Goal: Task Accomplishment & Management: Use online tool/utility

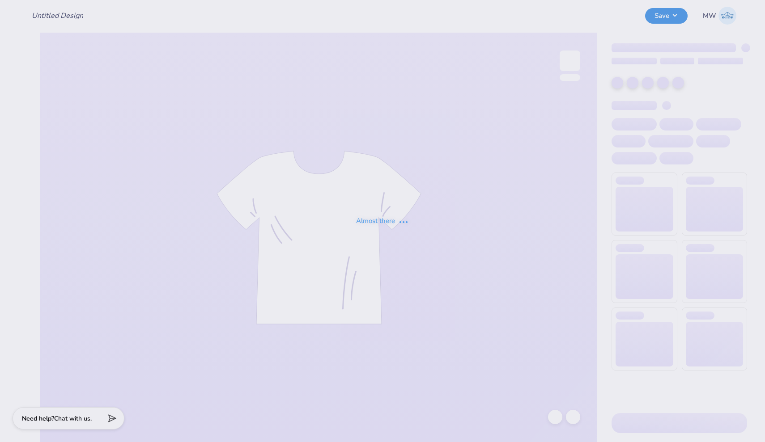
type input "LXA Dad's Weekend 2025"
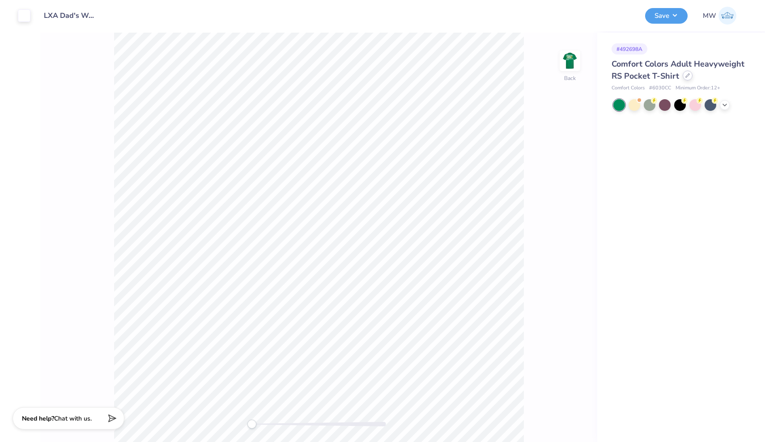
click at [687, 77] on div at bounding box center [688, 76] width 10 height 10
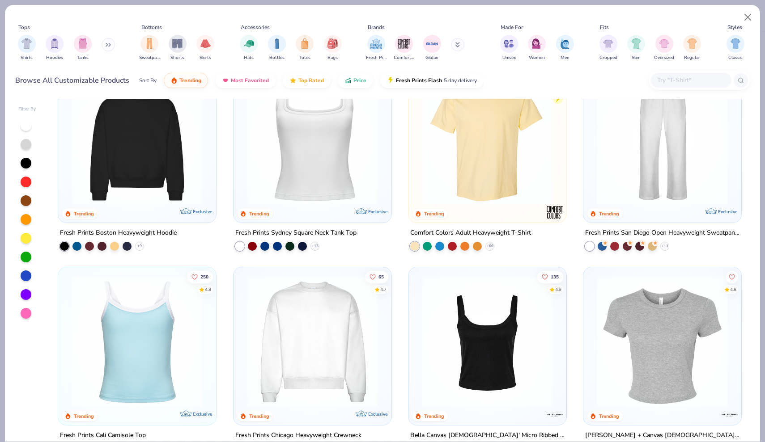
scroll to position [43, 0]
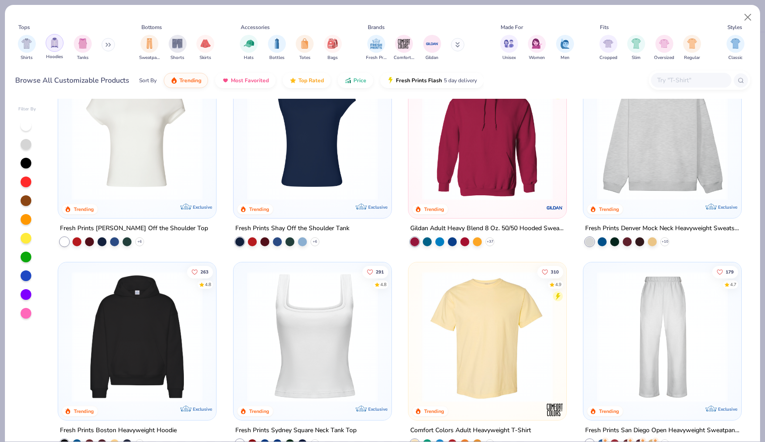
click at [58, 41] on img "filter for Hoodies" at bounding box center [55, 43] width 10 height 10
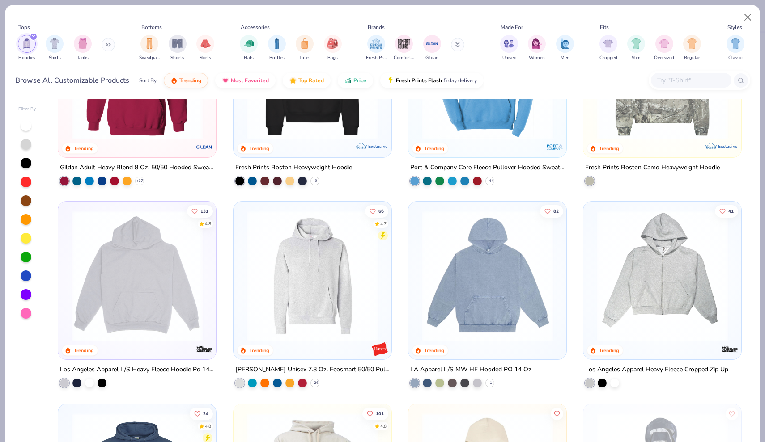
scroll to position [129, 0]
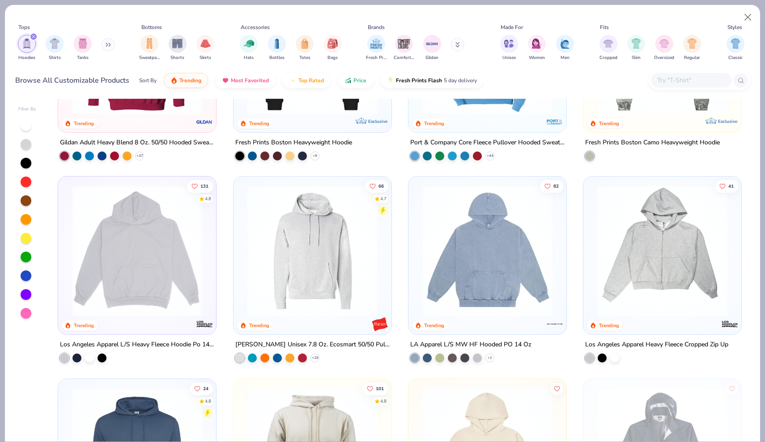
click at [145, 248] on img at bounding box center [137, 251] width 140 height 131
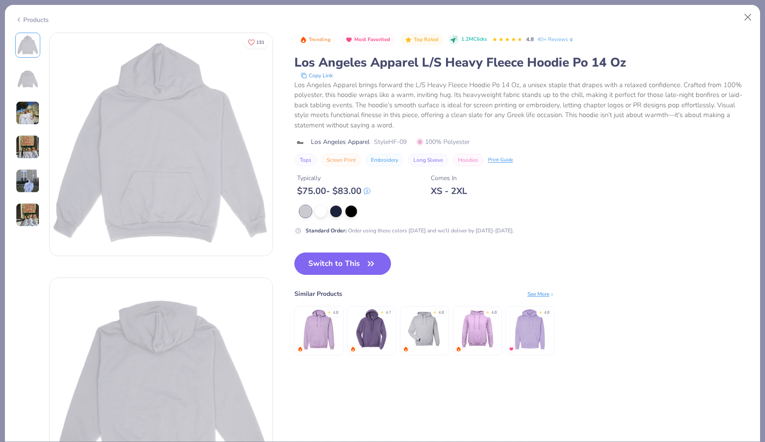
click at [331, 328] on img at bounding box center [318, 329] width 42 height 42
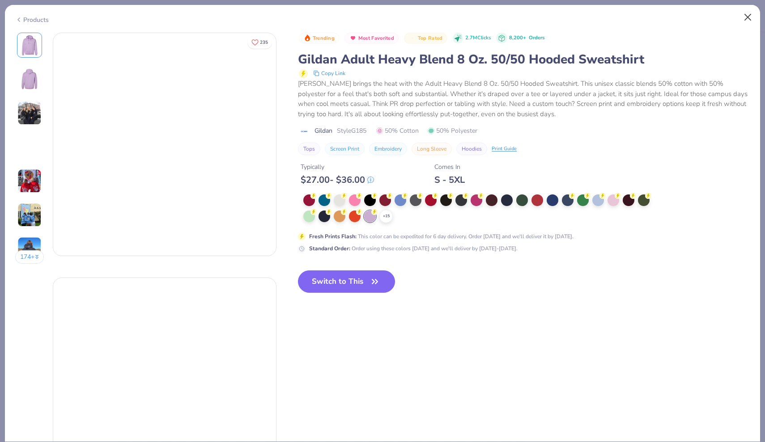
click at [748, 16] on button "Close" at bounding box center [747, 17] width 17 height 17
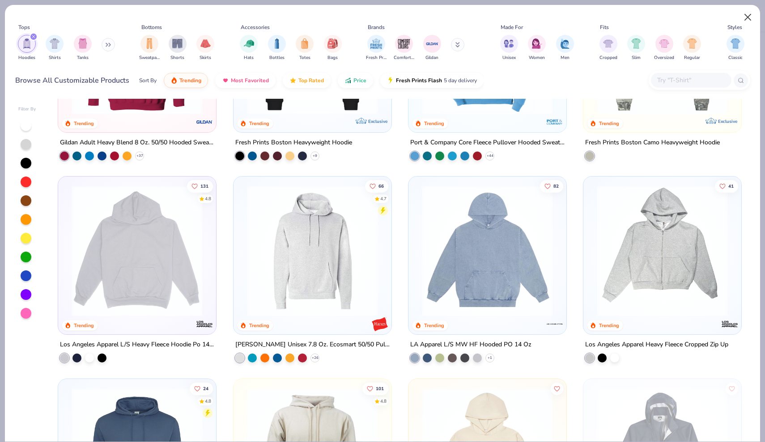
click at [747, 17] on button "Close" at bounding box center [747, 17] width 17 height 17
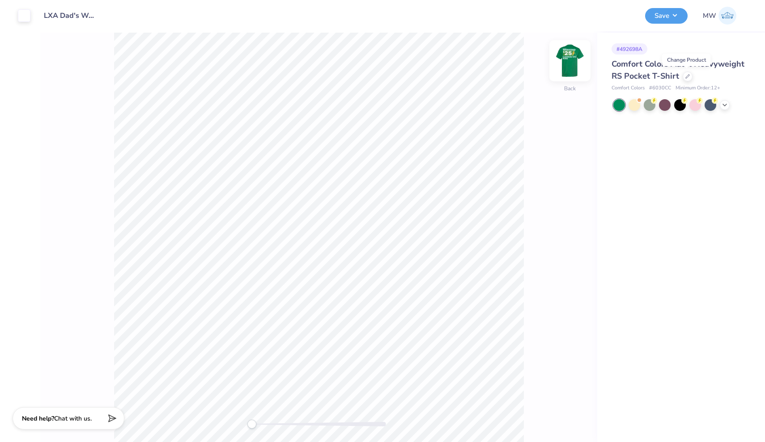
click at [581, 58] on img at bounding box center [570, 61] width 36 height 36
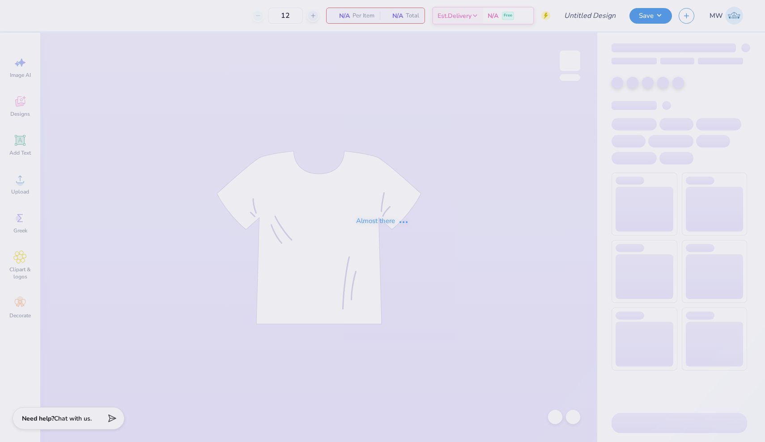
type input "LXA Dad's Weekend 2025"
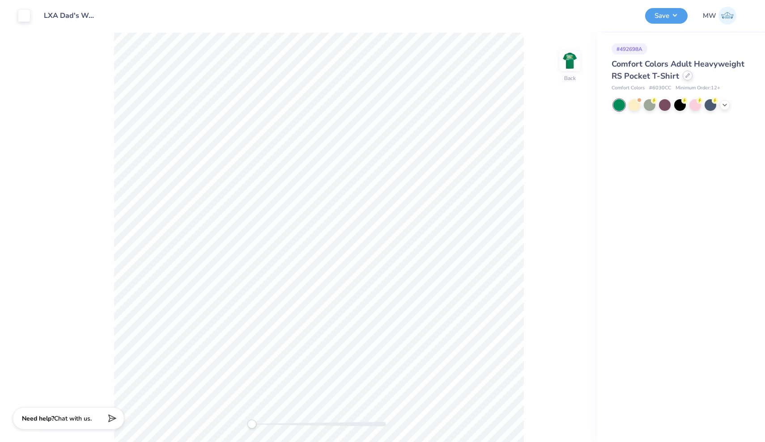
click at [687, 76] on icon at bounding box center [687, 75] width 4 height 4
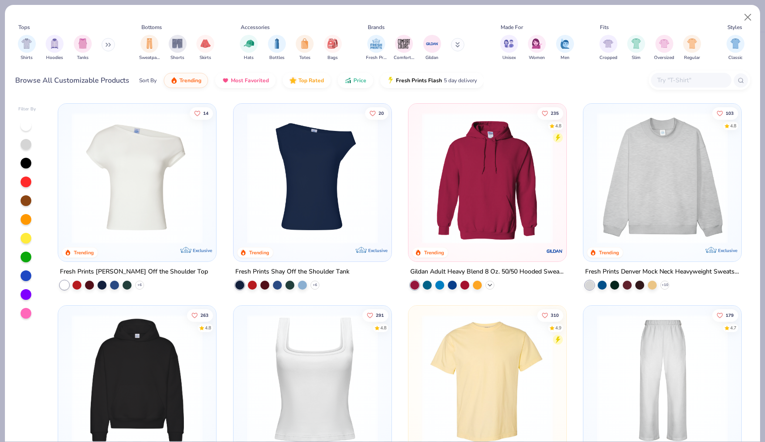
click at [490, 282] on icon at bounding box center [489, 285] width 7 height 7
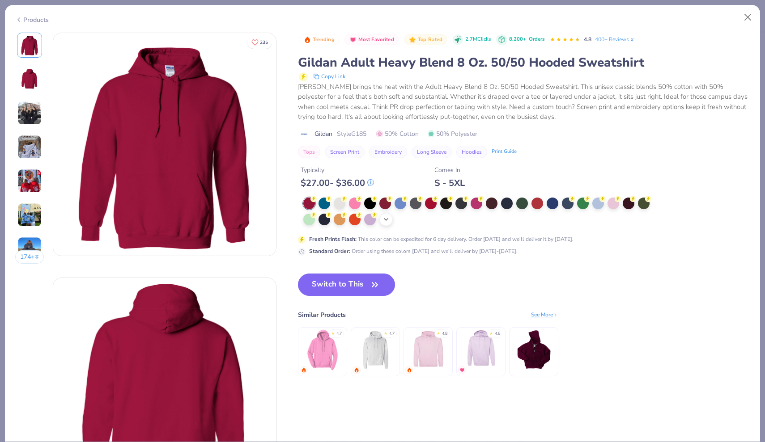
click at [386, 221] on icon at bounding box center [385, 219] width 7 height 7
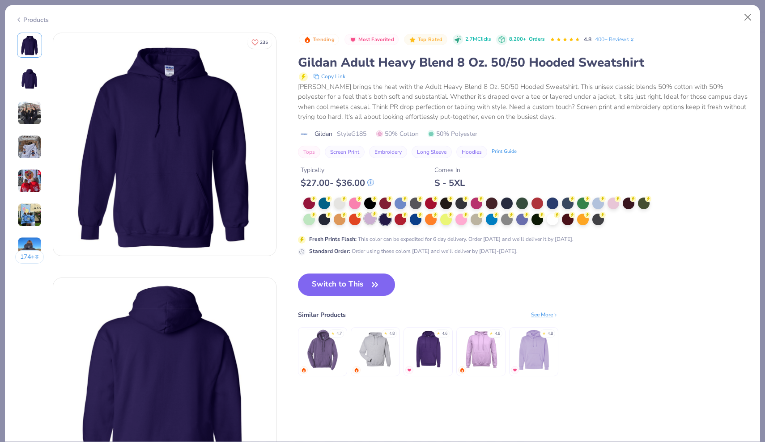
click at [373, 217] on div at bounding box center [370, 219] width 12 height 12
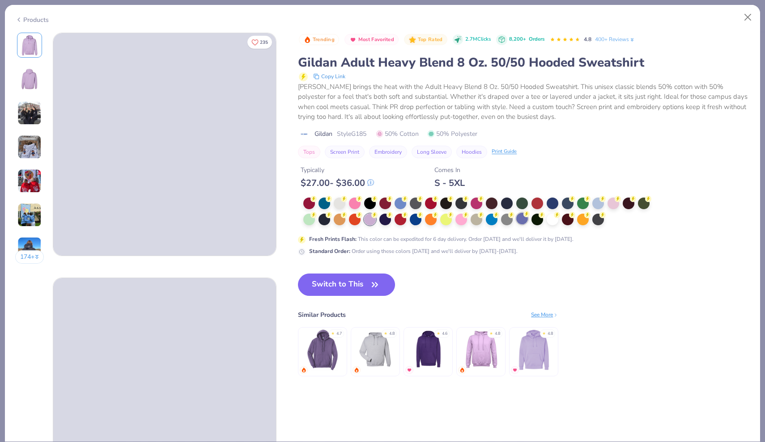
click at [522, 224] on div at bounding box center [522, 219] width 12 height 12
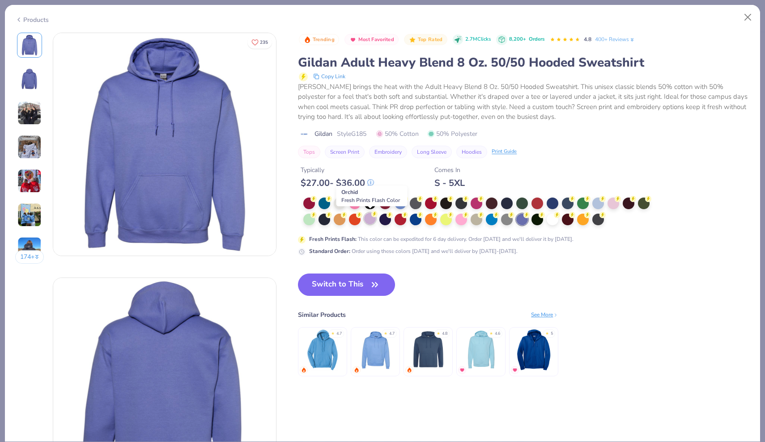
click at [369, 221] on div at bounding box center [370, 219] width 12 height 12
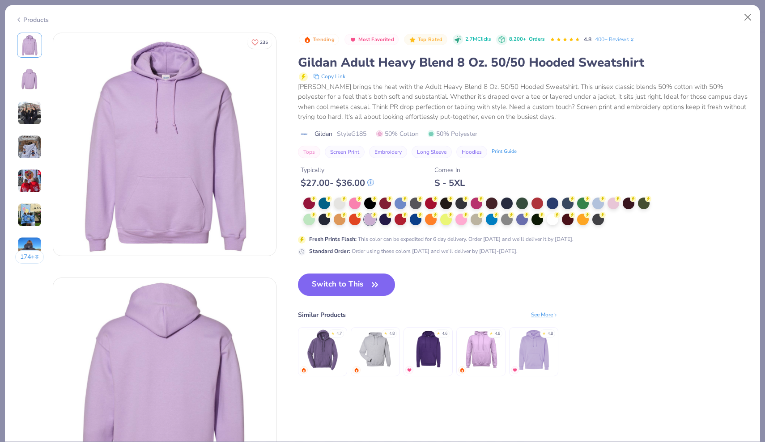
click at [329, 357] on img at bounding box center [323, 350] width 42 height 42
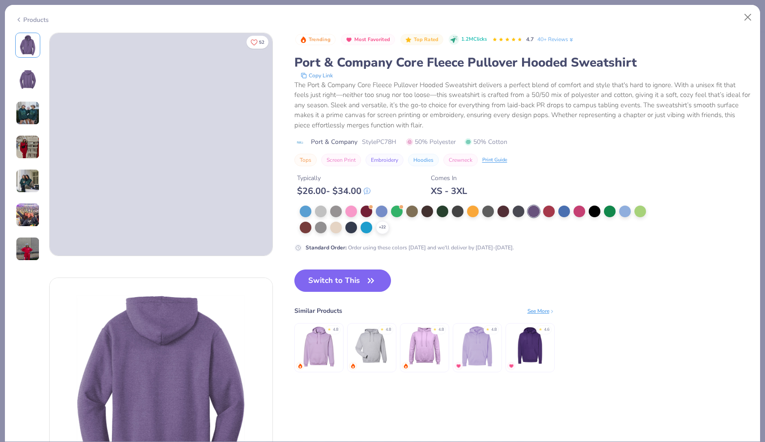
click at [481, 351] on img at bounding box center [477, 346] width 42 height 42
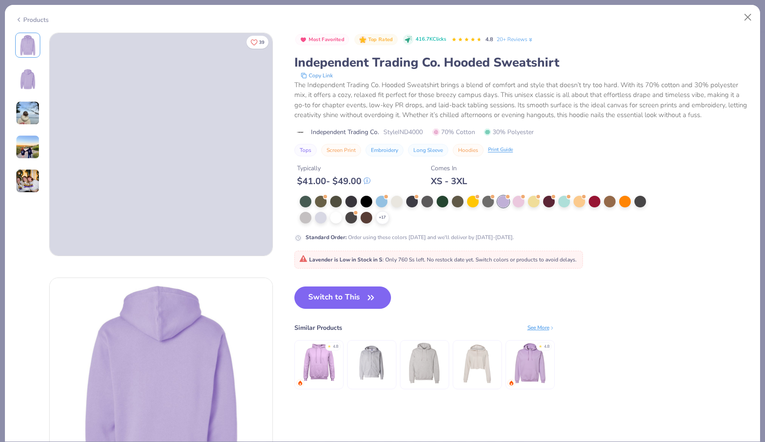
click at [424, 364] on img at bounding box center [424, 363] width 42 height 42
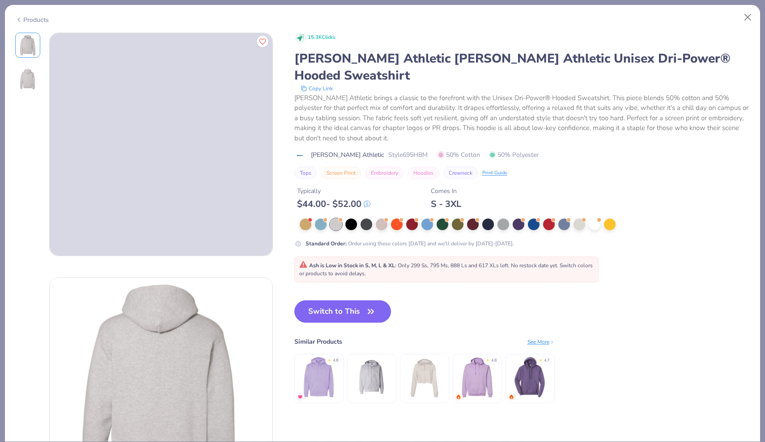
click at [37, 19] on div "Products" at bounding box center [32, 19] width 34 height 9
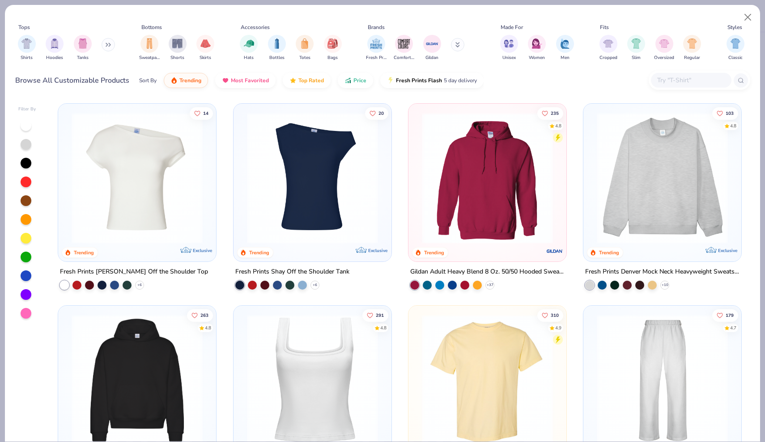
click at [680, 81] on input "text" at bounding box center [690, 80] width 69 height 10
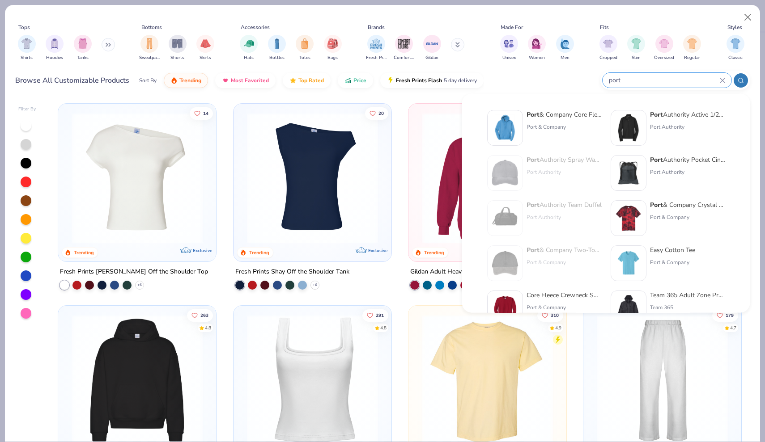
type input "port"
click at [548, 111] on div "Port & Company Core Fleece Pullover Hooded Sweatshirt" at bounding box center [564, 114] width 75 height 9
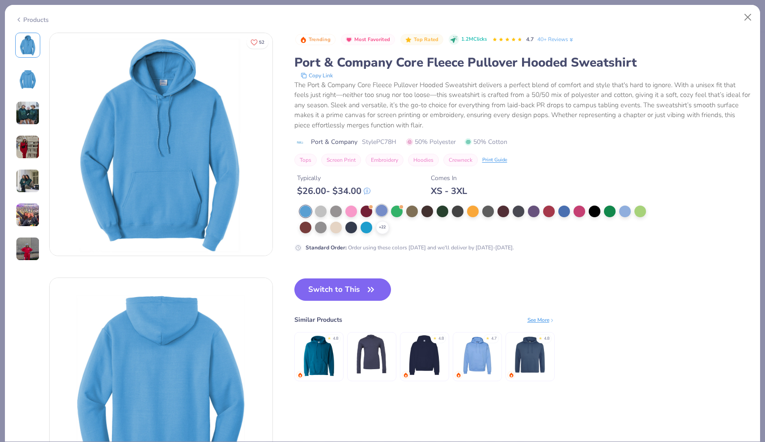
click at [379, 212] on div at bounding box center [382, 211] width 12 height 12
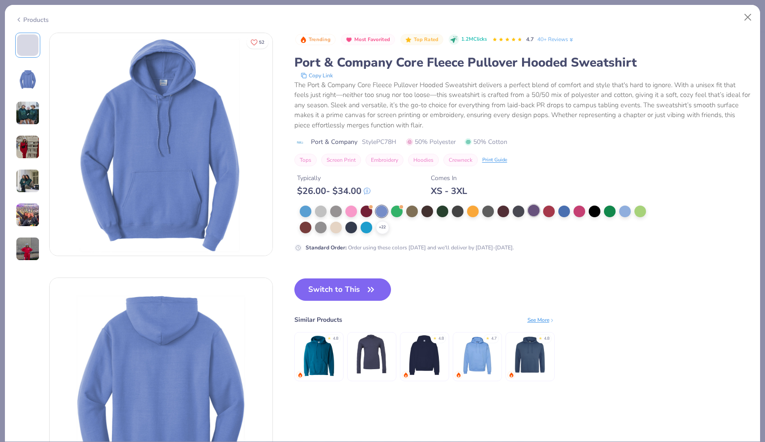
click at [535, 212] on div at bounding box center [534, 211] width 12 height 12
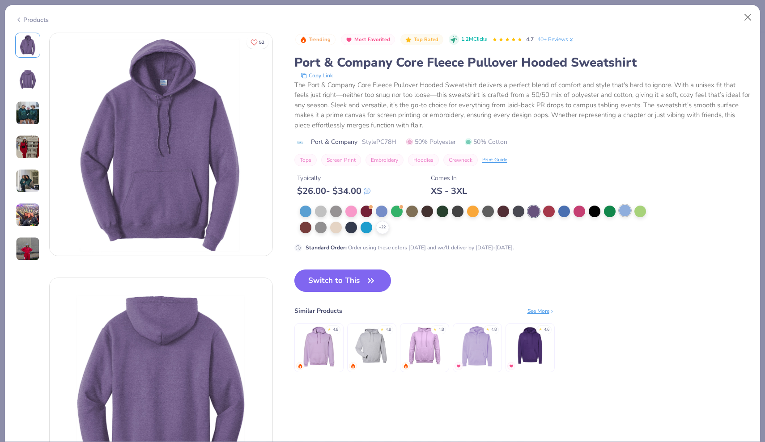
click at [625, 211] on div at bounding box center [625, 211] width 12 height 12
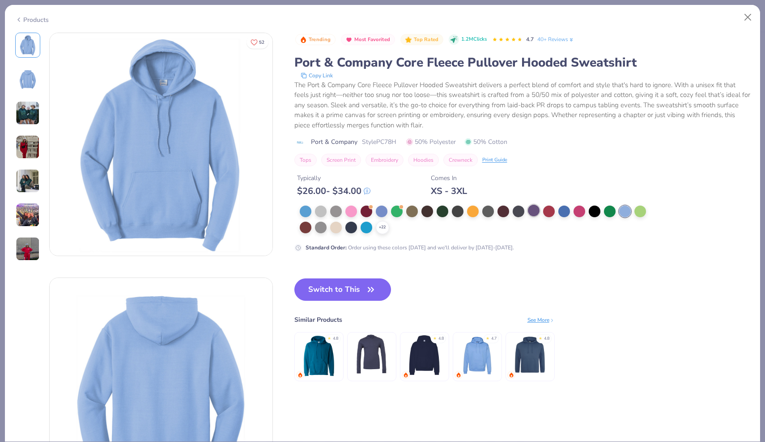
click at [536, 210] on div at bounding box center [534, 211] width 12 height 12
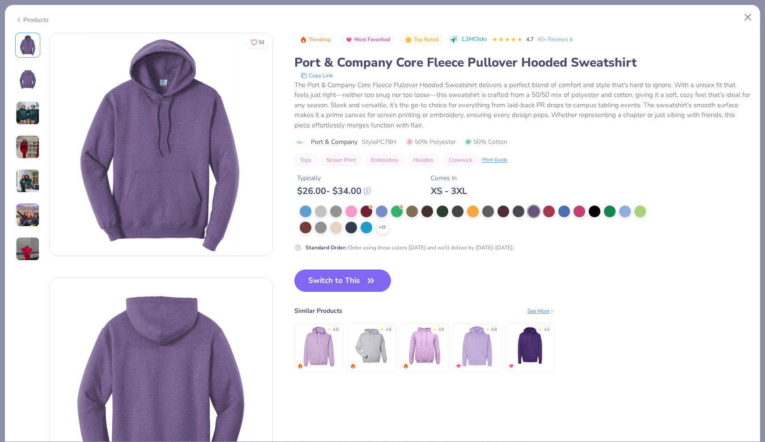
click at [482, 352] on img at bounding box center [477, 346] width 42 height 42
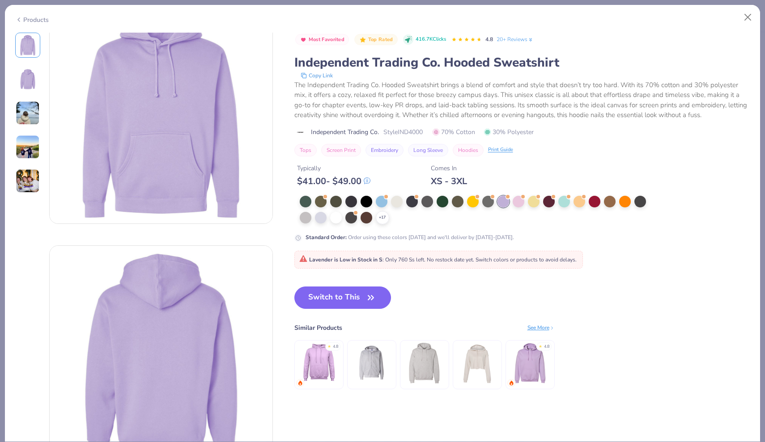
scroll to position [27, 0]
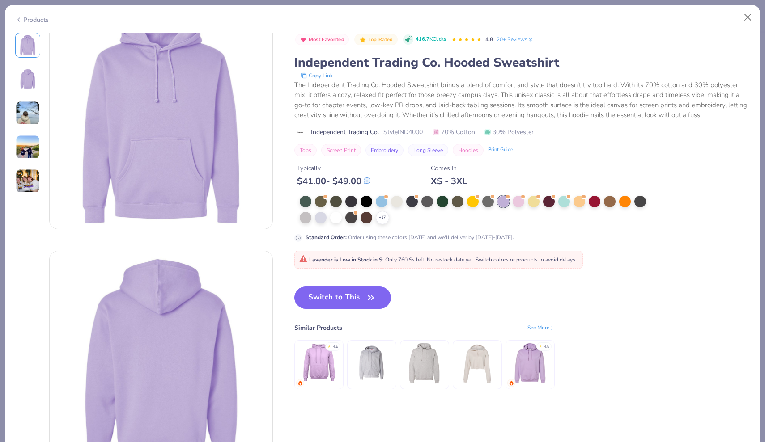
click at [506, 201] on div at bounding box center [503, 202] width 12 height 12
click at [746, 19] on button "Close" at bounding box center [747, 17] width 17 height 17
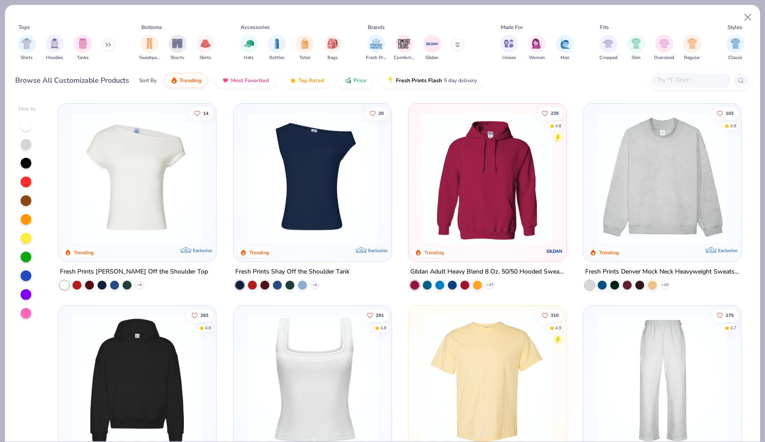
click at [674, 72] on div at bounding box center [700, 80] width 102 height 19
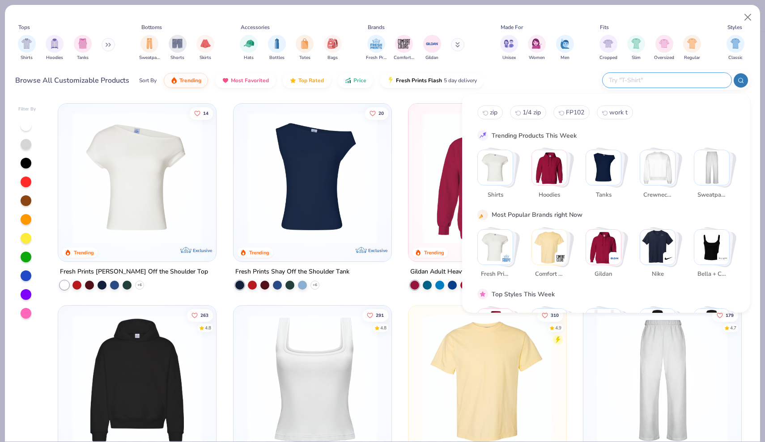
click at [672, 83] on input "text" at bounding box center [666, 80] width 117 height 10
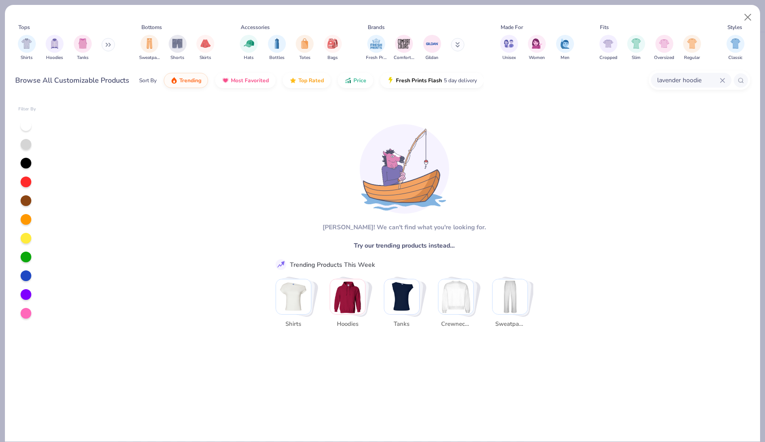
type input "lavender hoodi"
click at [26, 294] on div at bounding box center [26, 294] width 11 height 11
click at [680, 73] on div at bounding box center [691, 80] width 81 height 15
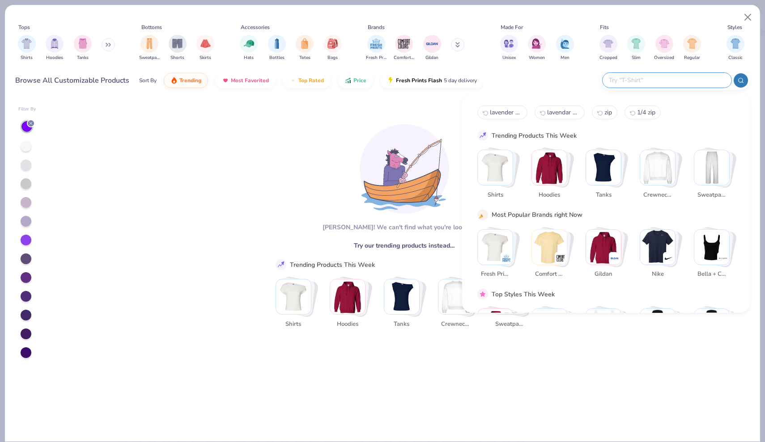
click at [739, 80] on icon at bounding box center [741, 80] width 6 height 6
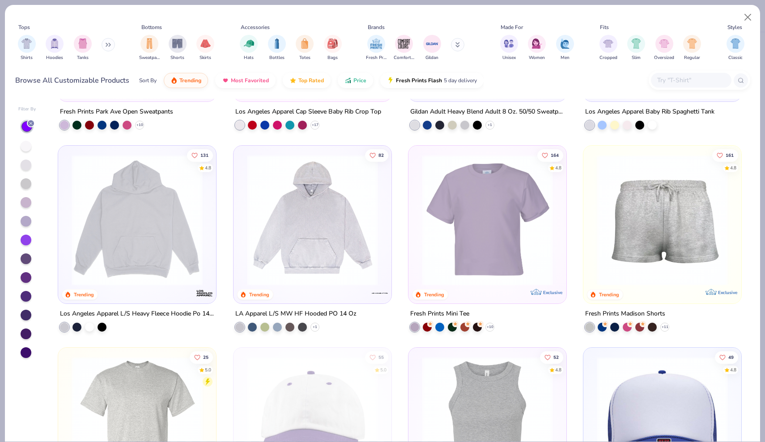
scroll to position [565, 0]
click at [47, 47] on div "filter for Hoodies" at bounding box center [55, 43] width 18 height 18
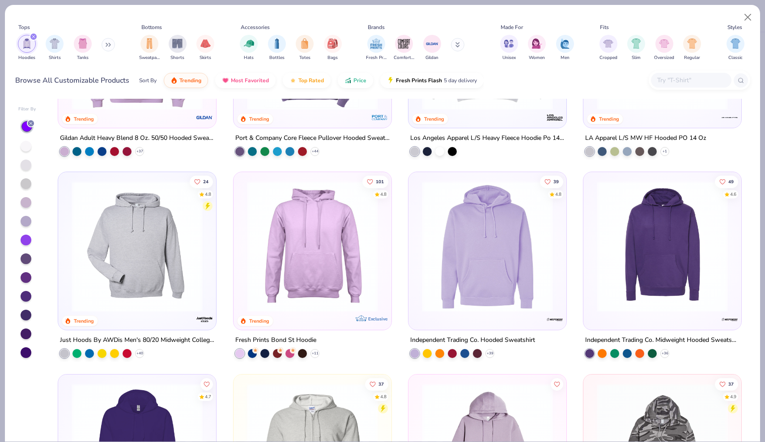
scroll to position [149, 0]
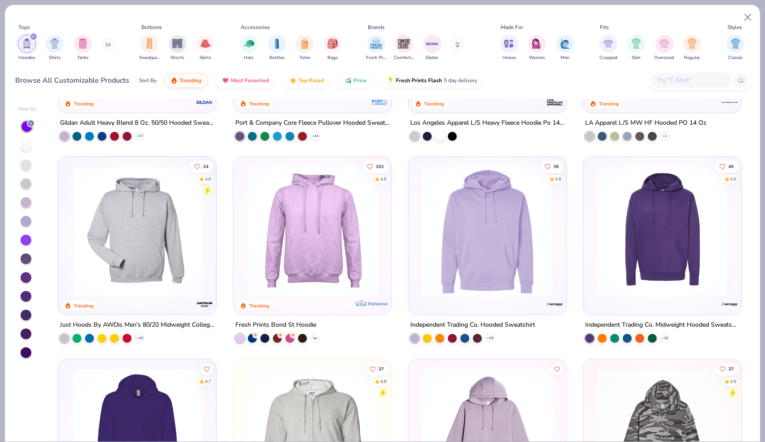
click at [314, 338] on icon at bounding box center [314, 338] width 7 height 7
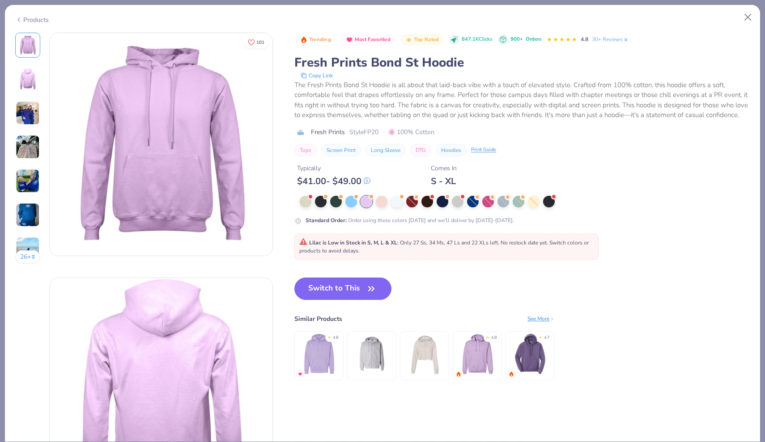
click at [38, 19] on div "Products" at bounding box center [32, 19] width 34 height 9
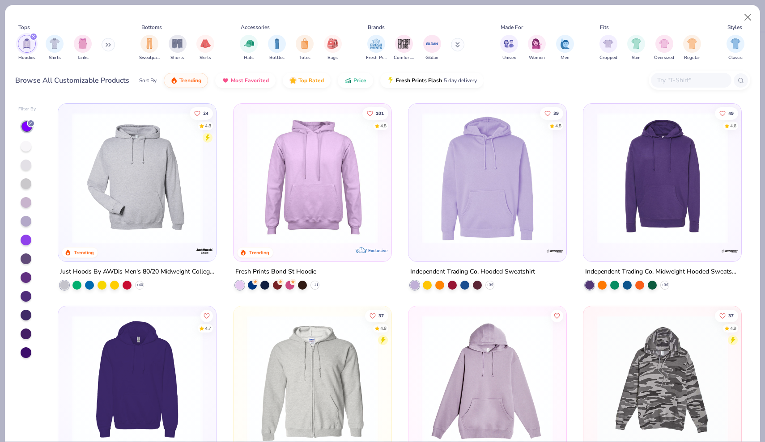
scroll to position [301, 0]
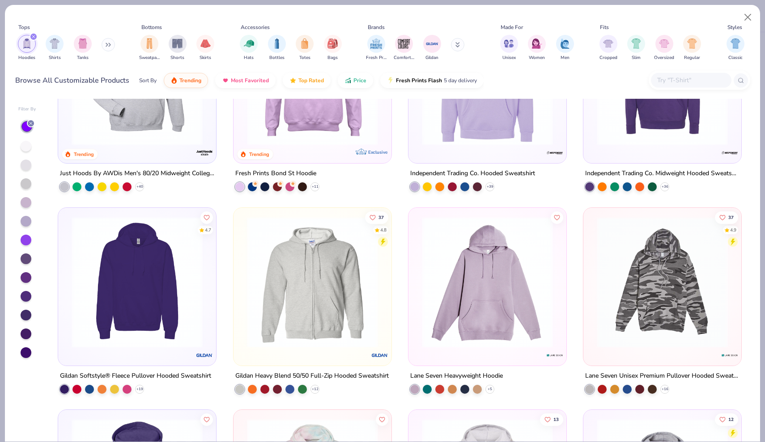
click at [514, 314] on img at bounding box center [487, 282] width 140 height 131
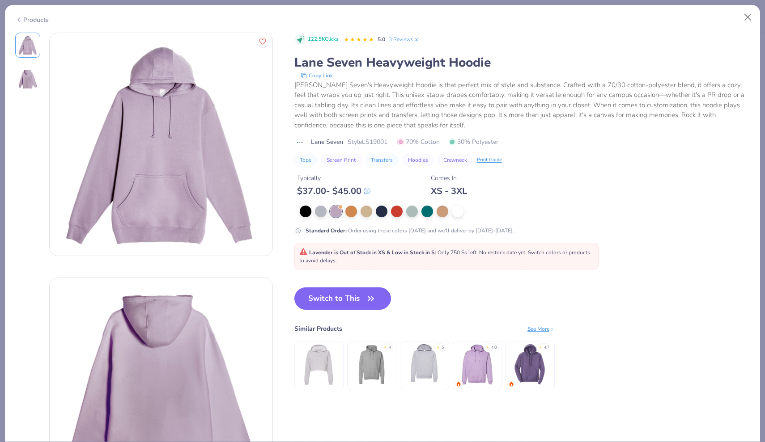
click at [33, 17] on div "Products" at bounding box center [32, 19] width 34 height 9
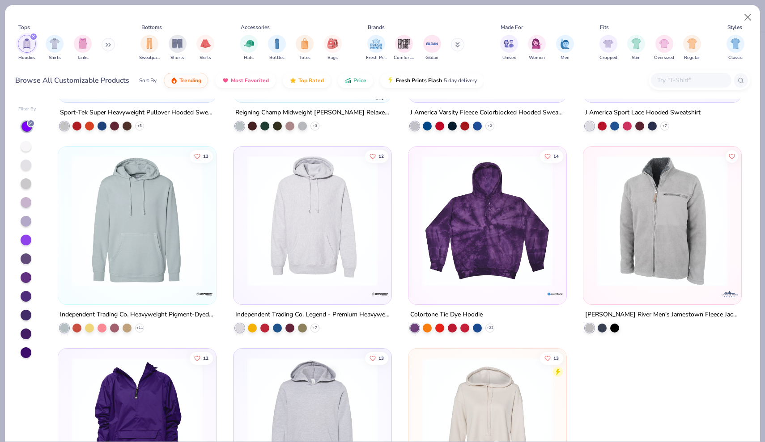
scroll to position [1375, 0]
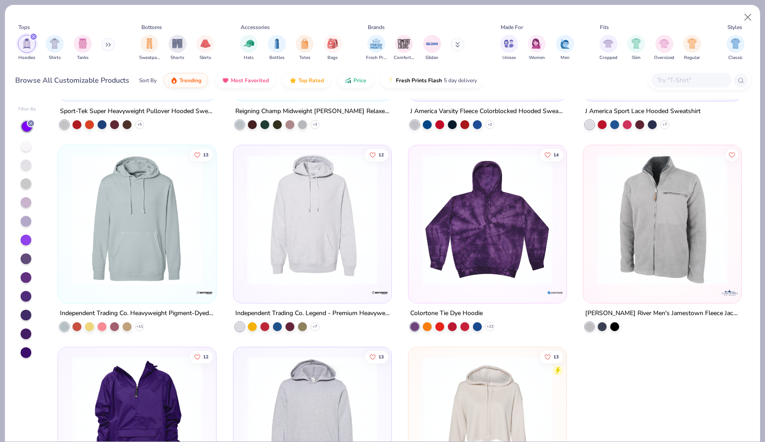
click at [154, 271] on img at bounding box center [137, 219] width 140 height 131
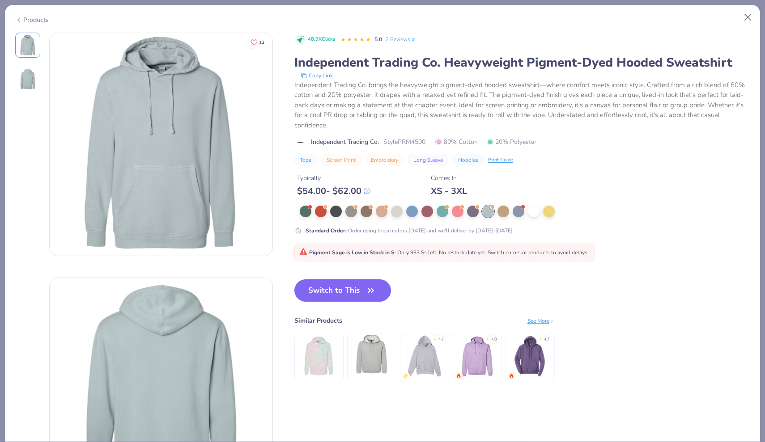
click at [41, 18] on div "Products" at bounding box center [32, 19] width 34 height 9
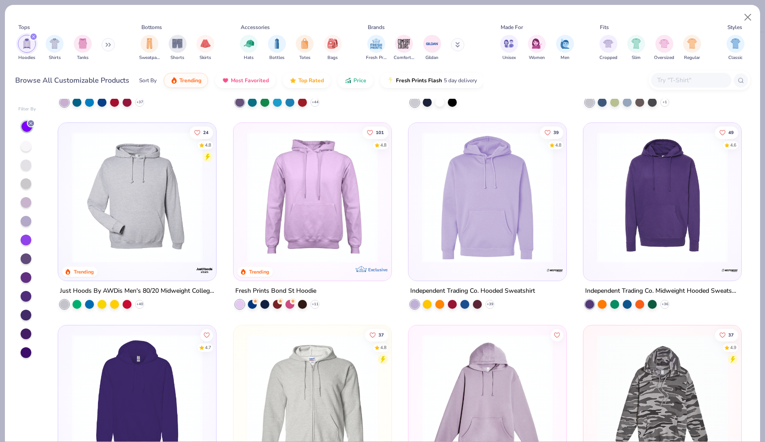
scroll to position [171, 0]
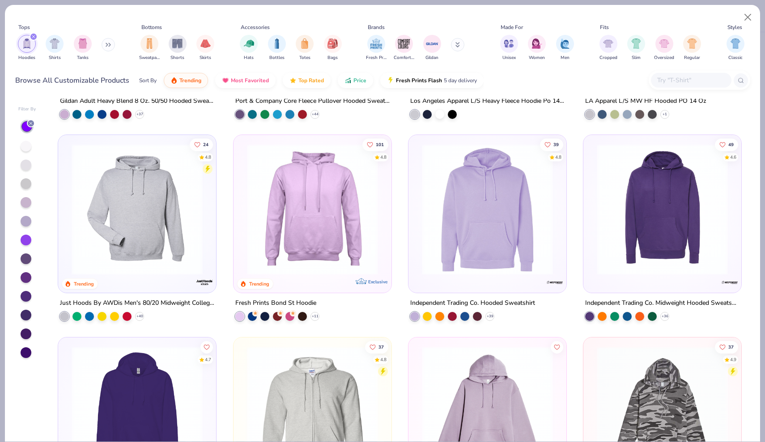
click at [161, 198] on img at bounding box center [137, 209] width 140 height 131
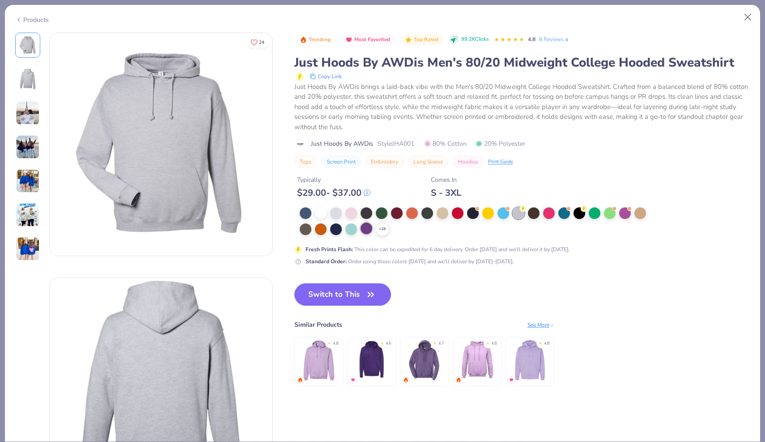
click at [367, 229] on div at bounding box center [367, 229] width 12 height 12
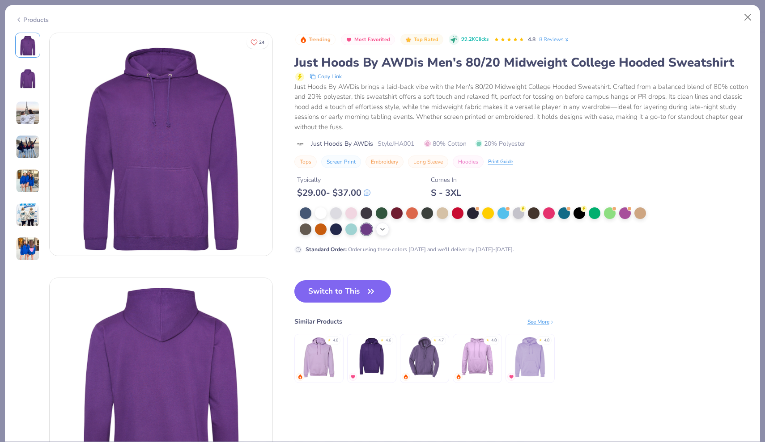
click at [385, 233] on div "+ 18" at bounding box center [382, 229] width 13 height 13
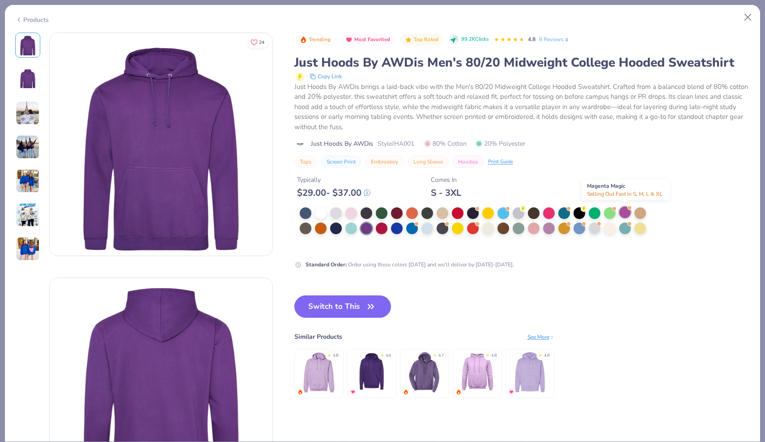
click at [628, 212] on div at bounding box center [625, 213] width 12 height 12
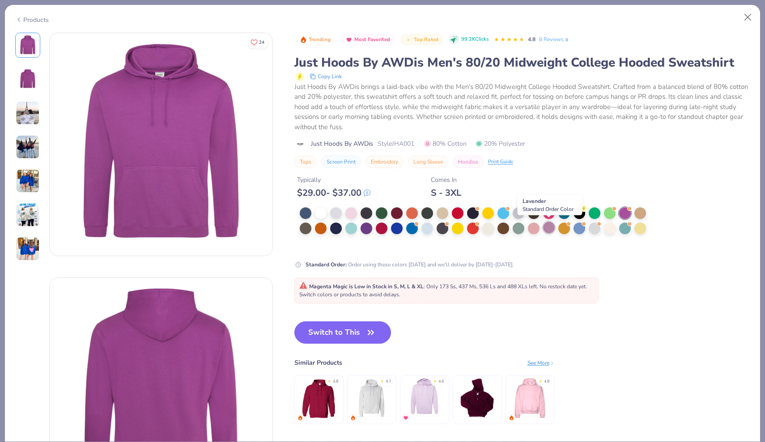
click at [551, 228] on div at bounding box center [549, 228] width 12 height 12
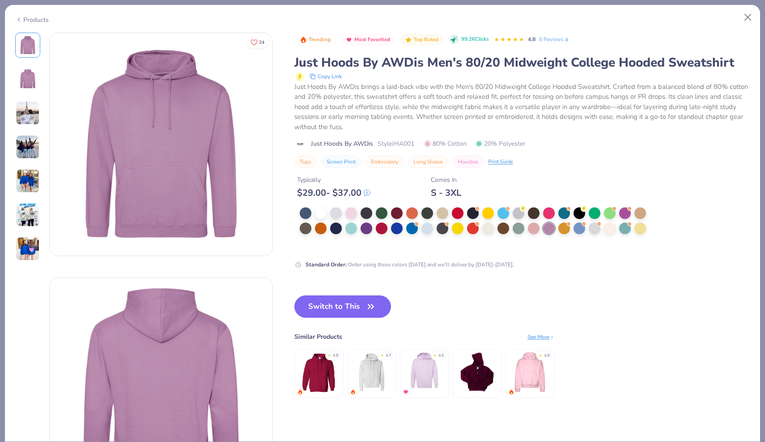
click at [47, 19] on div "Products" at bounding box center [32, 19] width 34 height 9
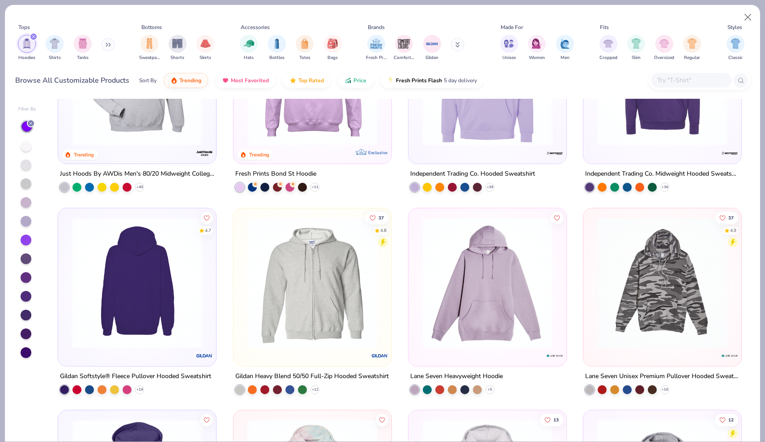
scroll to position [302, 0]
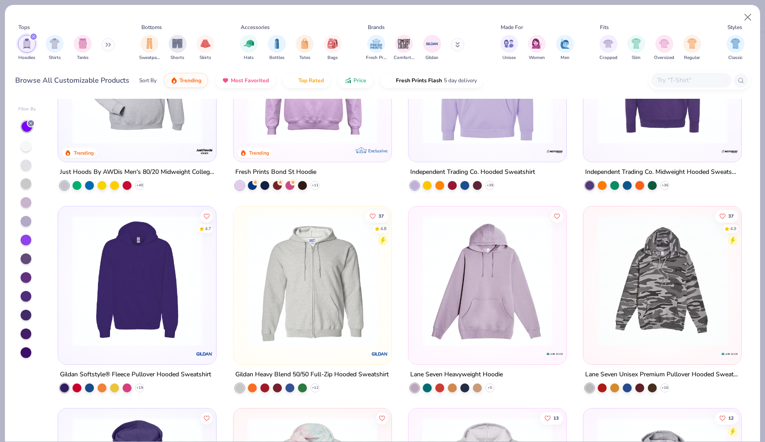
click at [491, 315] on img at bounding box center [487, 280] width 140 height 131
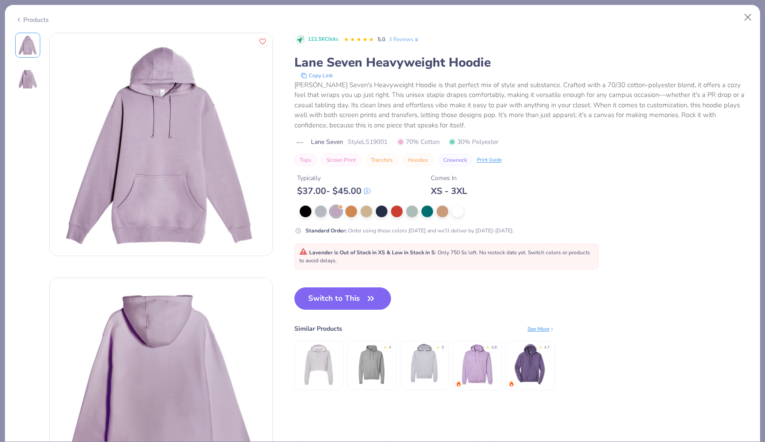
click at [433, 374] on img at bounding box center [424, 364] width 42 height 42
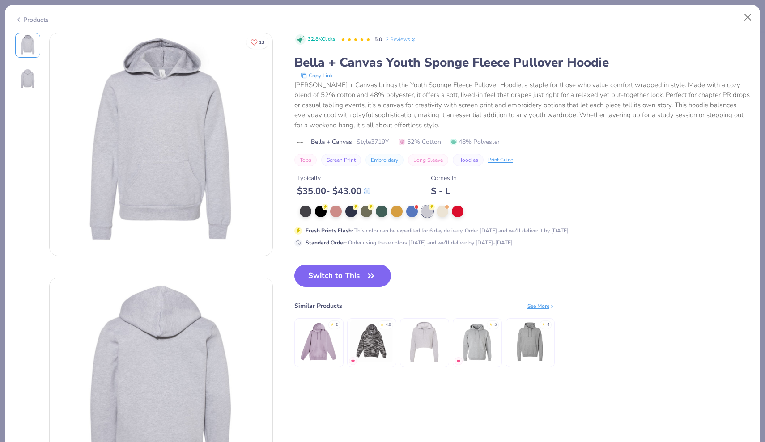
click at [38, 17] on div "Products" at bounding box center [32, 19] width 34 height 9
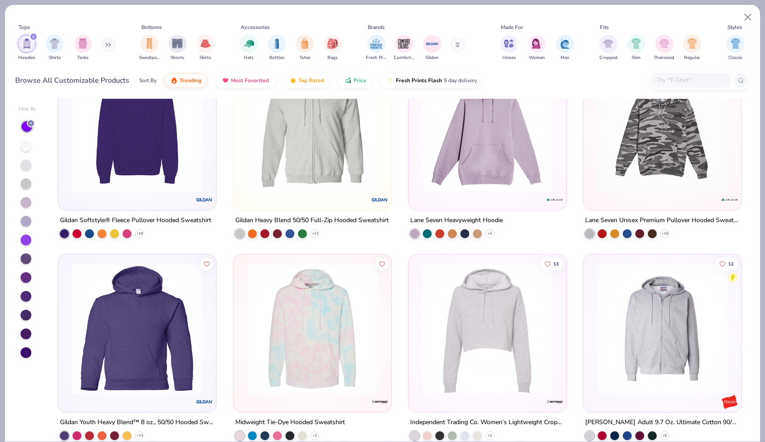
scroll to position [459, 0]
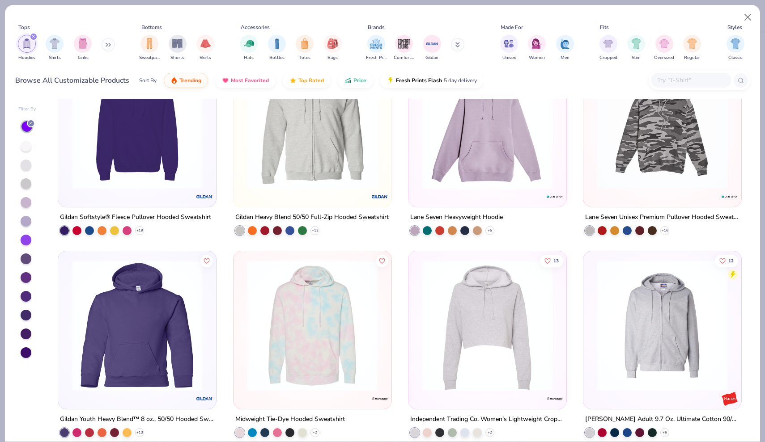
click at [149, 192] on div at bounding box center [137, 125] width 149 height 144
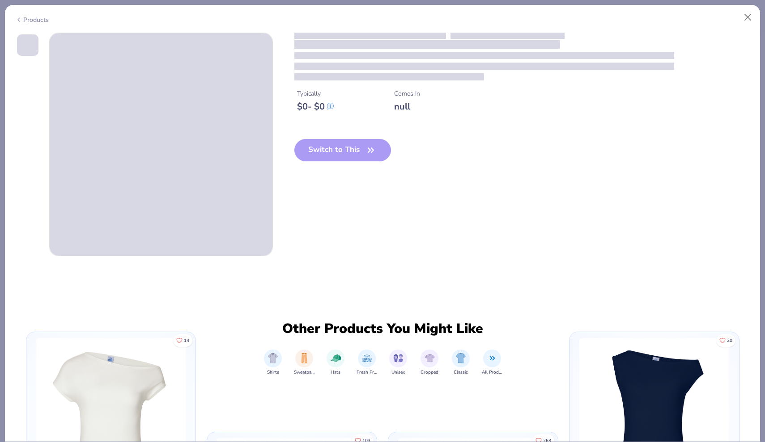
click at [149, 192] on span at bounding box center [161, 144] width 223 height 223
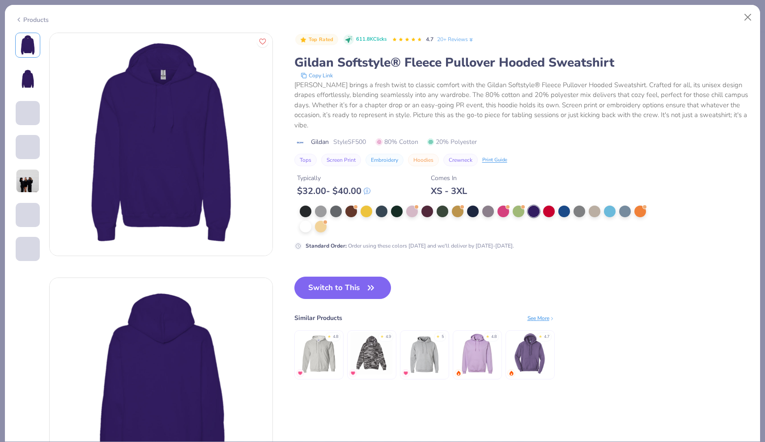
click at [432, 234] on div "Standard Order : Order using these colors today and we'll deliver by Oct 11-14." at bounding box center [473, 228] width 358 height 44
click at [411, 220] on div at bounding box center [476, 219] width 353 height 27
click at [411, 213] on div at bounding box center [412, 211] width 12 height 12
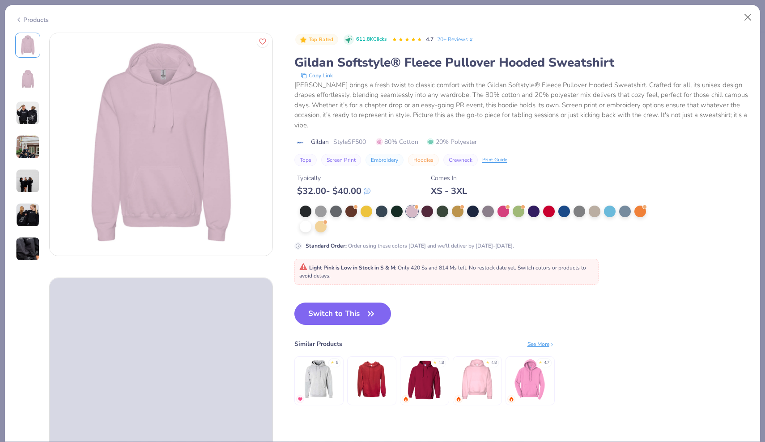
click at [30, 20] on div "Products" at bounding box center [32, 19] width 34 height 9
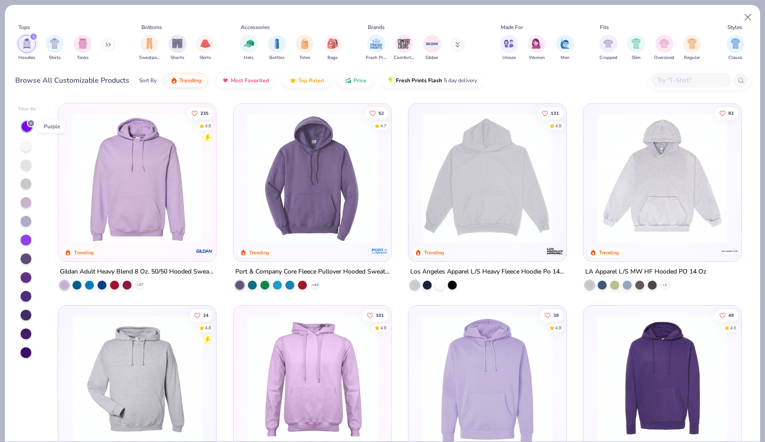
click at [31, 123] on line at bounding box center [31, 123] width 3 height 3
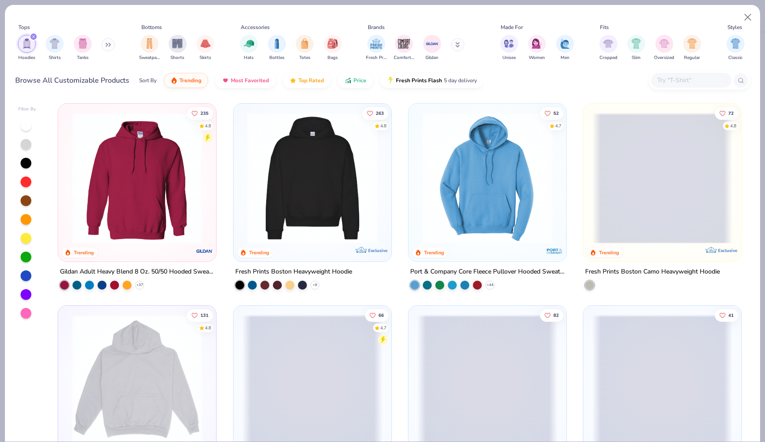
scroll to position [20, 0]
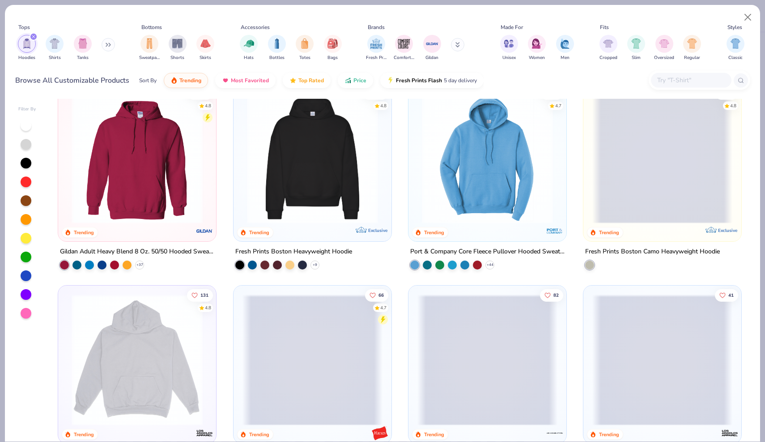
click at [344, 191] on img at bounding box center [312, 158] width 140 height 131
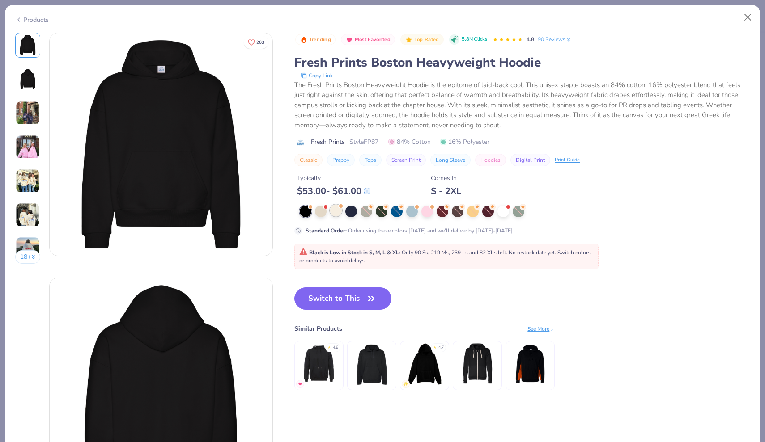
click at [336, 210] on div at bounding box center [336, 211] width 12 height 12
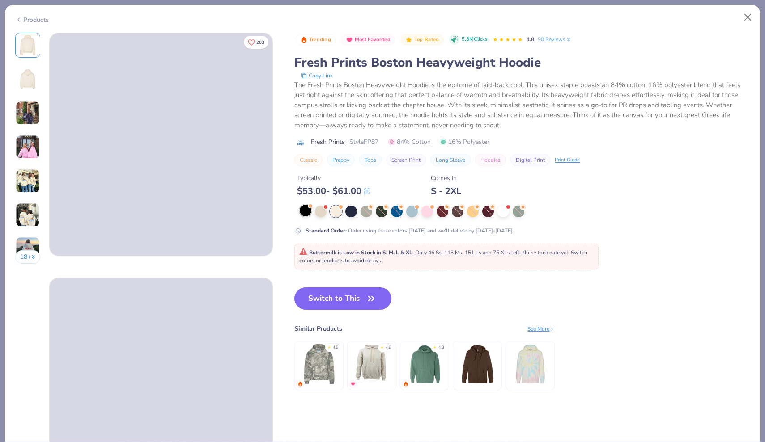
click at [310, 210] on div at bounding box center [306, 211] width 12 height 12
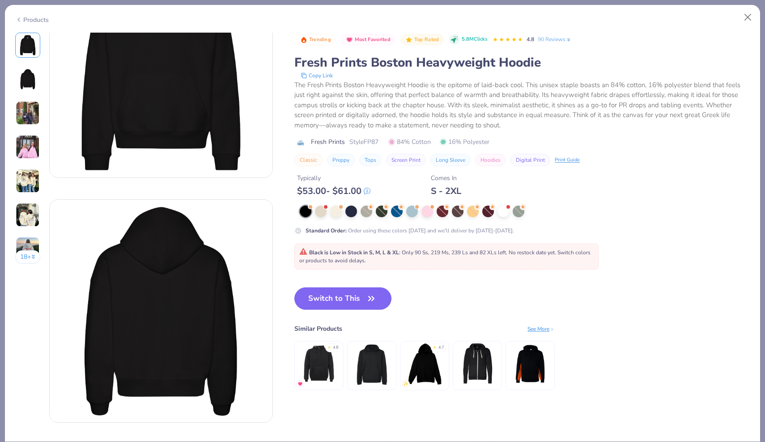
scroll to position [92, 0]
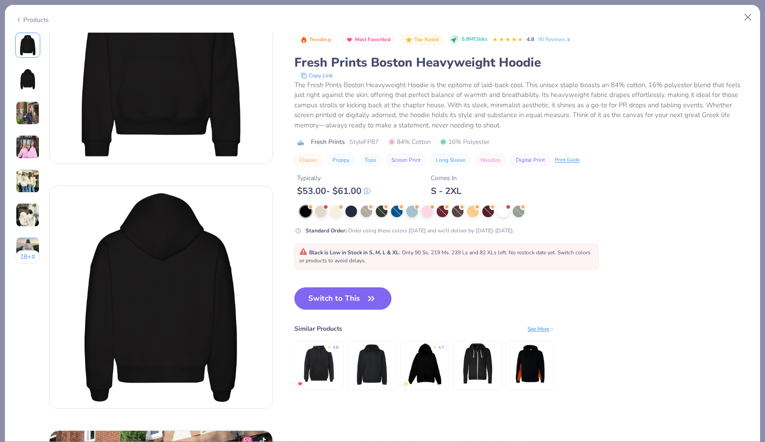
click at [325, 380] on img at bounding box center [319, 364] width 42 height 42
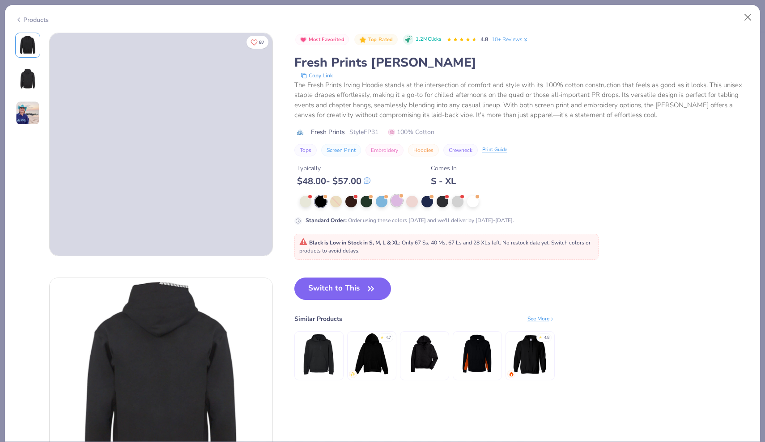
click at [400, 200] on div at bounding box center [397, 201] width 12 height 12
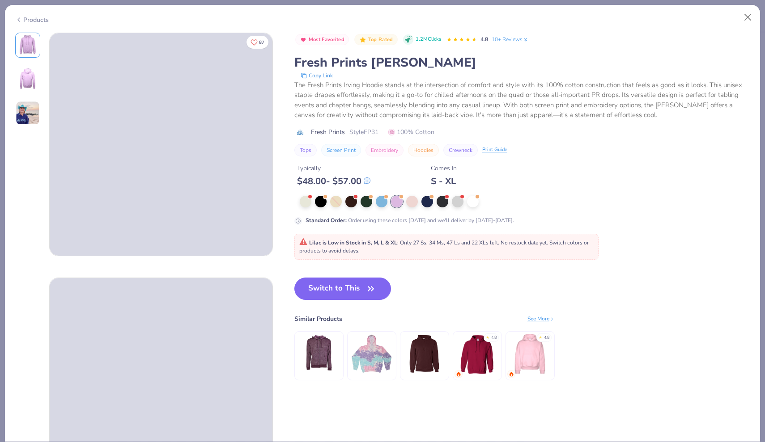
click at [34, 17] on div "Products" at bounding box center [32, 19] width 34 height 9
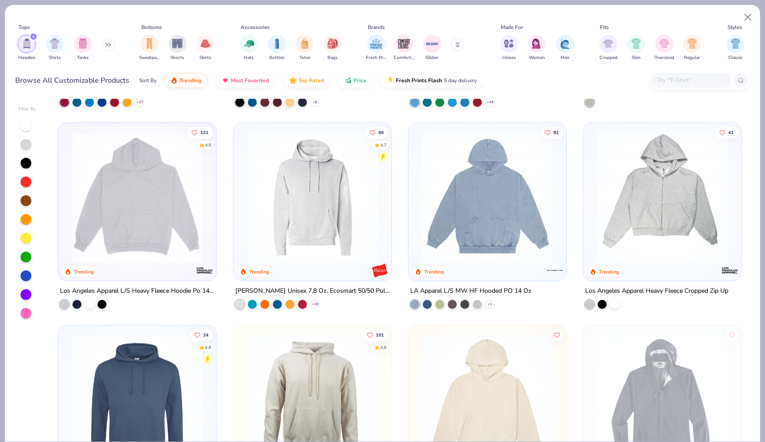
scroll to position [185, 0]
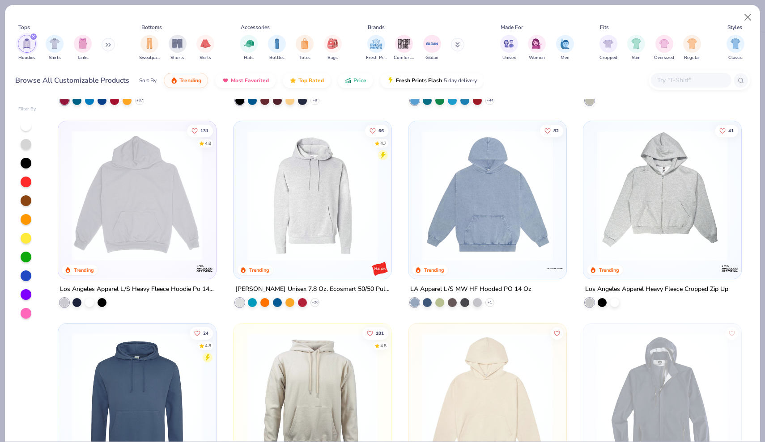
click at [154, 237] on img at bounding box center [137, 195] width 140 height 131
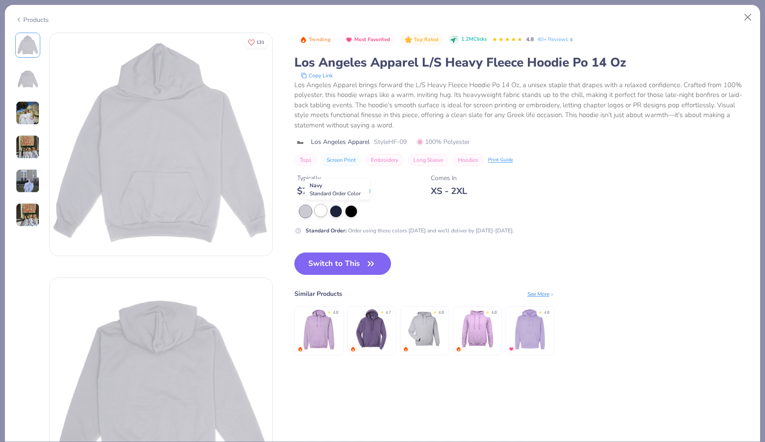
click at [318, 213] on div at bounding box center [321, 211] width 12 height 12
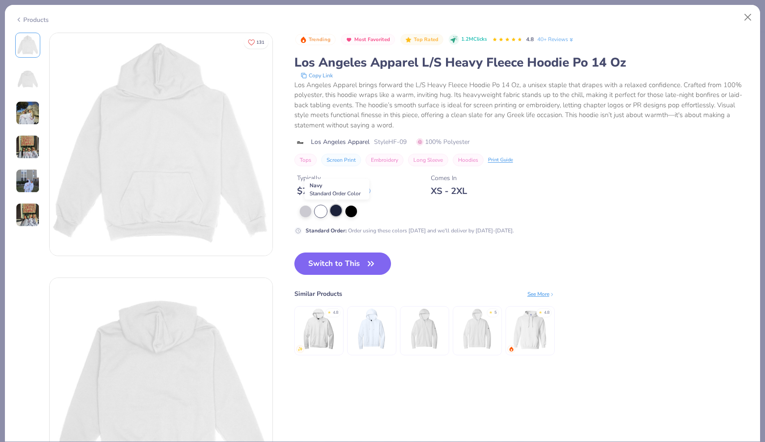
click at [335, 212] on div at bounding box center [336, 211] width 12 height 12
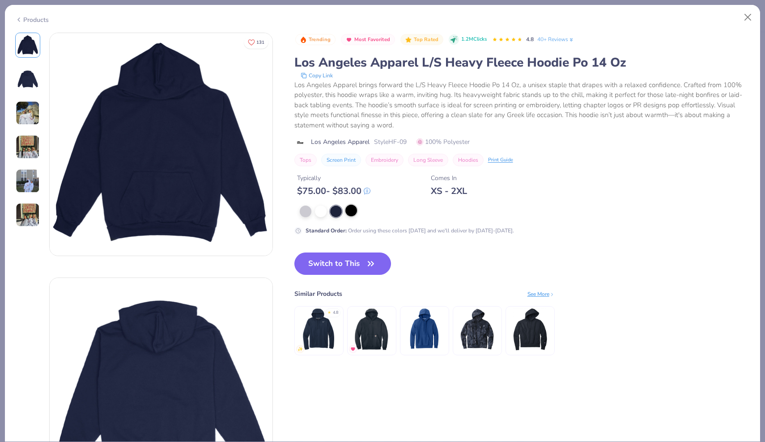
click at [352, 212] on div at bounding box center [351, 211] width 12 height 12
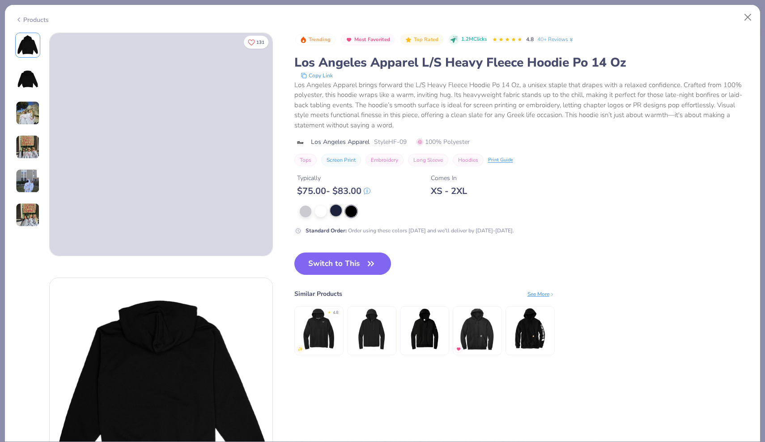
click at [340, 210] on div at bounding box center [336, 211] width 12 height 12
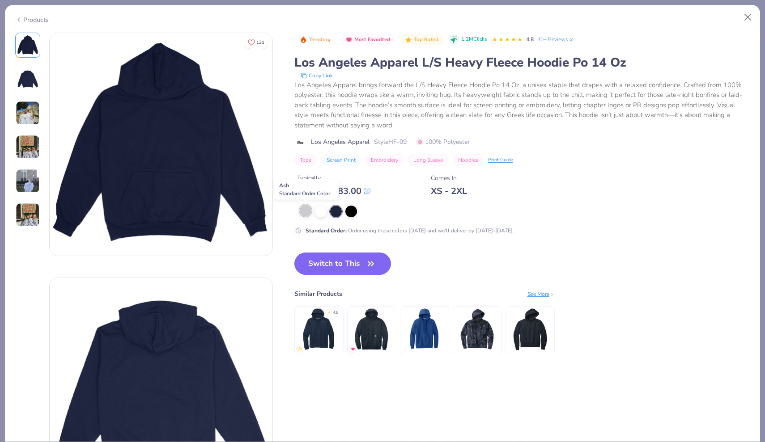
click at [302, 210] on div at bounding box center [306, 211] width 12 height 12
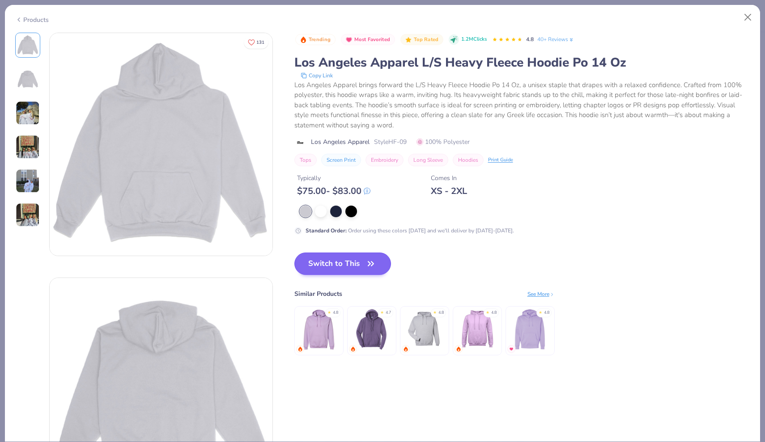
click at [355, 266] on button "Switch to This" at bounding box center [342, 264] width 97 height 22
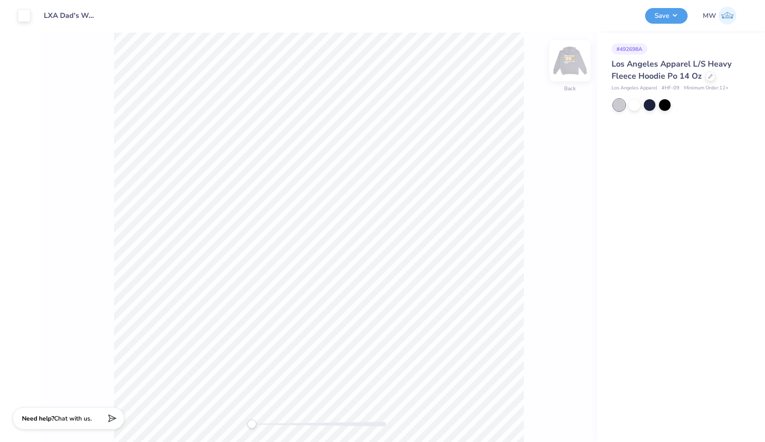
click at [570, 68] on img at bounding box center [570, 61] width 36 height 36
click at [574, 62] on img at bounding box center [570, 61] width 36 height 36
click at [574, 62] on img at bounding box center [570, 61] width 18 height 18
click at [572, 55] on img at bounding box center [570, 61] width 36 height 36
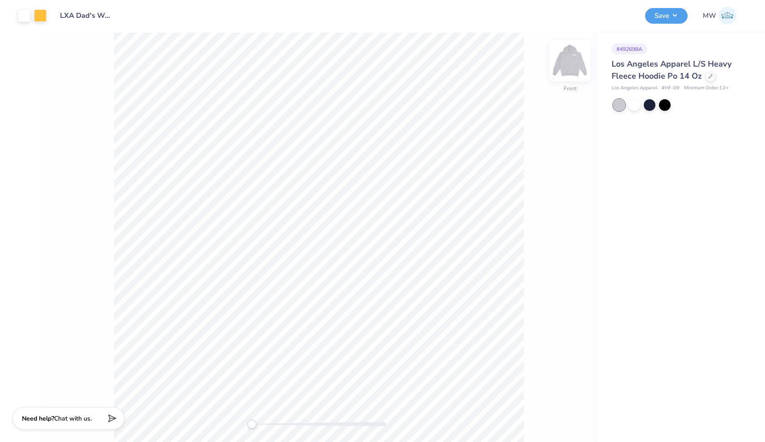
click at [569, 68] on img at bounding box center [570, 61] width 36 height 36
click at [662, 18] on button "Save" at bounding box center [666, 15] width 42 height 16
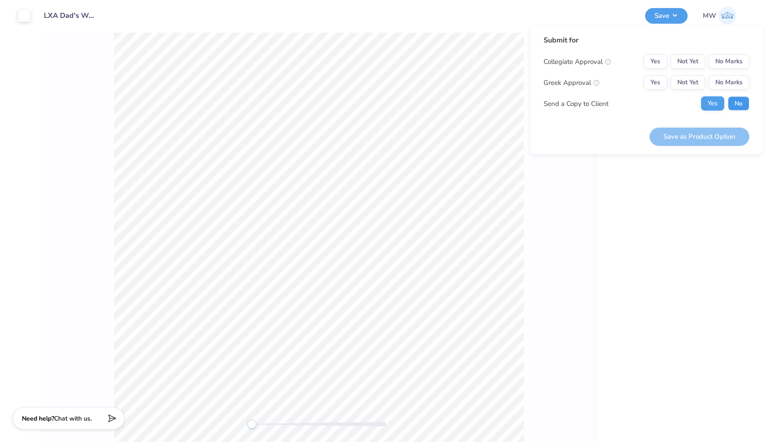
click at [731, 102] on button "No" at bounding box center [738, 104] width 21 height 14
click at [696, 82] on button "Not Yet" at bounding box center [688, 83] width 34 height 14
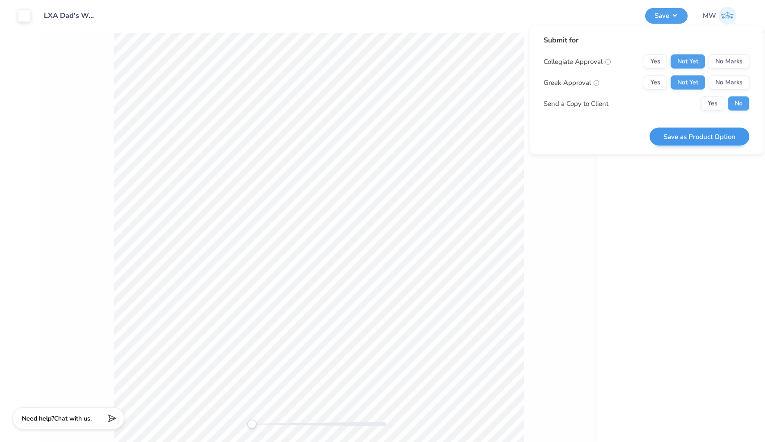
click at [712, 137] on button "Save as Product Option" at bounding box center [700, 136] width 100 height 18
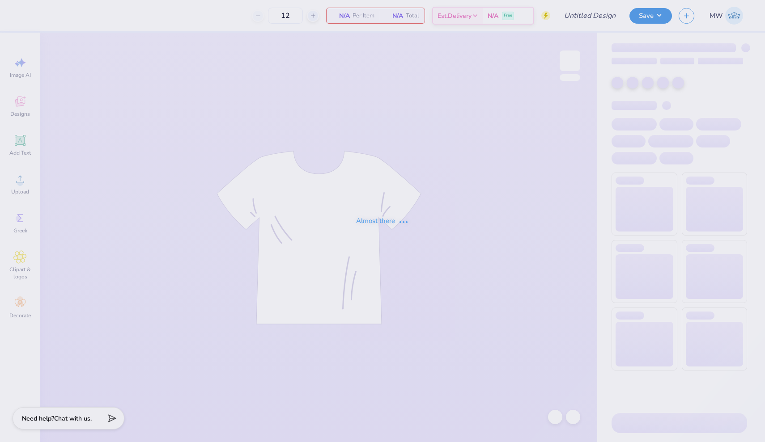
type input "Teyo - Watermelon Bash Design"
type input "200"
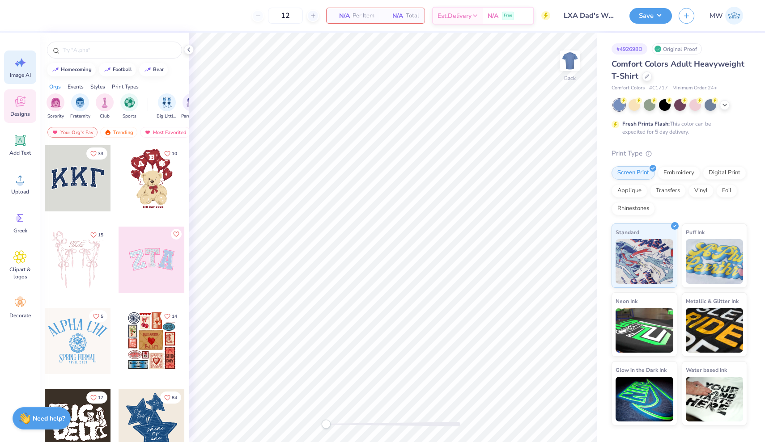
click at [26, 72] on span "Image AI" at bounding box center [20, 75] width 21 height 7
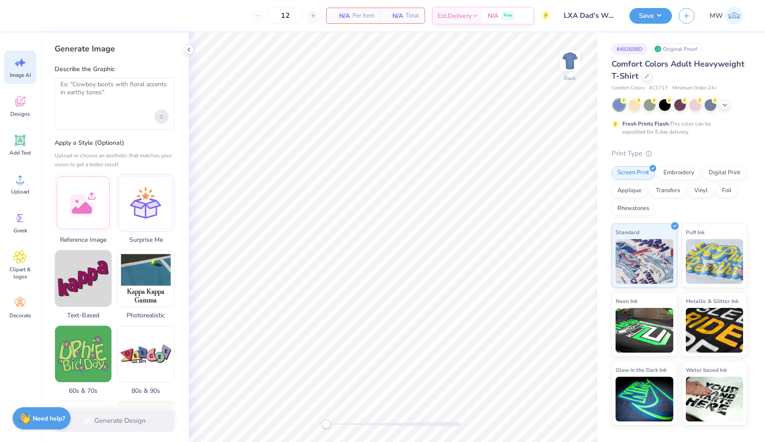
click at [161, 114] on div "Upload image" at bounding box center [161, 117] width 14 height 14
click at [21, 140] on icon at bounding box center [20, 140] width 11 height 11
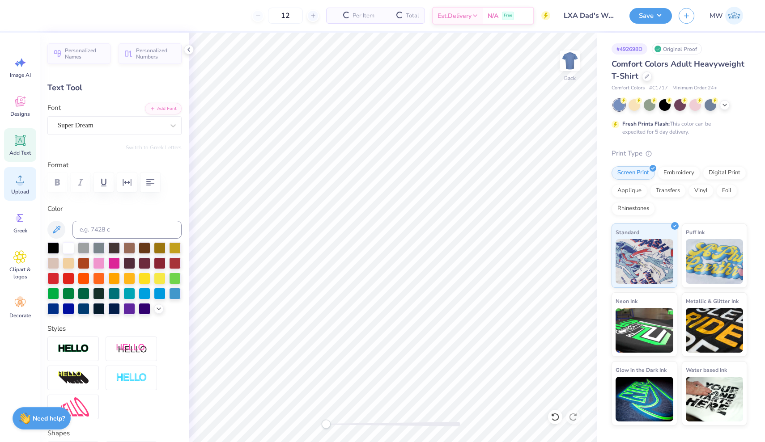
click at [21, 180] on circle at bounding box center [20, 183] width 6 height 6
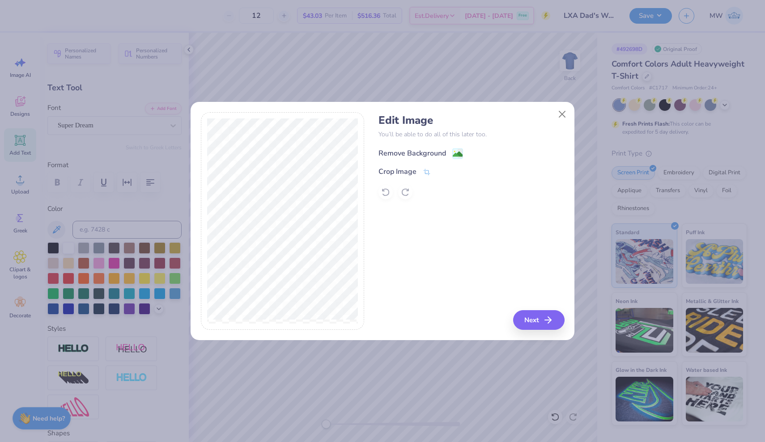
click at [447, 152] on div "Remove Background" at bounding box center [420, 153] width 85 height 11
click at [562, 111] on button "Close" at bounding box center [562, 114] width 17 height 17
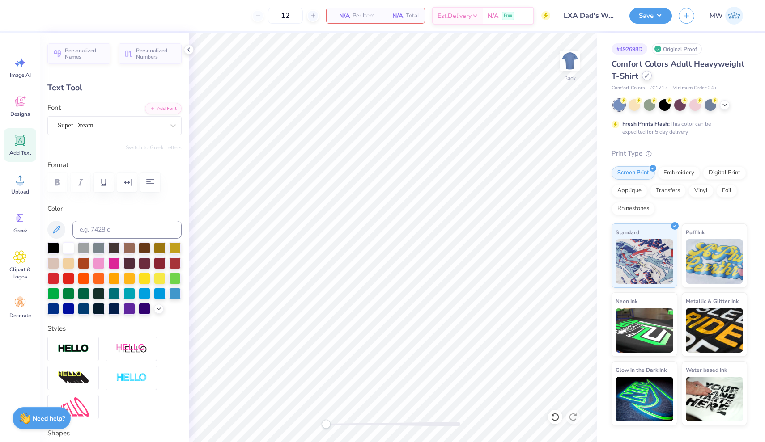
click at [647, 77] on icon at bounding box center [647, 75] width 4 height 4
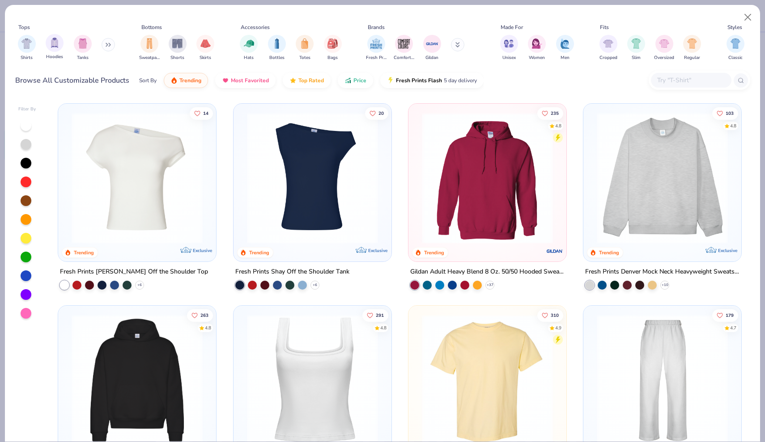
click at [52, 52] on div "Hoodies" at bounding box center [55, 47] width 18 height 26
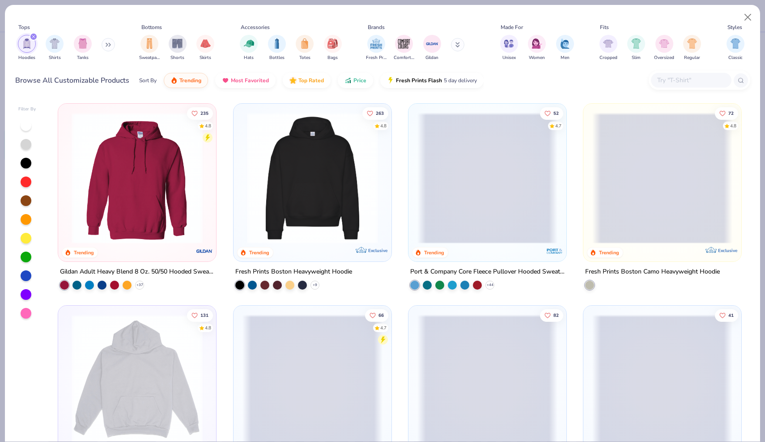
click at [405, 0] on div "Tops Hoodies Shirts Tanks Bottoms Sweatpants Shorts Skirts Accessories Hats Bot…" at bounding box center [382, 221] width 765 height 442
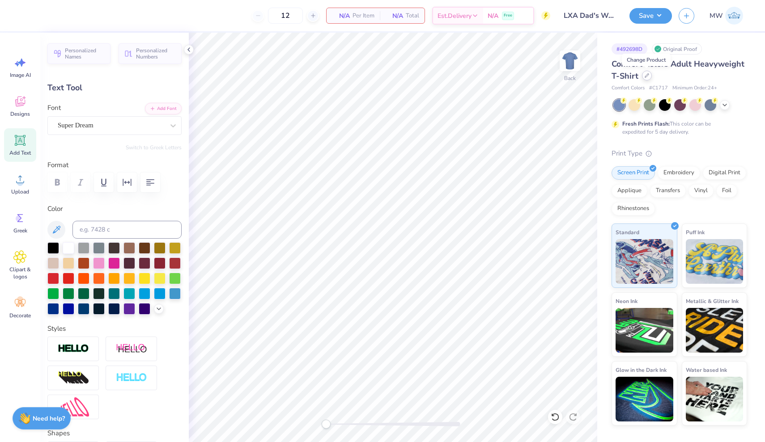
click at [649, 75] on div at bounding box center [647, 76] width 10 height 10
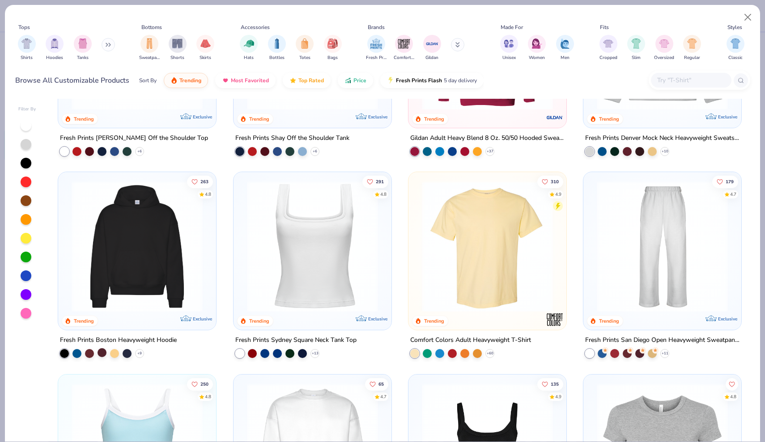
scroll to position [134, 0]
click at [118, 353] on div at bounding box center [114, 352] width 9 height 9
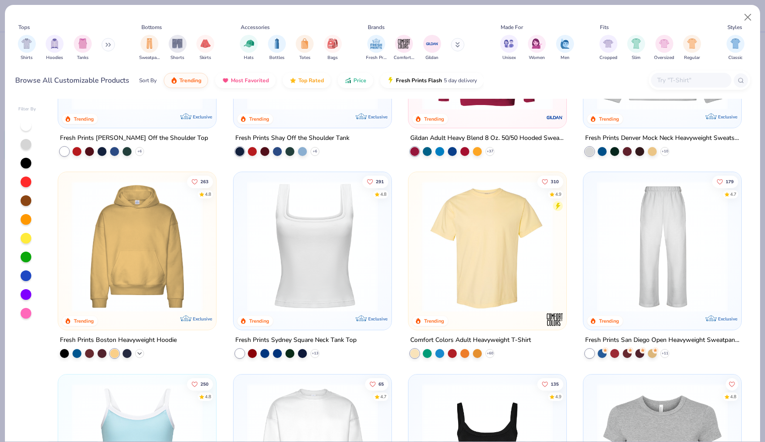
click at [142, 352] on icon at bounding box center [139, 353] width 7 height 7
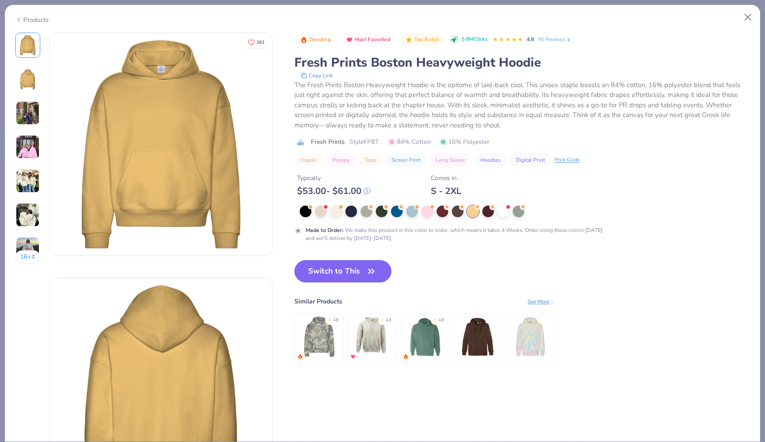
click at [327, 341] on img at bounding box center [319, 337] width 42 height 42
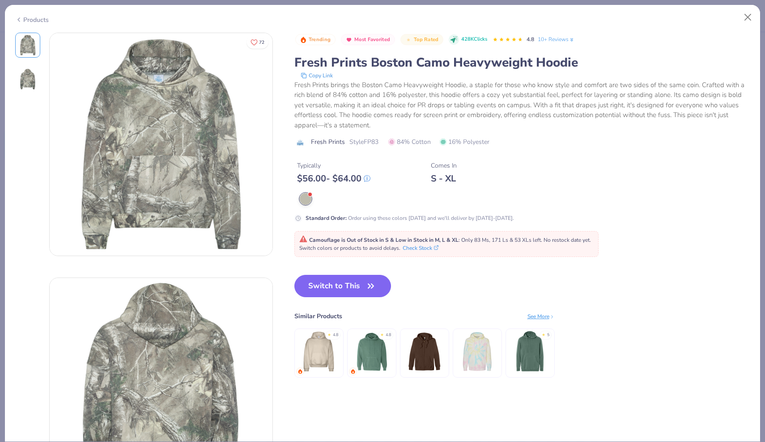
click at [328, 356] on img at bounding box center [318, 352] width 42 height 42
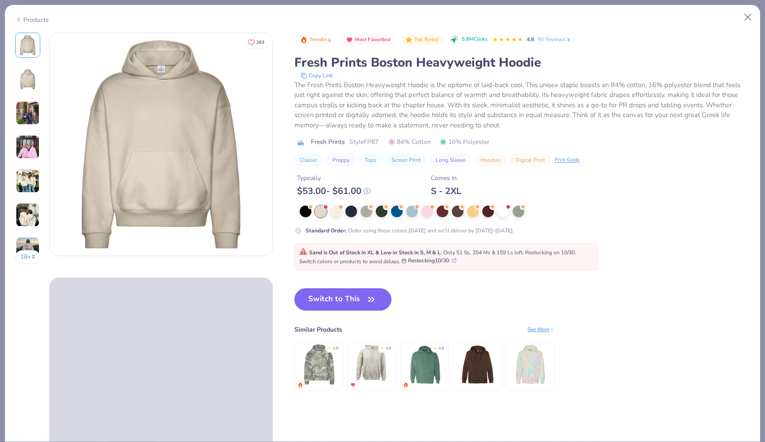
click at [374, 358] on img at bounding box center [372, 365] width 42 height 42
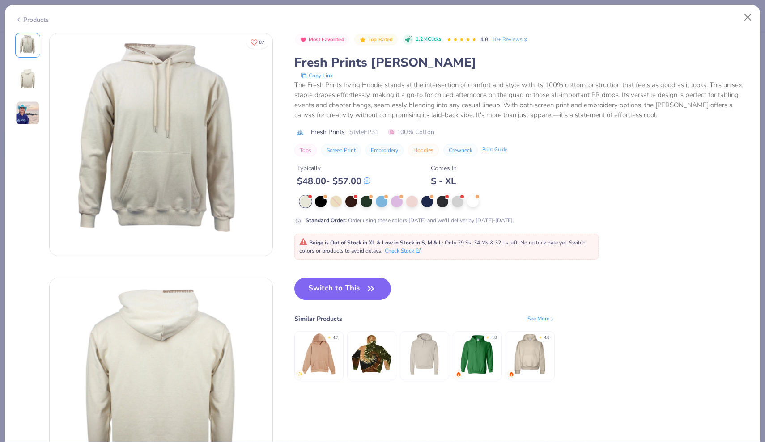
click at [407, 353] on img at bounding box center [424, 354] width 42 height 42
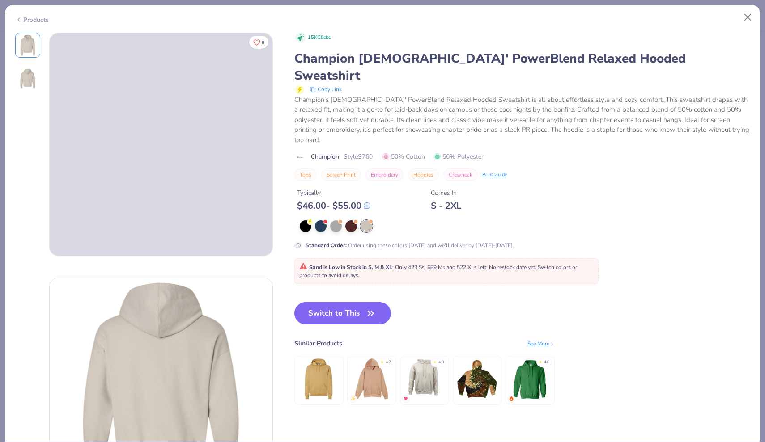
click at [527, 359] on img at bounding box center [530, 379] width 42 height 42
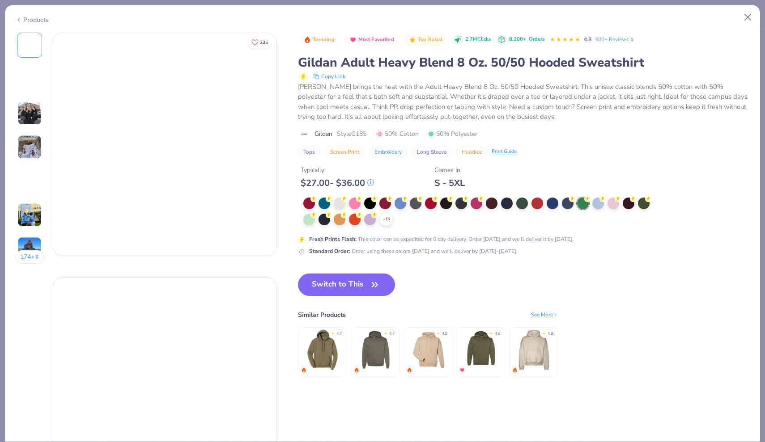
click at [368, 218] on div at bounding box center [370, 220] width 12 height 12
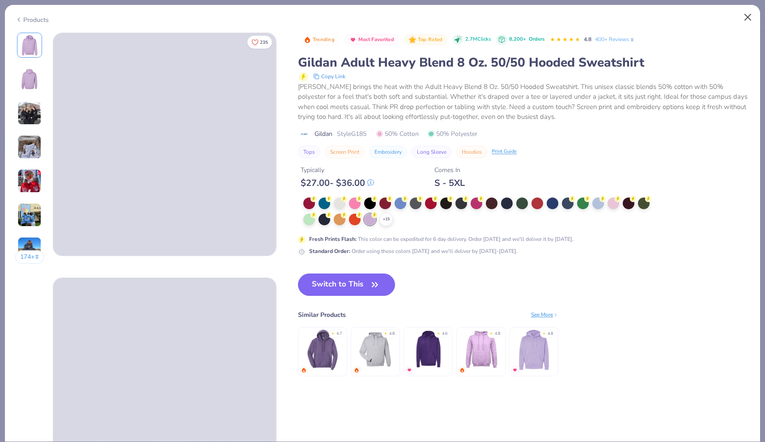
click at [747, 16] on button "Close" at bounding box center [747, 17] width 17 height 17
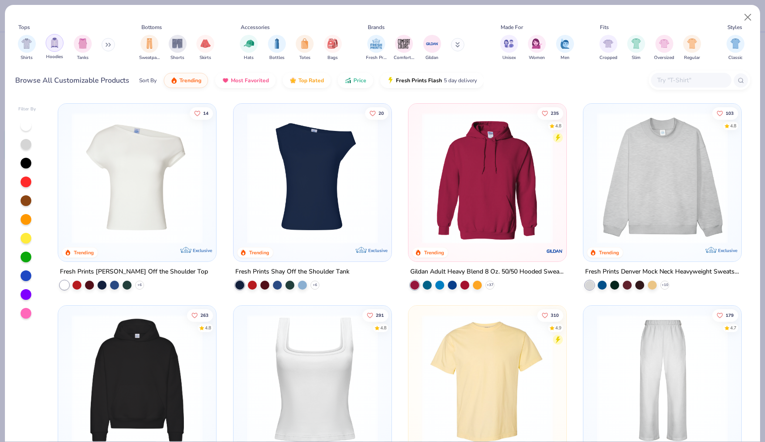
click at [53, 42] on img "filter for Hoodies" at bounding box center [55, 43] width 10 height 10
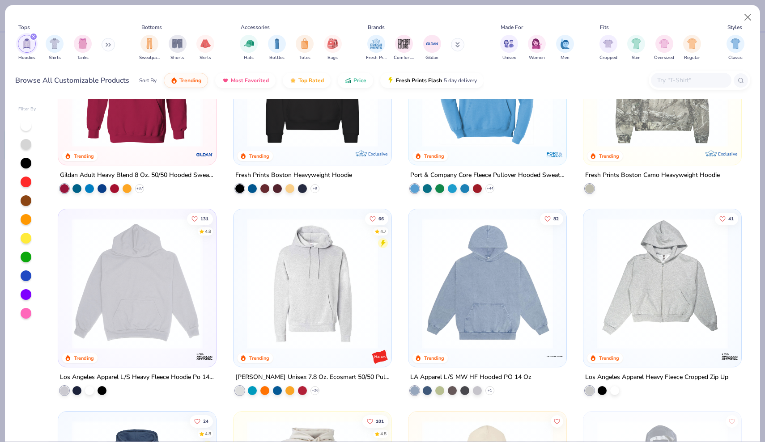
scroll to position [95, 0]
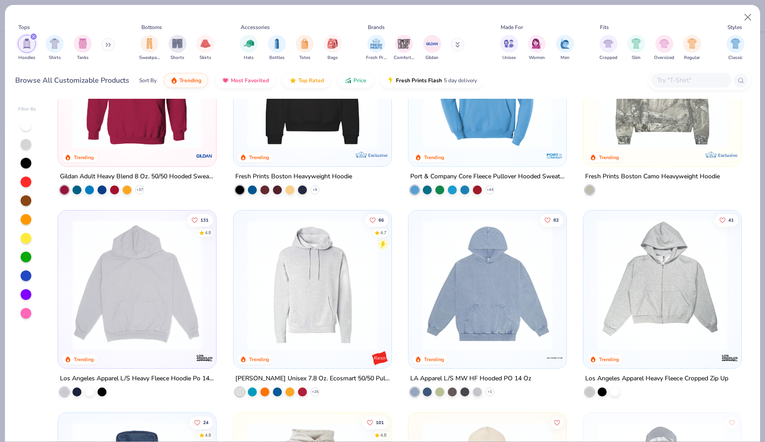
click at [155, 289] on img at bounding box center [137, 285] width 140 height 131
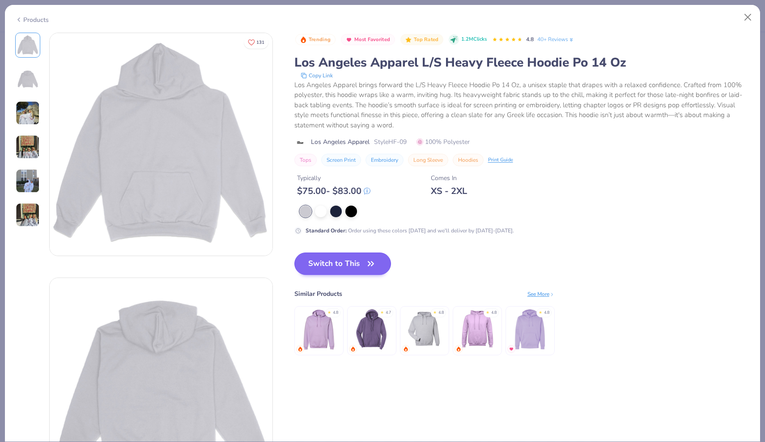
click at [353, 263] on button "Switch to This" at bounding box center [342, 264] width 97 height 22
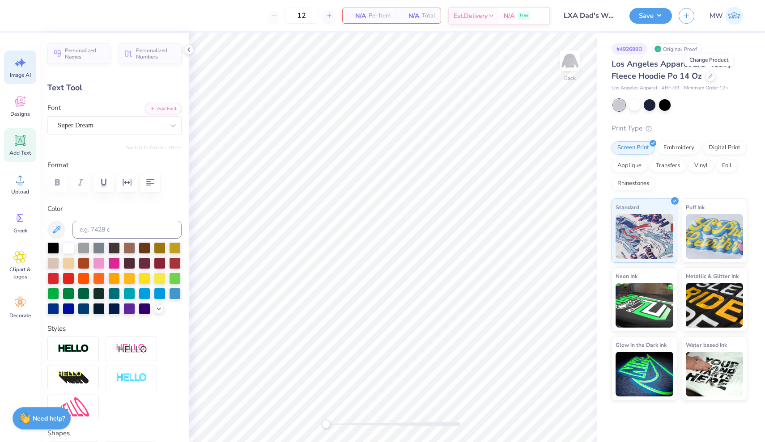
click at [17, 69] on icon at bounding box center [19, 62] width 13 height 13
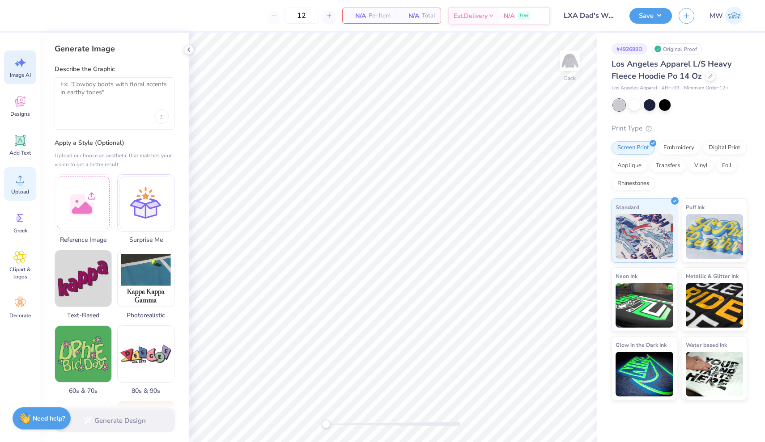
click at [17, 187] on div "Upload" at bounding box center [20, 184] width 32 height 34
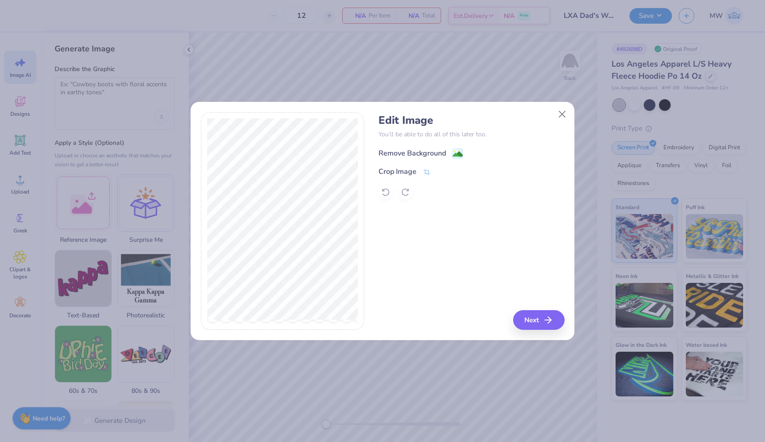
click at [456, 155] on image at bounding box center [458, 154] width 10 height 10
click at [539, 319] on button "Next" at bounding box center [539, 320] width 51 height 20
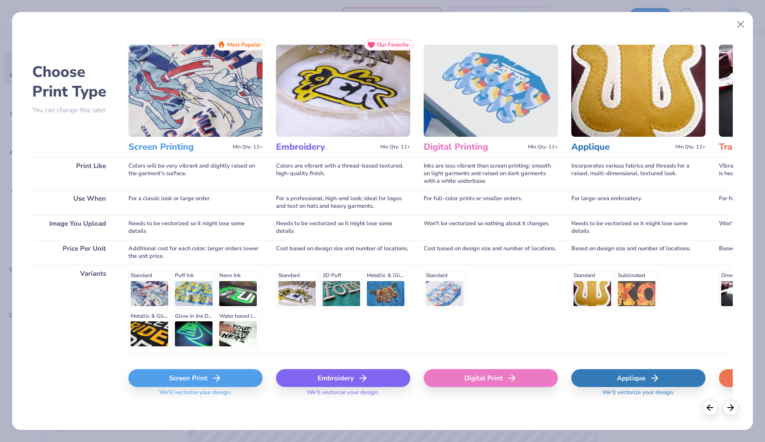
click at [198, 384] on div "Screen Print" at bounding box center [195, 379] width 134 height 18
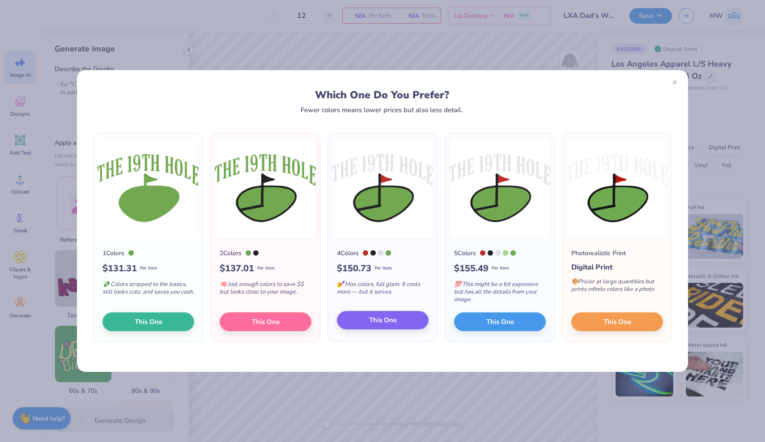
click at [368, 318] on button "This One" at bounding box center [383, 320] width 92 height 19
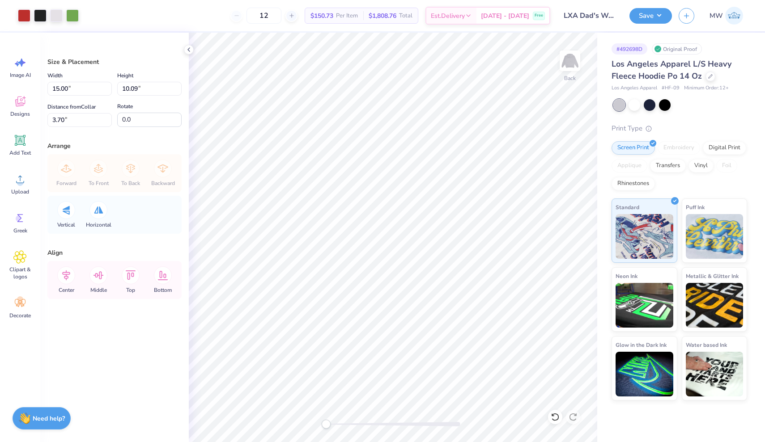
type input "8.00"
type input "5.38"
type input "3.71"
type input "4.62"
type input "3.11"
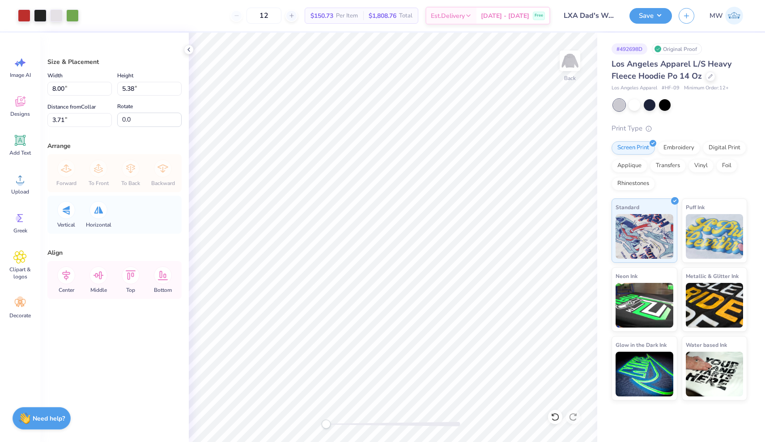
type input "3.98"
click at [653, 100] on div at bounding box center [650, 104] width 12 height 12
click at [667, 103] on div at bounding box center [665, 104] width 12 height 12
click at [632, 105] on div at bounding box center [635, 104] width 12 height 12
click at [635, 104] on div at bounding box center [635, 104] width 12 height 12
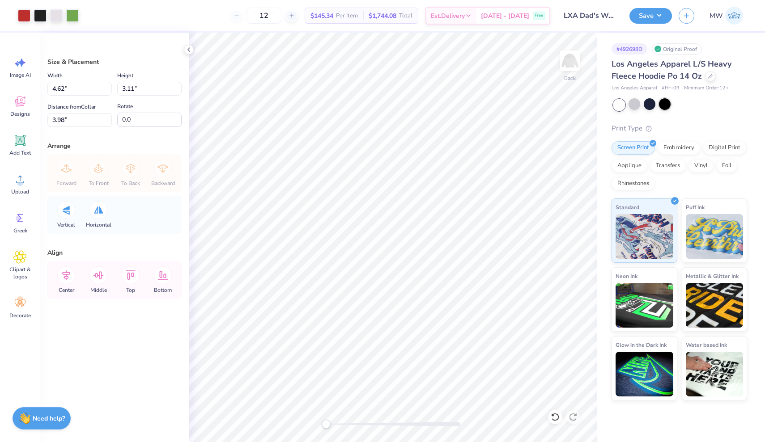
click at [665, 103] on div at bounding box center [665, 104] width 12 height 12
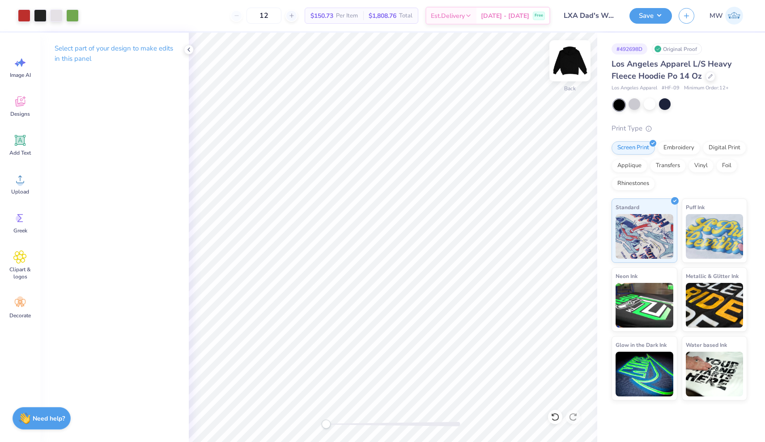
click at [576, 70] on img at bounding box center [570, 61] width 36 height 36
click at [19, 73] on span "Image AI" at bounding box center [20, 75] width 21 height 7
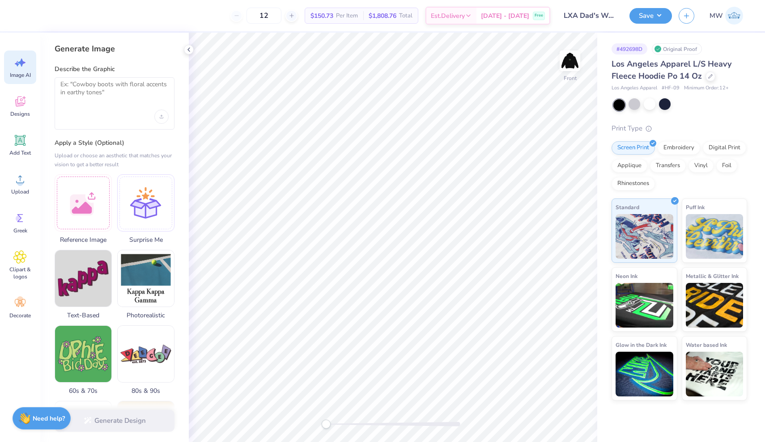
click at [129, 107] on div at bounding box center [115, 103] width 120 height 52
click at [96, 93] on textarea at bounding box center [114, 92] width 108 height 22
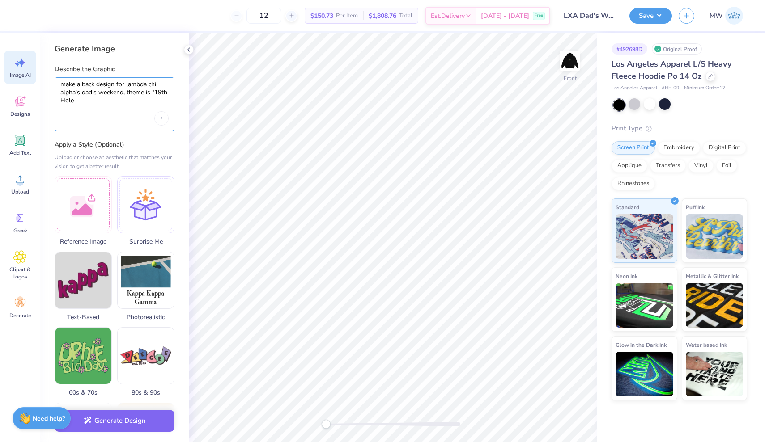
type textarea "make a back design for lambda chi alpha's dad's weekend, theme is "19th Hole""
click at [141, 420] on button "Generate Design" at bounding box center [115, 419] width 120 height 22
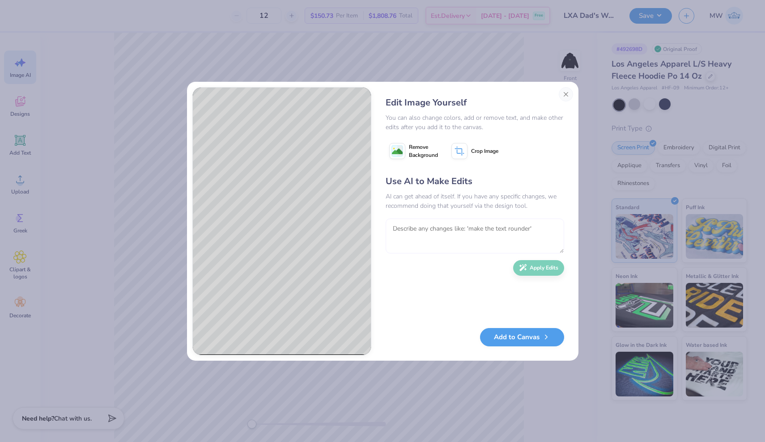
click at [463, 227] on textarea at bounding box center [475, 236] width 178 height 35
click at [419, 229] on textarea "Put parents weeken" at bounding box center [475, 236] width 178 height 35
click at [458, 226] on textarea "Put parents weeken" at bounding box center [475, 236] width 178 height 35
click at [406, 229] on textarea "Put parents weekend 2025 on the bottom" at bounding box center [475, 236] width 178 height 35
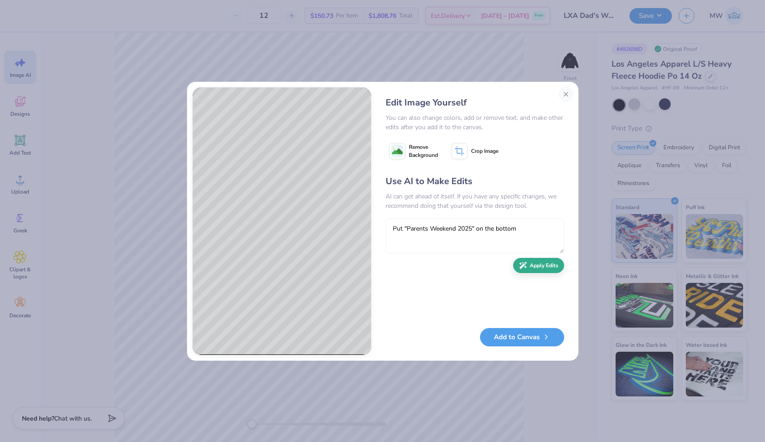
type textarea "Put "Parents Weekend 2025" on the bottom"
click at [542, 263] on button "Apply Edits" at bounding box center [538, 266] width 51 height 16
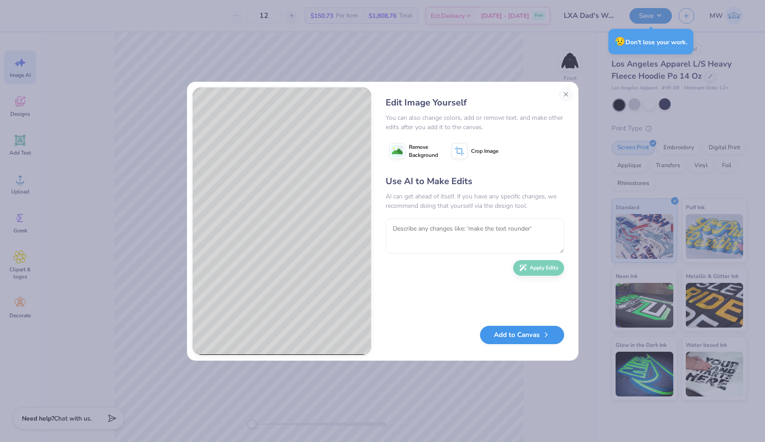
click at [534, 339] on button "Add to Canvas" at bounding box center [522, 335] width 84 height 18
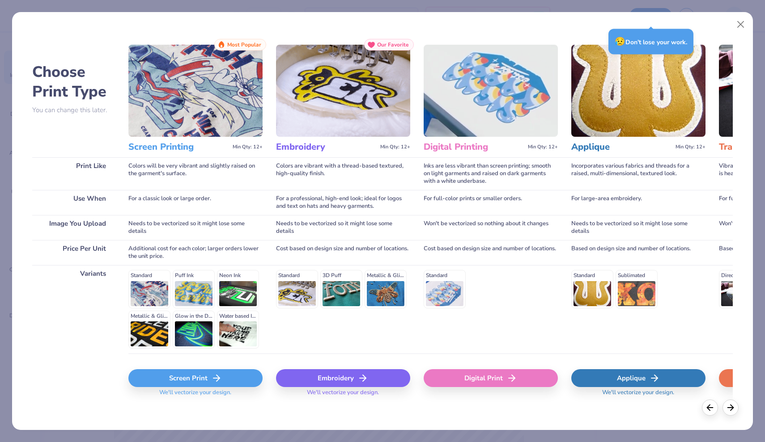
click at [240, 374] on div "Screen Print" at bounding box center [195, 379] width 134 height 18
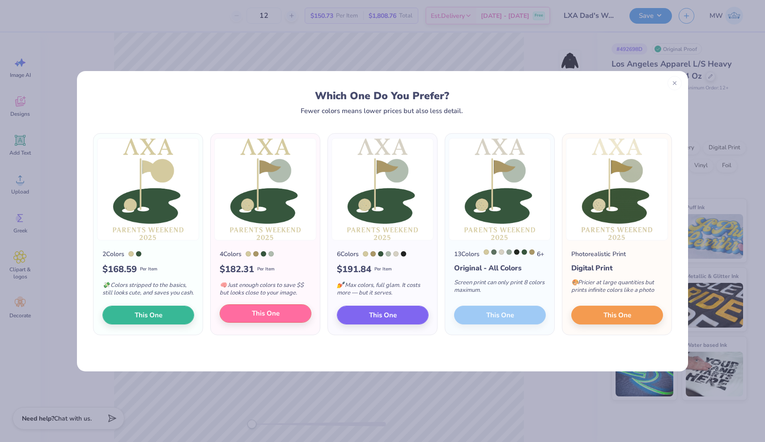
click at [258, 318] on span "This One" at bounding box center [266, 314] width 28 height 10
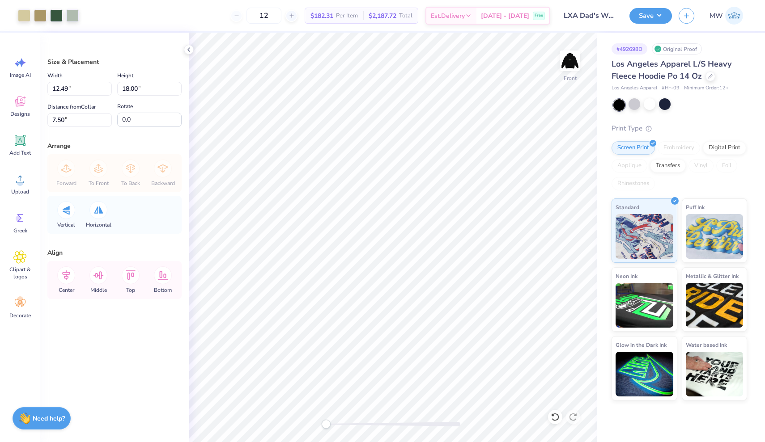
type input "11.20"
type input "16.13"
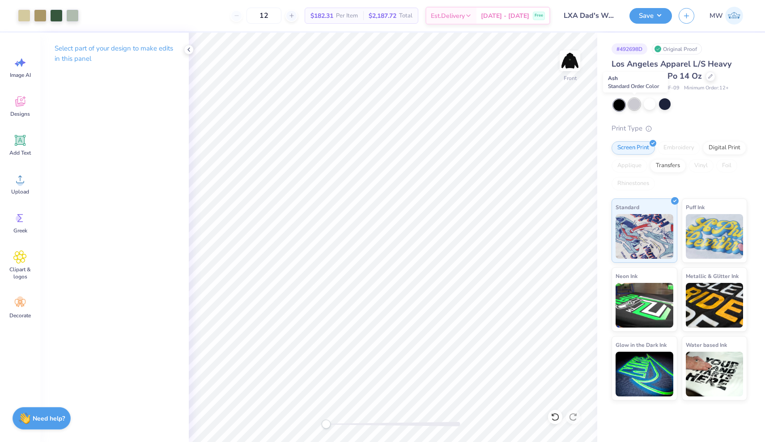
click at [636, 106] on div at bounding box center [635, 104] width 12 height 12
click at [666, 102] on div at bounding box center [665, 104] width 12 height 12
click at [570, 59] on img at bounding box center [570, 61] width 36 height 36
click at [570, 59] on img at bounding box center [570, 61] width 18 height 18
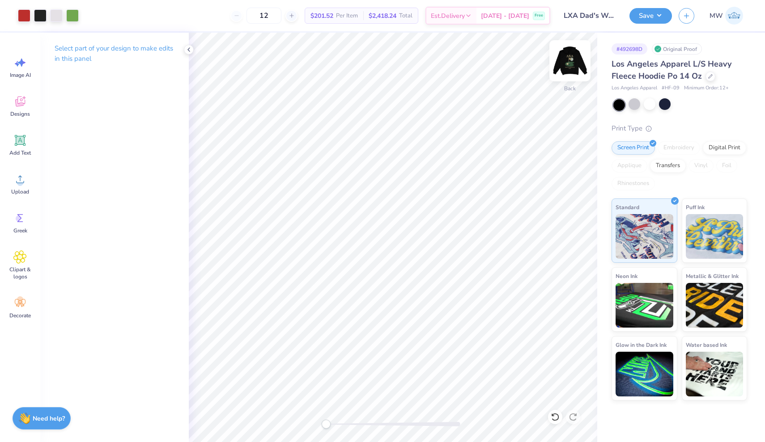
click at [573, 59] on img at bounding box center [570, 61] width 36 height 36
click at [573, 59] on img at bounding box center [570, 61] width 18 height 18
click at [573, 59] on img at bounding box center [570, 61] width 36 height 36
click at [573, 59] on img at bounding box center [570, 61] width 18 height 18
click at [708, 79] on div at bounding box center [710, 76] width 10 height 10
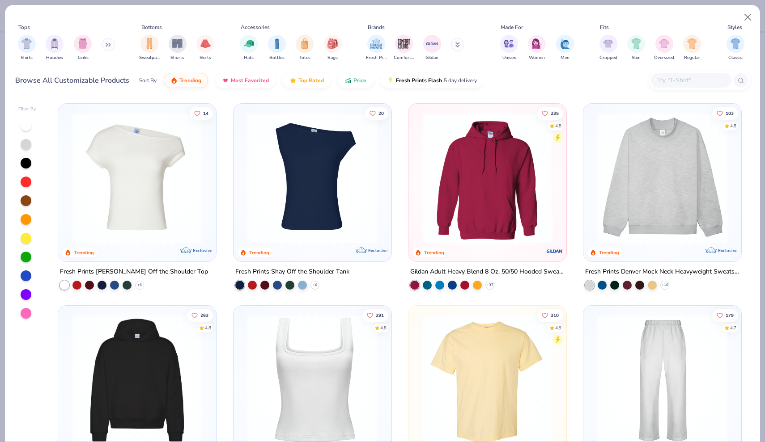
click at [438, 223] on img at bounding box center [487, 178] width 140 height 131
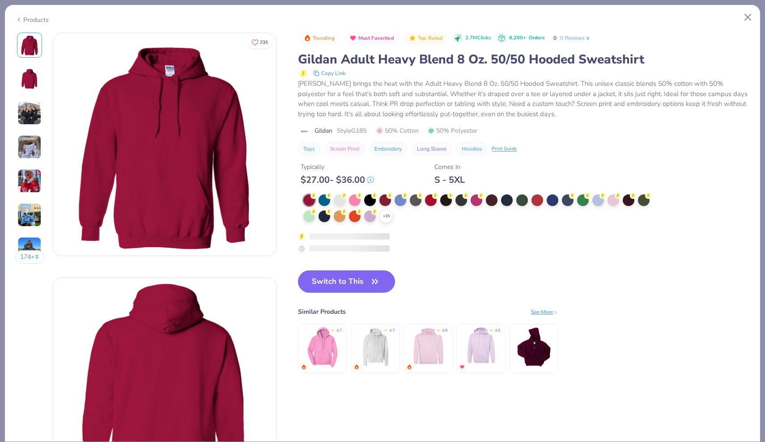
click at [584, 200] on div at bounding box center [583, 201] width 12 height 12
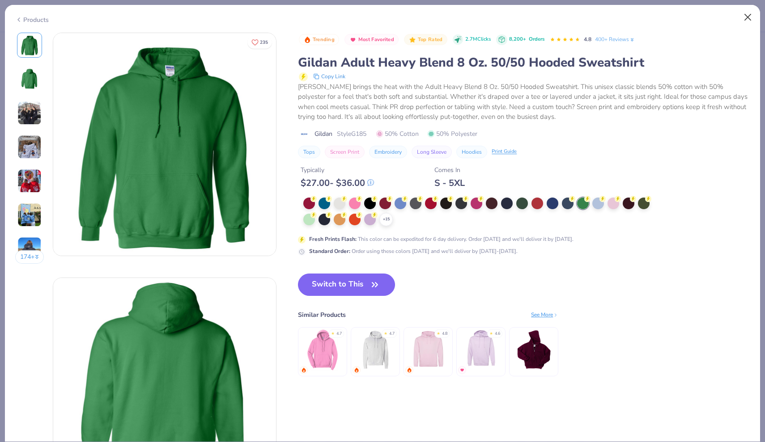
click at [748, 18] on button "Close" at bounding box center [747, 17] width 17 height 17
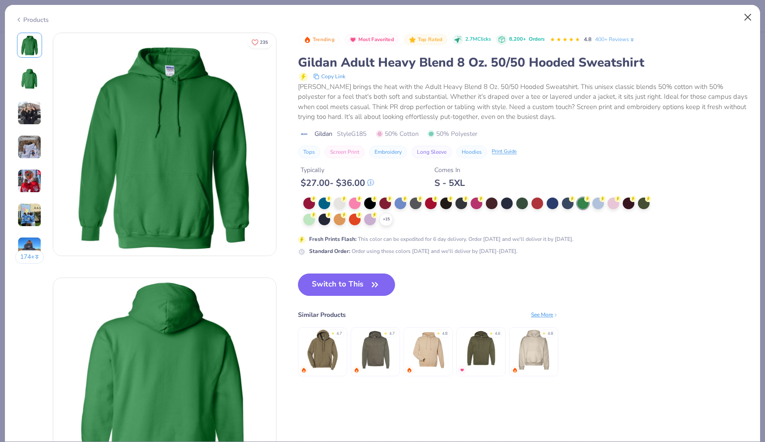
click at [748, 15] on button "Close" at bounding box center [747, 17] width 17 height 17
click at [749, 17] on button "Close" at bounding box center [747, 17] width 17 height 17
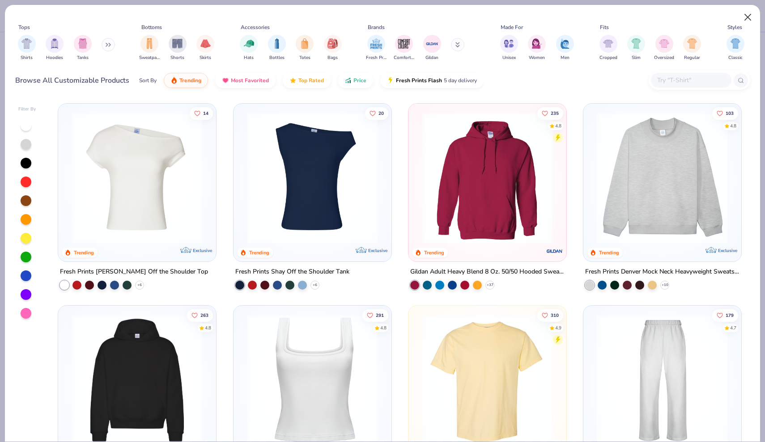
click at [745, 19] on button "Close" at bounding box center [747, 17] width 17 height 17
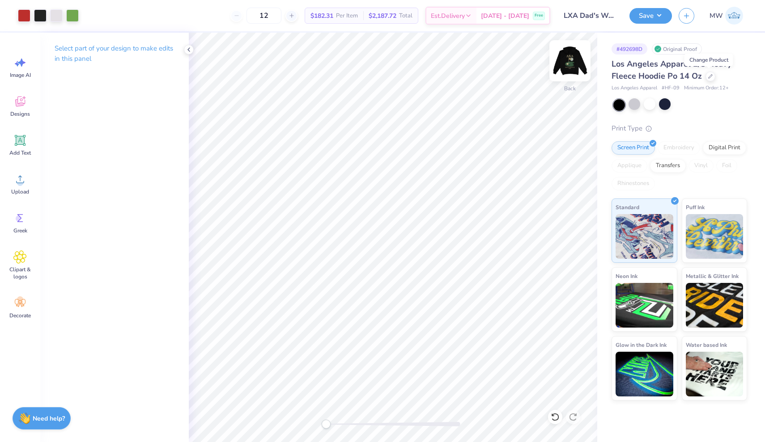
click at [574, 62] on img at bounding box center [570, 61] width 36 height 36
click at [574, 62] on img at bounding box center [570, 61] width 18 height 18
click at [709, 76] on icon at bounding box center [710, 75] width 4 height 4
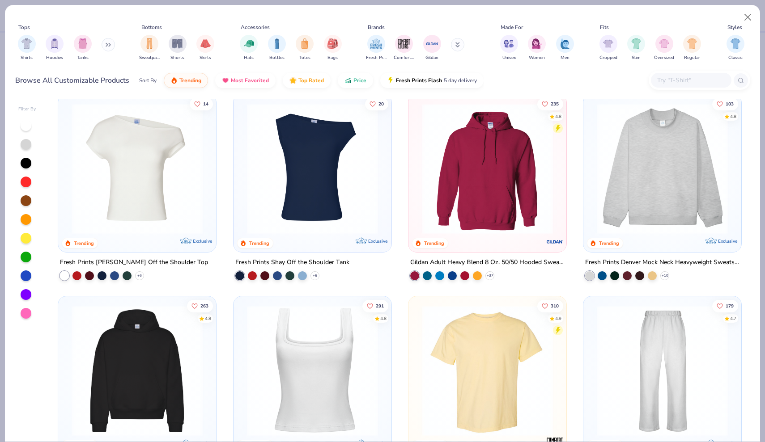
scroll to position [9, 0]
click at [56, 50] on div "filter for Hoodies" at bounding box center [55, 43] width 18 height 18
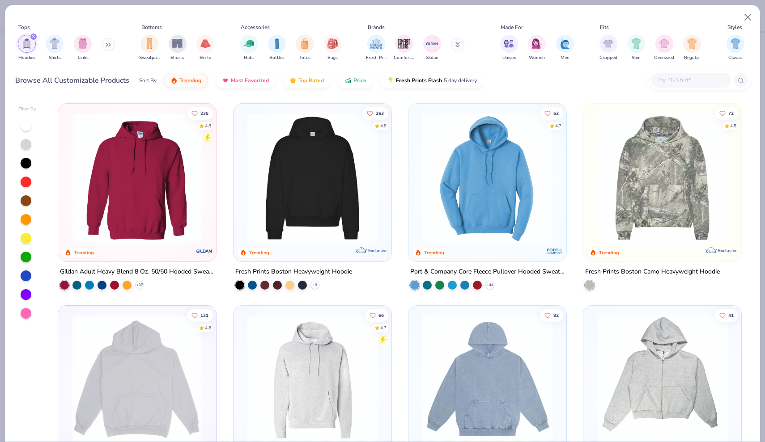
scroll to position [139, 0]
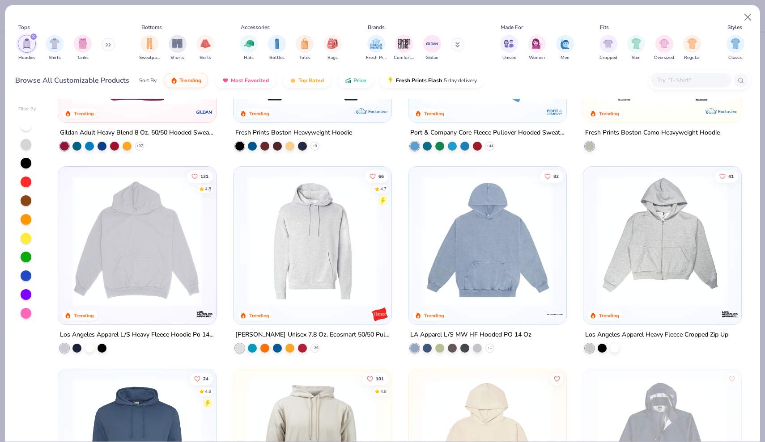
click at [449, 301] on img at bounding box center [487, 241] width 140 height 131
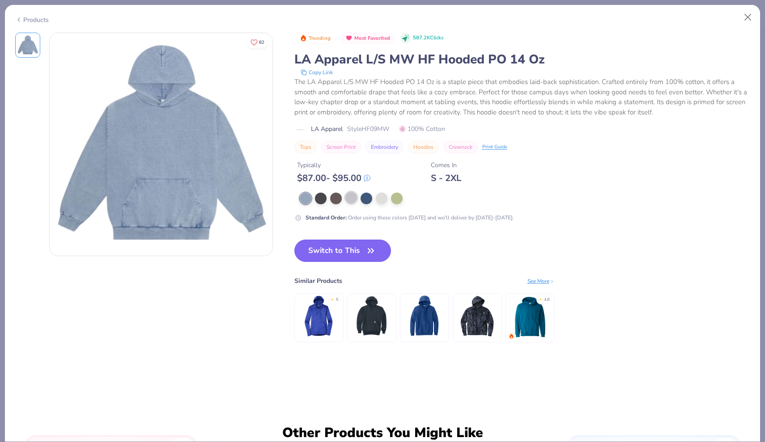
click at [349, 198] on div at bounding box center [351, 198] width 12 height 12
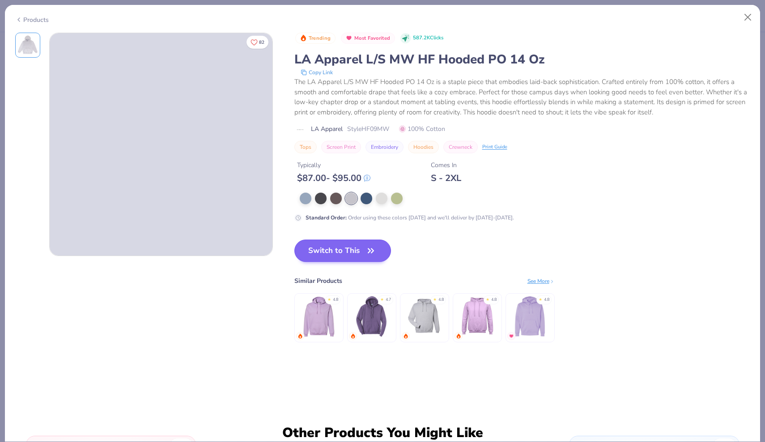
click at [377, 251] on icon "button" at bounding box center [371, 251] width 13 height 13
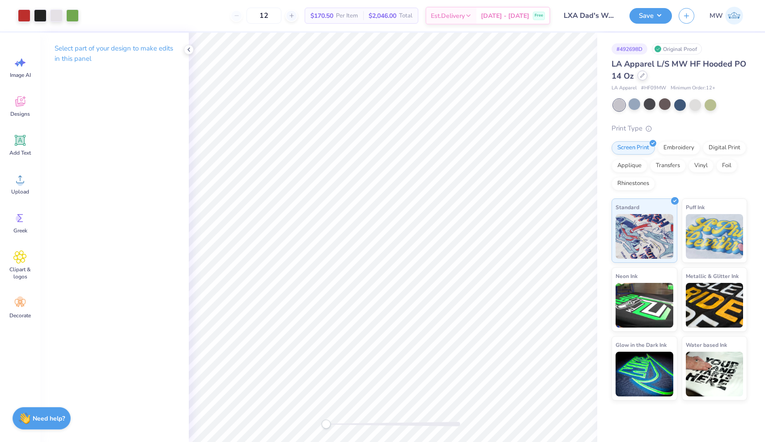
click at [641, 75] on icon at bounding box center [642, 75] width 4 height 4
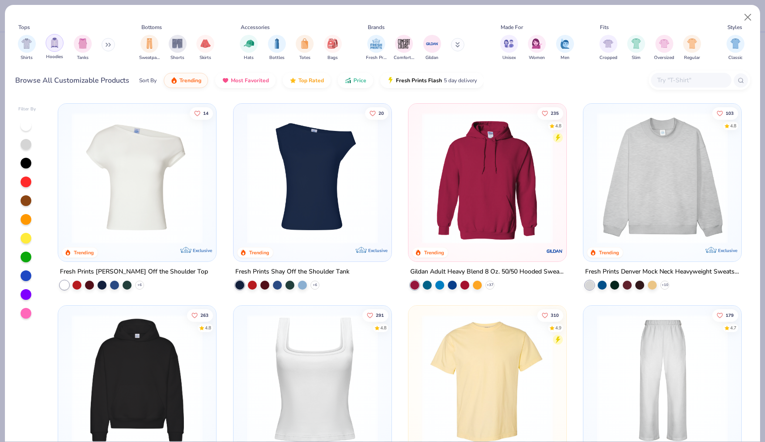
click at [59, 41] on div "filter for Hoodies" at bounding box center [55, 43] width 18 height 18
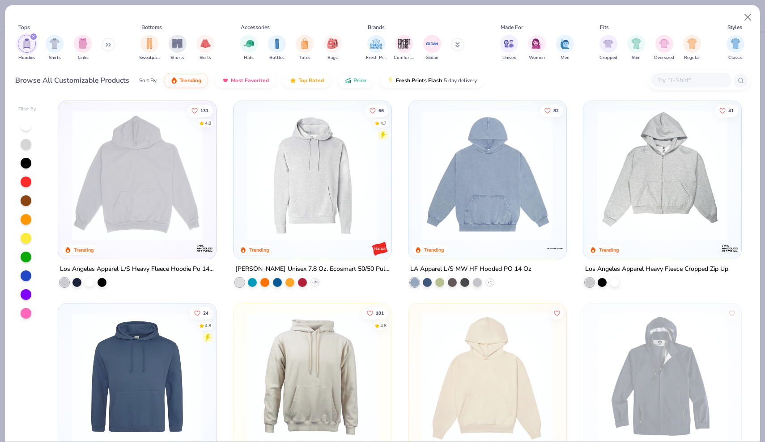
scroll to position [204, 0]
click at [77, 283] on div at bounding box center [76, 282] width 9 height 9
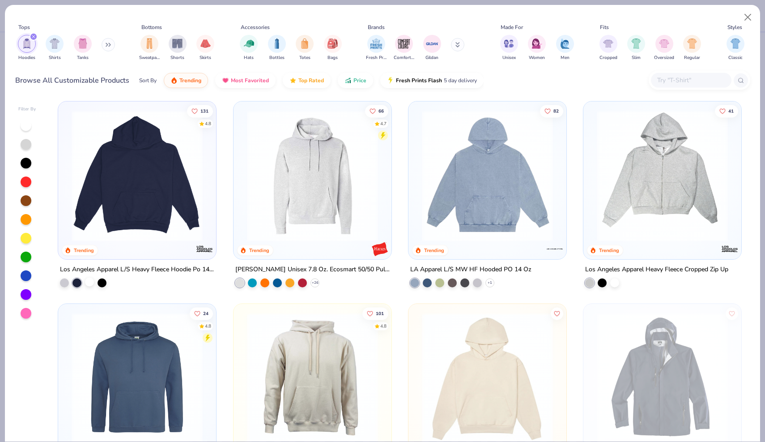
click at [90, 283] on div at bounding box center [89, 282] width 9 height 9
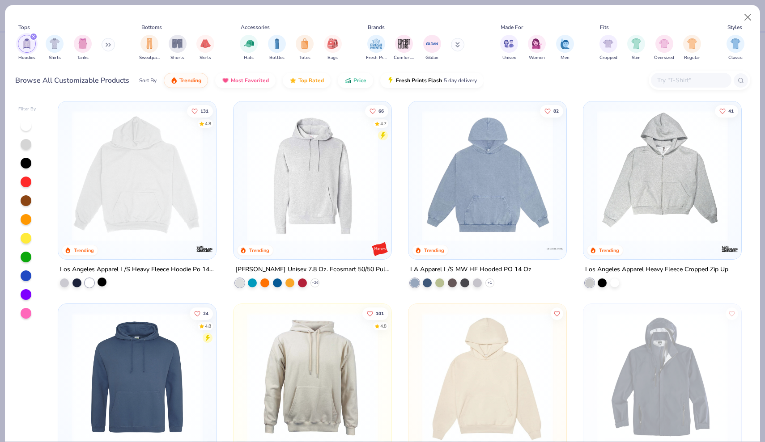
click at [102, 283] on div at bounding box center [102, 282] width 9 height 9
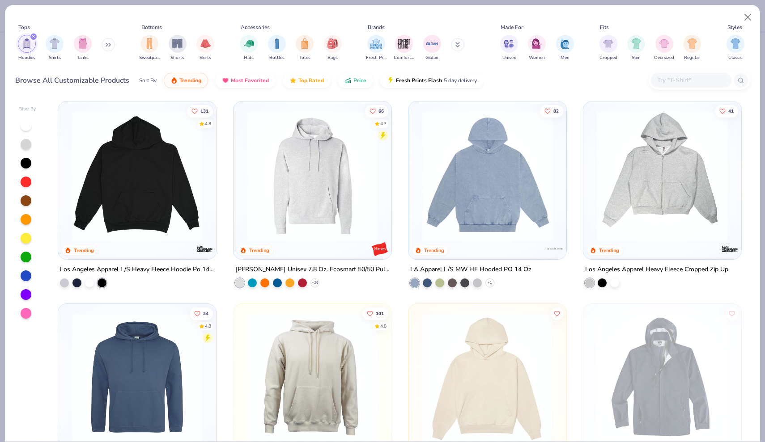
scroll to position [379, 0]
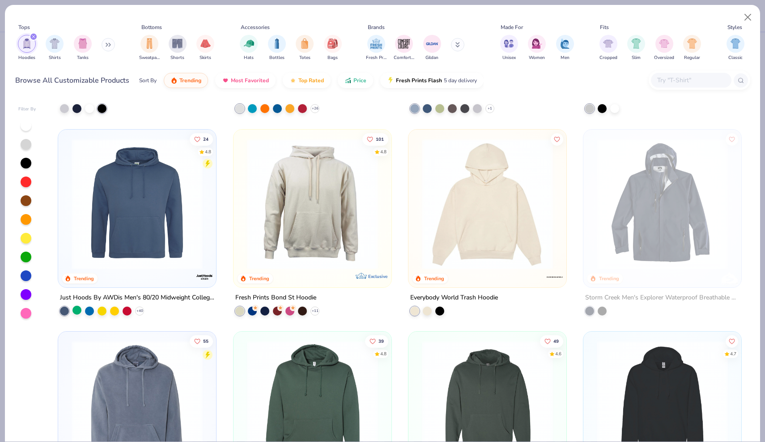
click at [81, 306] on div at bounding box center [76, 310] width 9 height 9
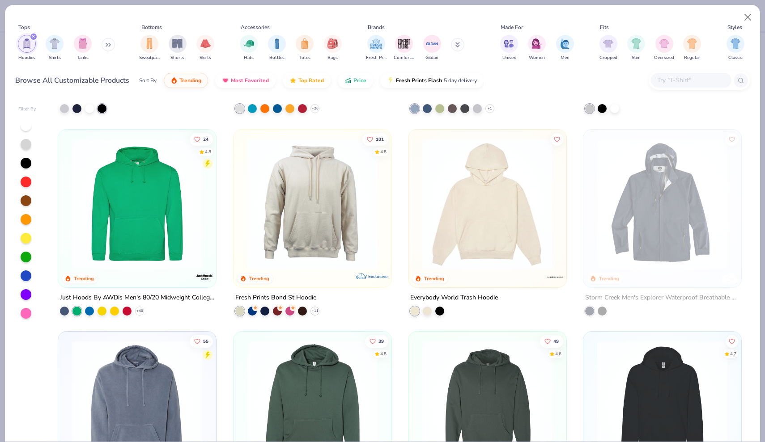
click at [325, 262] on img at bounding box center [312, 203] width 140 height 131
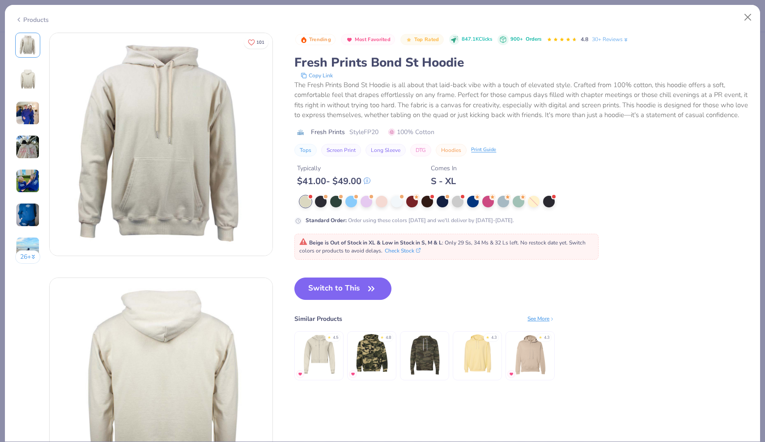
click at [35, 19] on div "Products" at bounding box center [32, 19] width 34 height 9
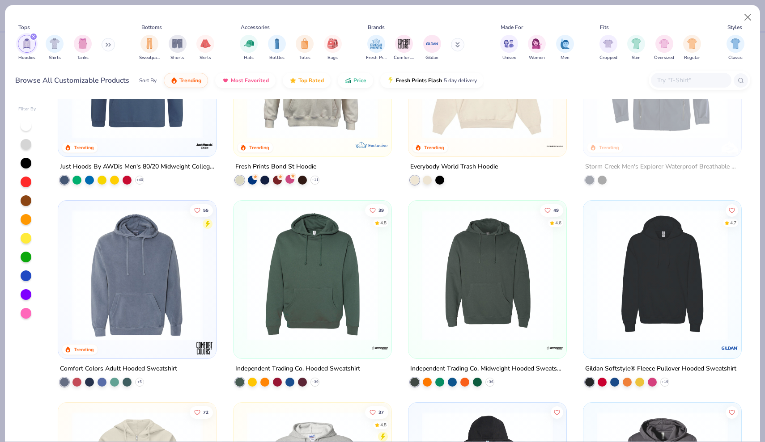
scroll to position [514, 0]
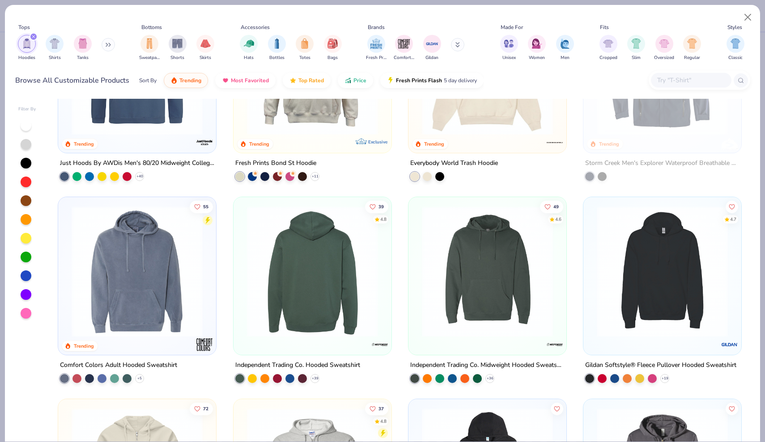
click at [314, 327] on img at bounding box center [312, 271] width 140 height 131
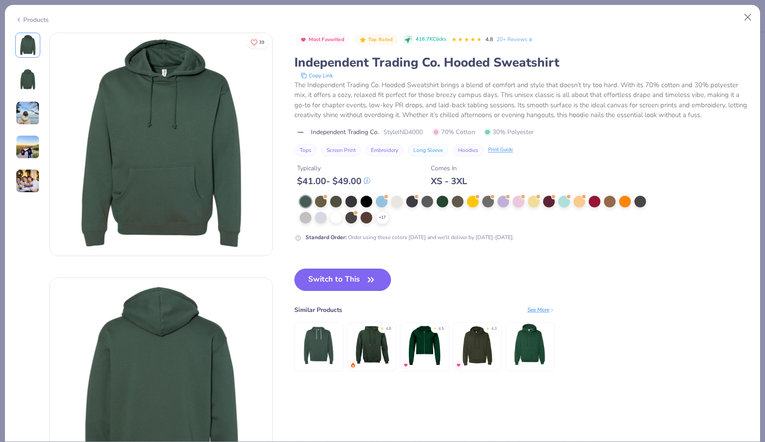
click at [34, 68] on img at bounding box center [27, 78] width 21 height 21
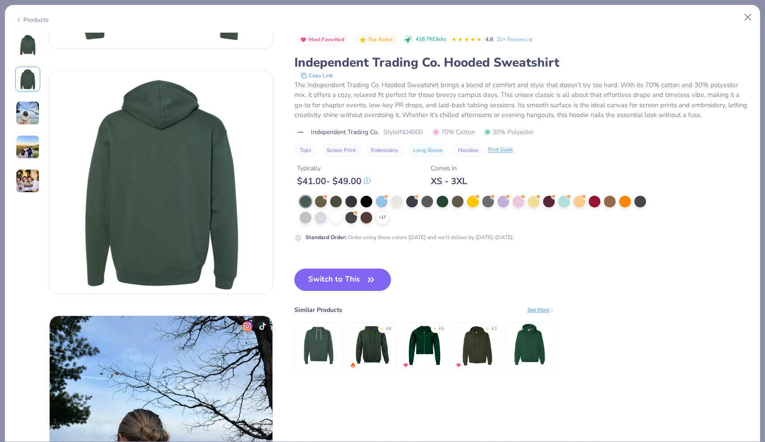
scroll to position [245, 0]
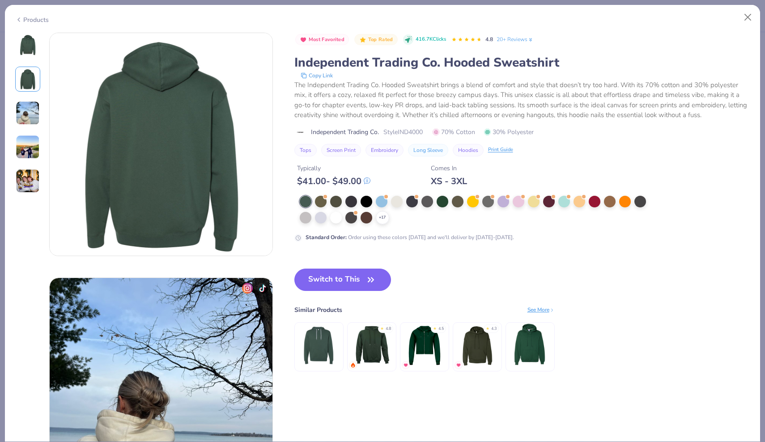
click at [31, 42] on img at bounding box center [27, 44] width 21 height 21
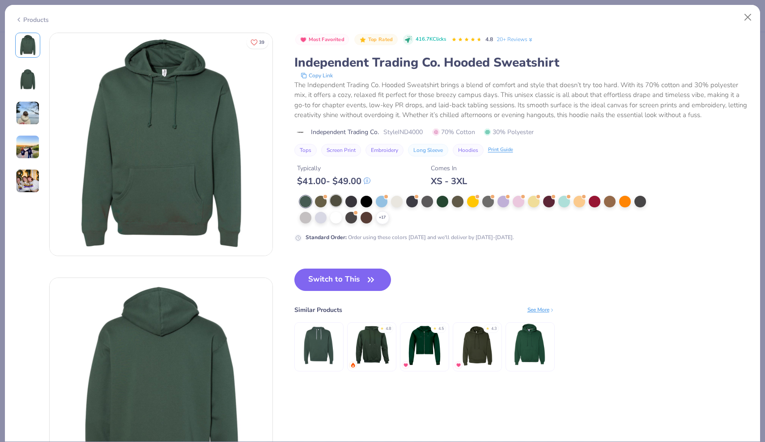
click at [336, 201] on div at bounding box center [336, 201] width 12 height 12
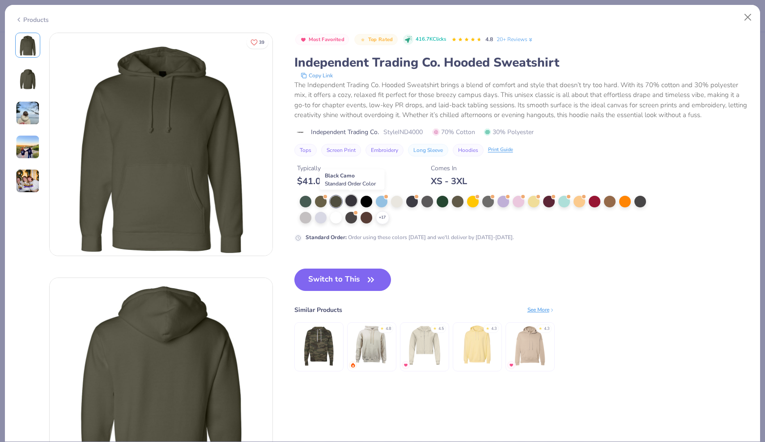
click at [355, 200] on div at bounding box center [351, 201] width 12 height 12
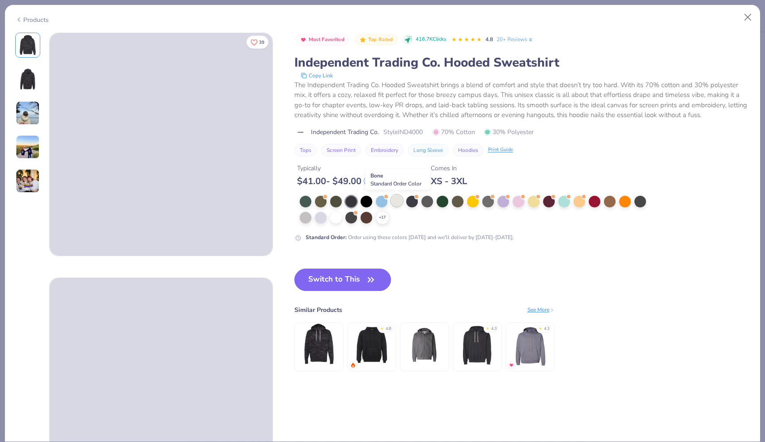
click at [399, 201] on div at bounding box center [397, 201] width 12 height 12
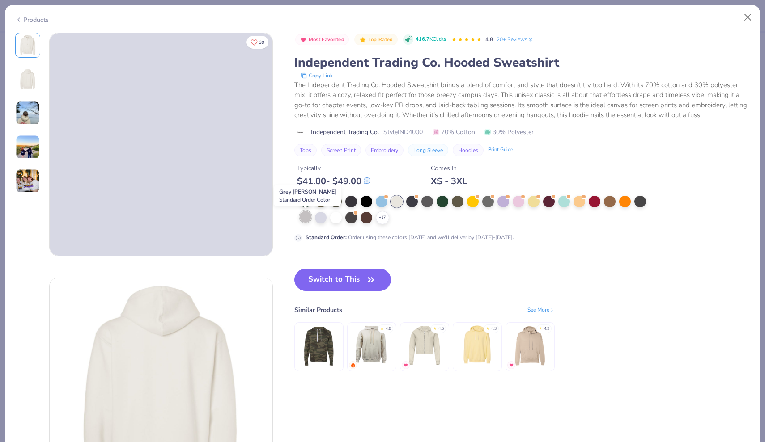
click at [307, 218] on div at bounding box center [306, 217] width 12 height 12
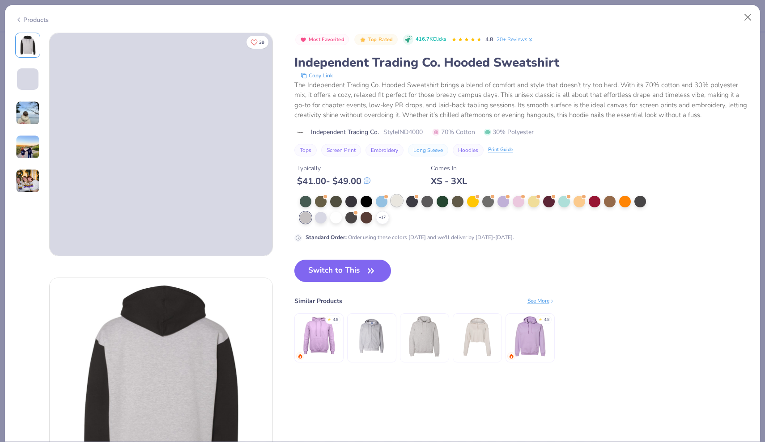
click at [397, 201] on div at bounding box center [397, 201] width 12 height 12
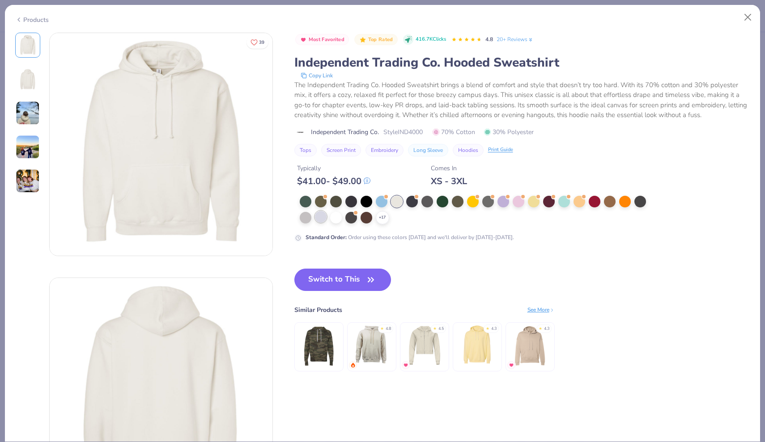
click at [322, 215] on div at bounding box center [321, 217] width 12 height 12
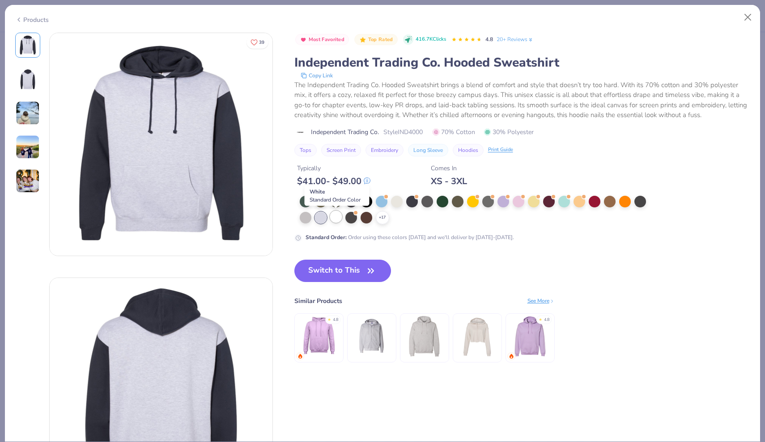
click at [333, 219] on div at bounding box center [336, 217] width 12 height 12
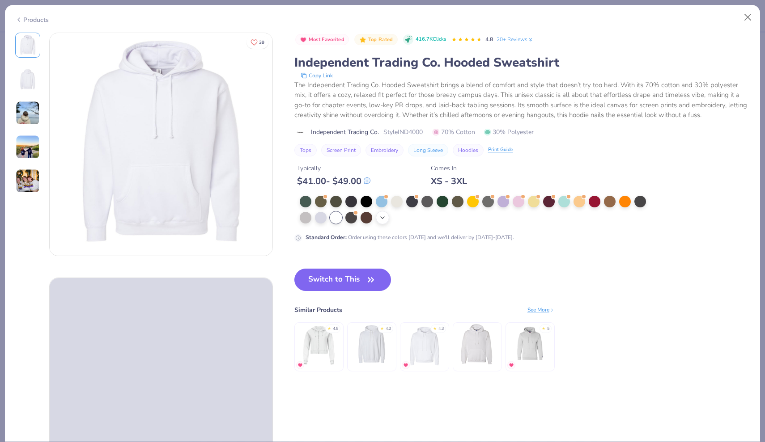
click at [387, 218] on div "+ 17" at bounding box center [382, 217] width 13 height 13
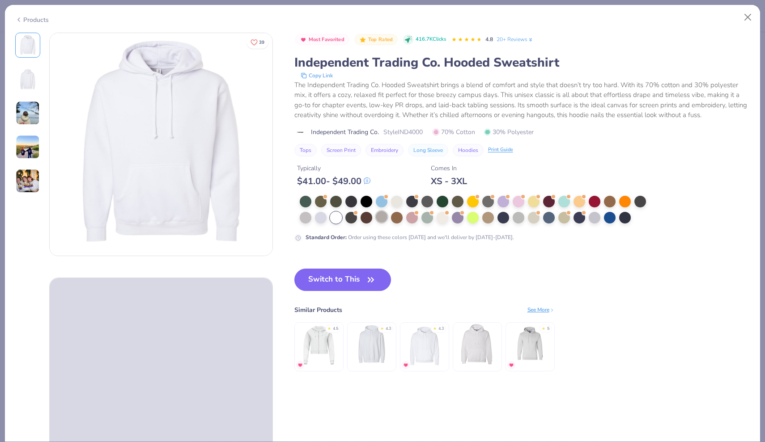
click at [382, 218] on div at bounding box center [382, 217] width 12 height 12
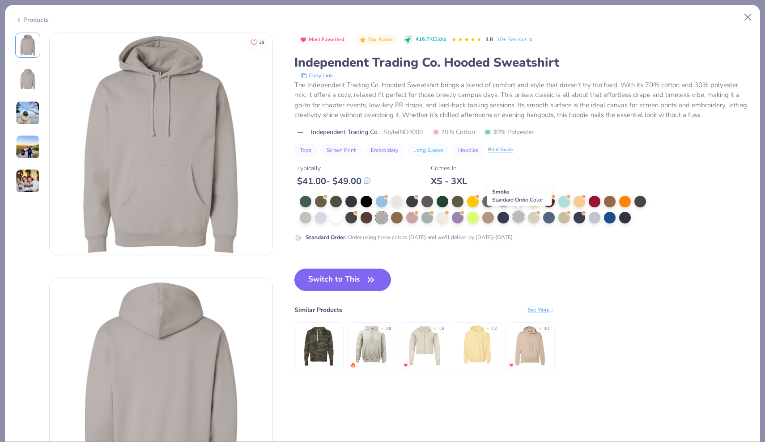
click at [519, 217] on div at bounding box center [519, 217] width 12 height 12
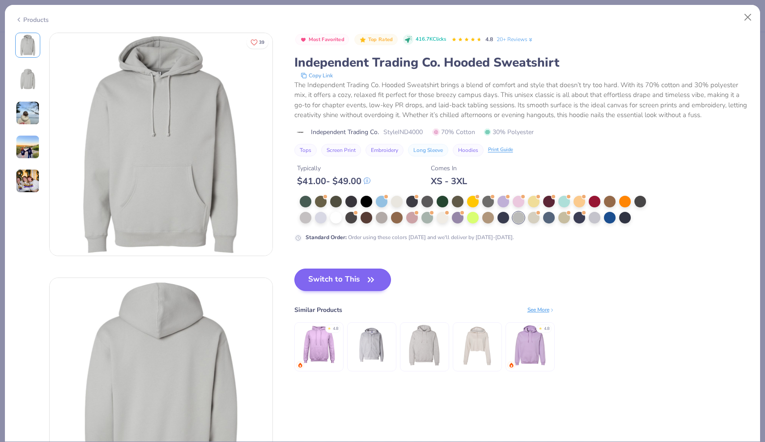
click at [365, 284] on icon "button" at bounding box center [371, 280] width 13 height 13
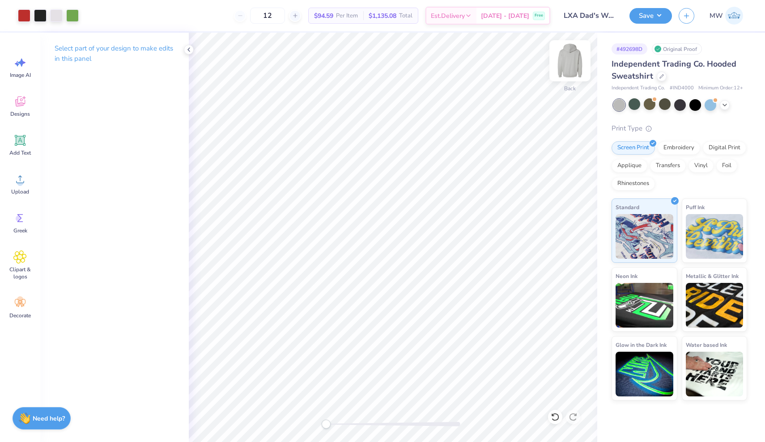
click at [572, 70] on img at bounding box center [570, 61] width 36 height 36
click at [25, 68] on icon at bounding box center [19, 62] width 13 height 13
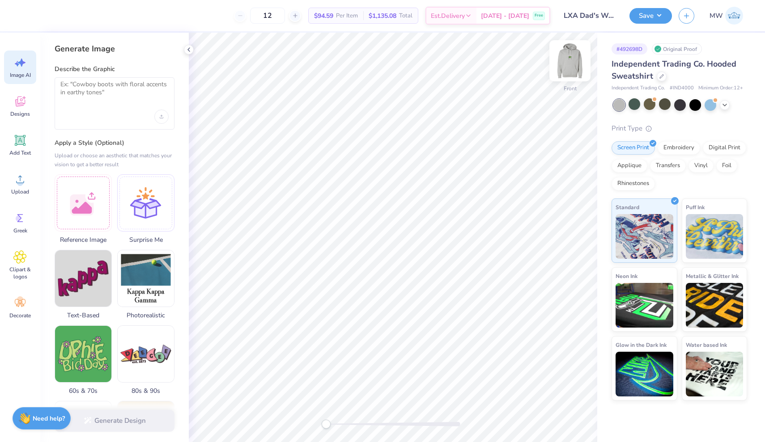
click at [567, 65] on img at bounding box center [570, 61] width 36 height 36
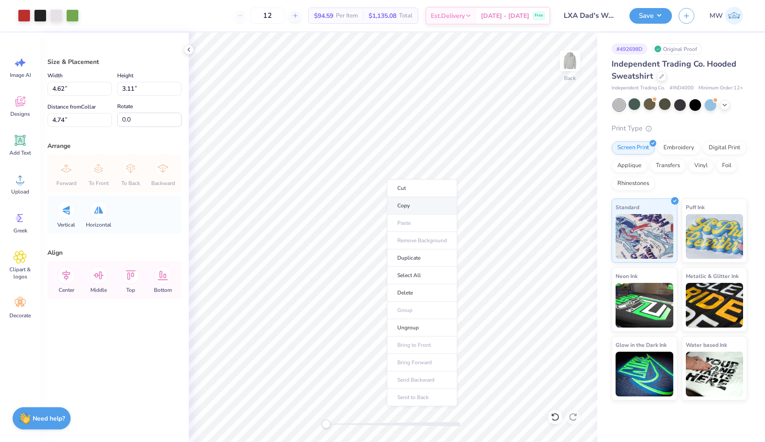
click at [404, 205] on li "Copy" at bounding box center [422, 205] width 70 height 17
click at [564, 56] on img at bounding box center [570, 61] width 36 height 36
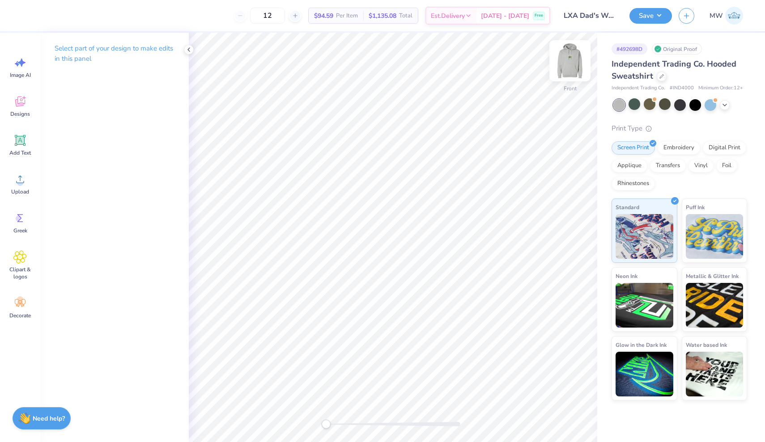
click at [569, 61] on img at bounding box center [570, 61] width 36 height 36
click at [633, 106] on div at bounding box center [635, 104] width 12 height 12
click at [713, 105] on div at bounding box center [711, 104] width 12 height 12
click at [725, 105] on polyline at bounding box center [725, 104] width 4 height 2
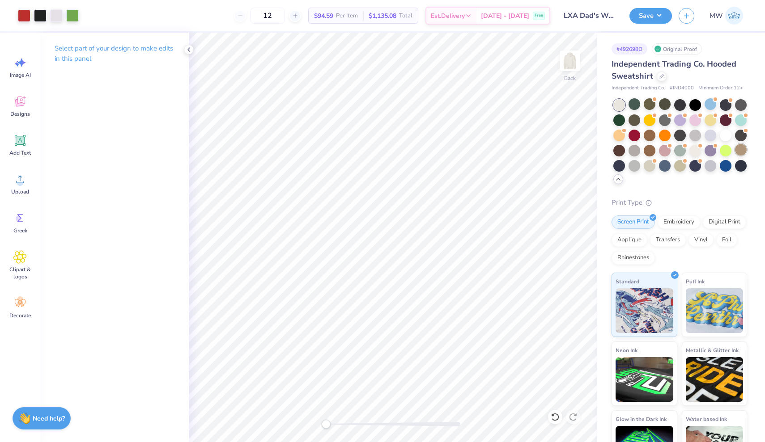
click at [743, 153] on div at bounding box center [741, 150] width 12 height 12
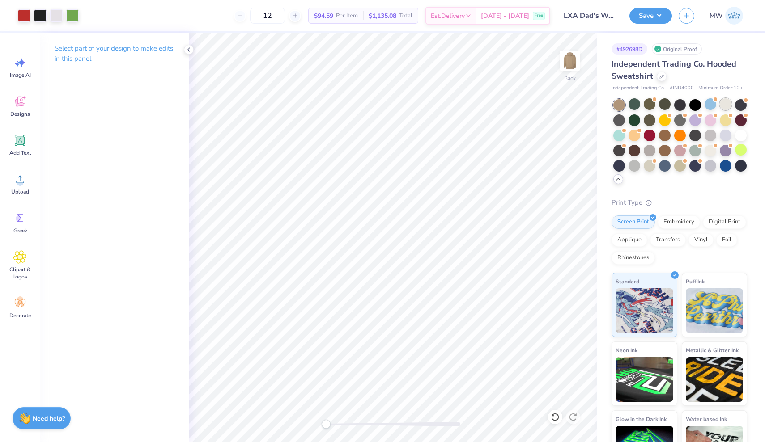
click at [725, 110] on div at bounding box center [726, 104] width 12 height 12
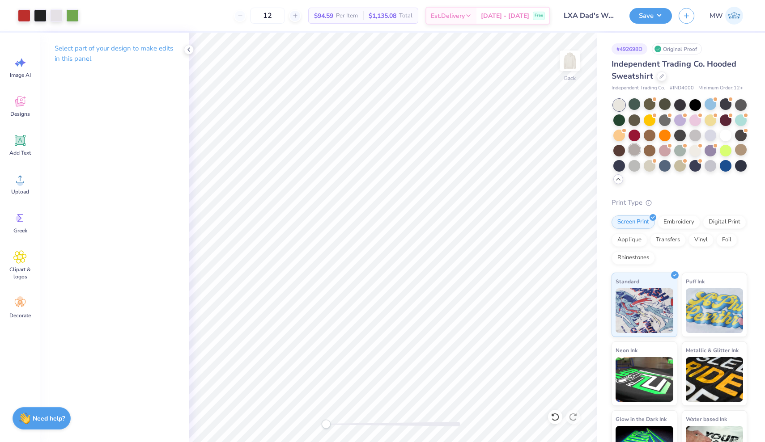
click at [629, 149] on div at bounding box center [635, 150] width 12 height 12
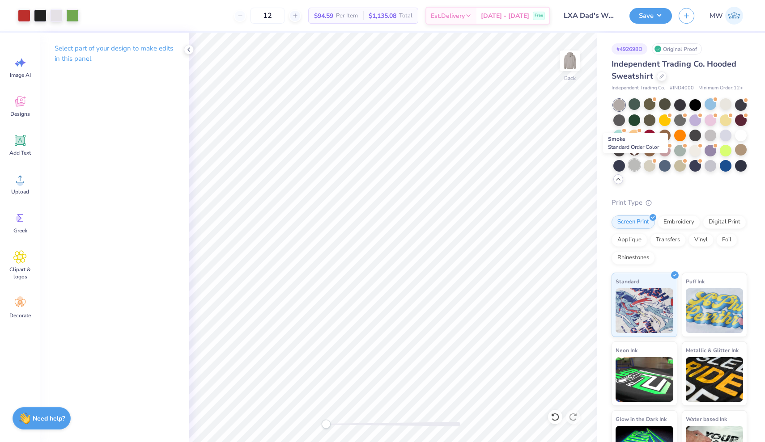
click at [635, 169] on div at bounding box center [635, 165] width 12 height 12
click at [674, 166] on div at bounding box center [680, 165] width 12 height 12
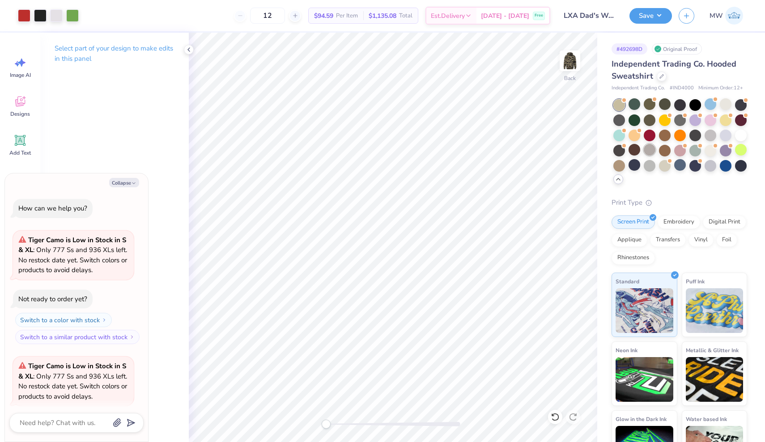
scroll to position [67, 0]
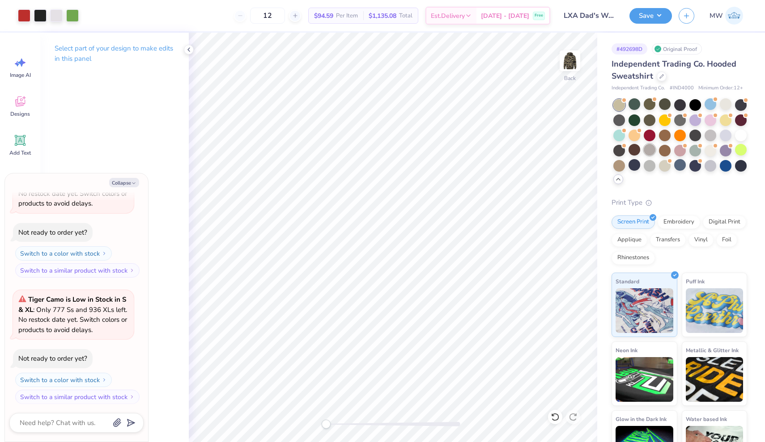
click at [654, 155] on div at bounding box center [650, 150] width 12 height 12
click at [744, 155] on div at bounding box center [741, 150] width 12 height 12
click at [635, 107] on div at bounding box center [635, 104] width 12 height 12
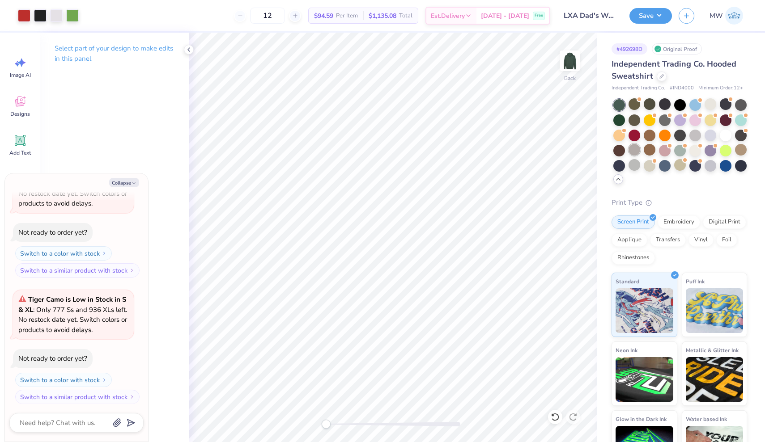
click at [631, 151] on div at bounding box center [635, 150] width 12 height 12
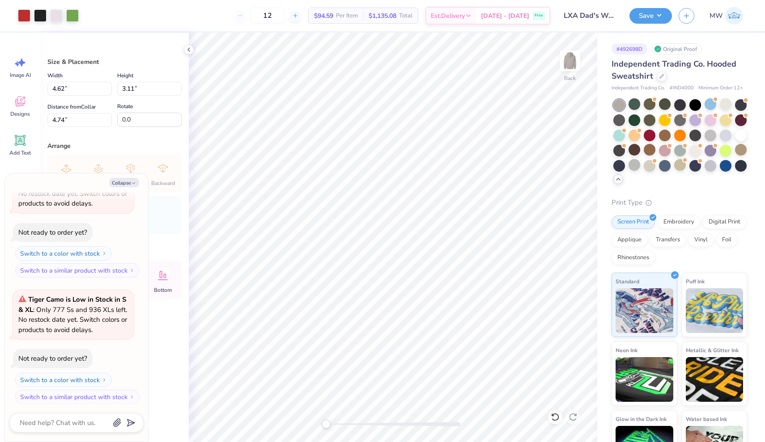
type textarea "x"
type input "5.56"
type input "3.74"
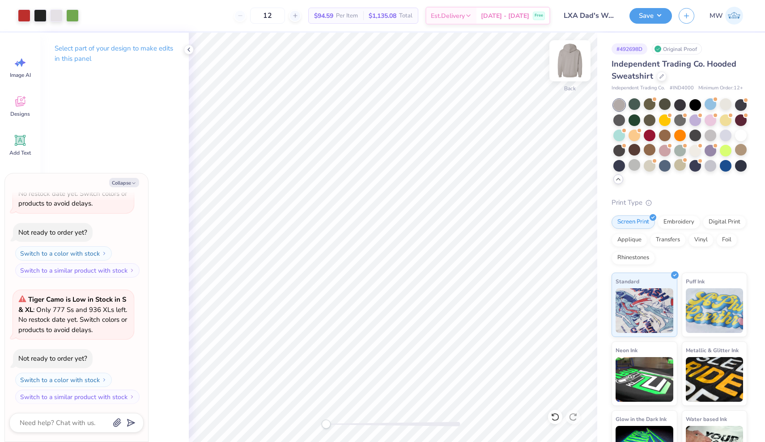
click at [568, 60] on img at bounding box center [570, 61] width 36 height 36
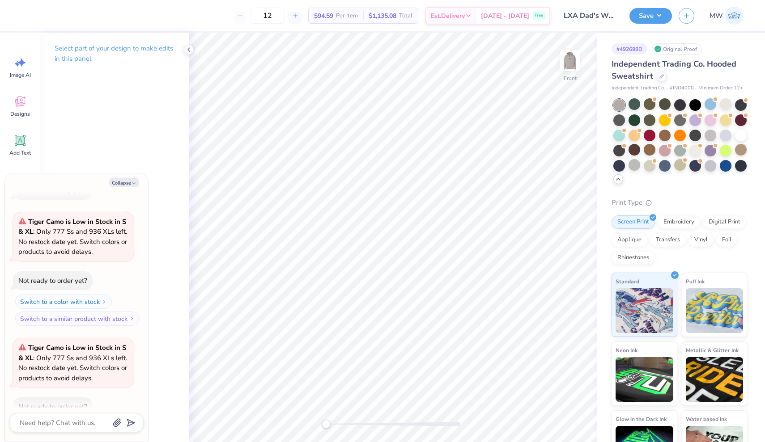
scroll to position [0, 0]
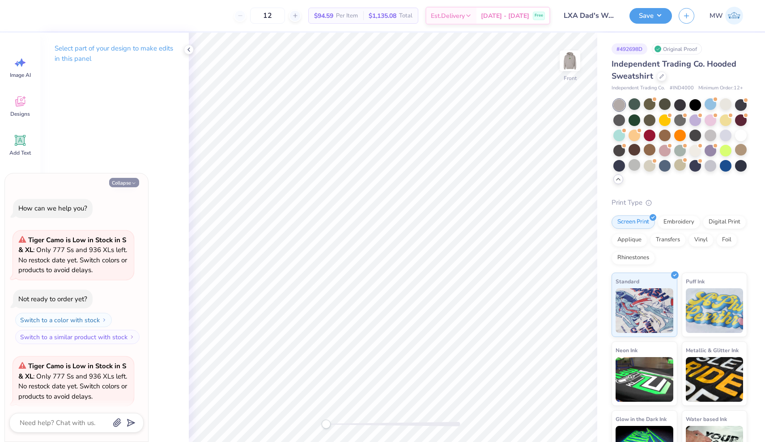
click at [120, 183] on button "Collapse" at bounding box center [124, 182] width 30 height 9
type textarea "x"
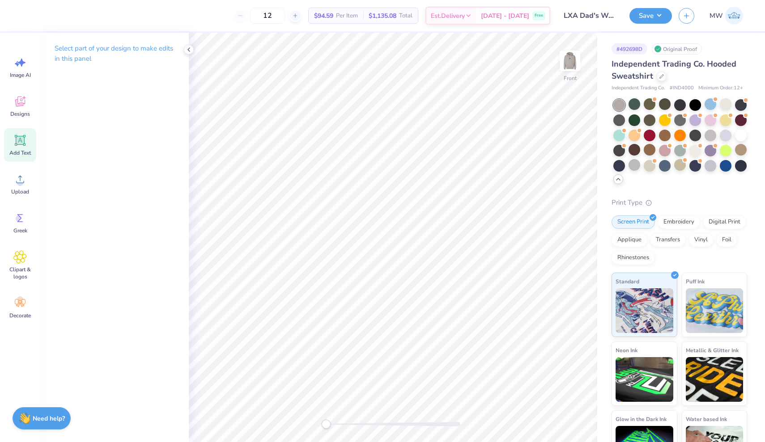
click at [20, 150] on span "Add Text" at bounding box center [19, 152] width 21 height 7
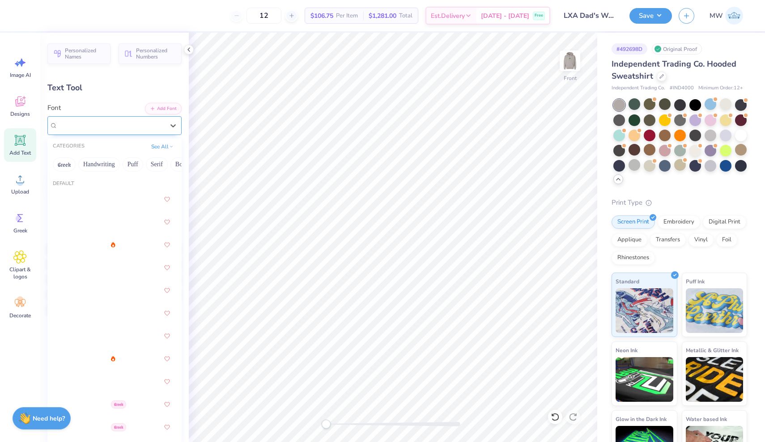
click at [106, 123] on div "Super Dream" at bounding box center [111, 126] width 108 height 14
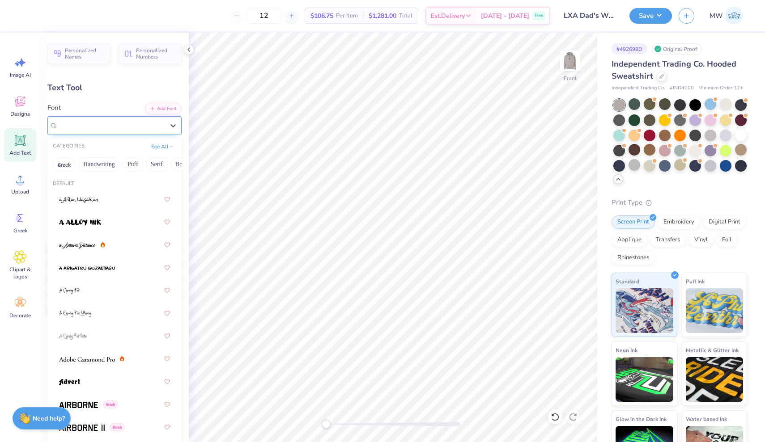
paste input "Clarendon Bold"
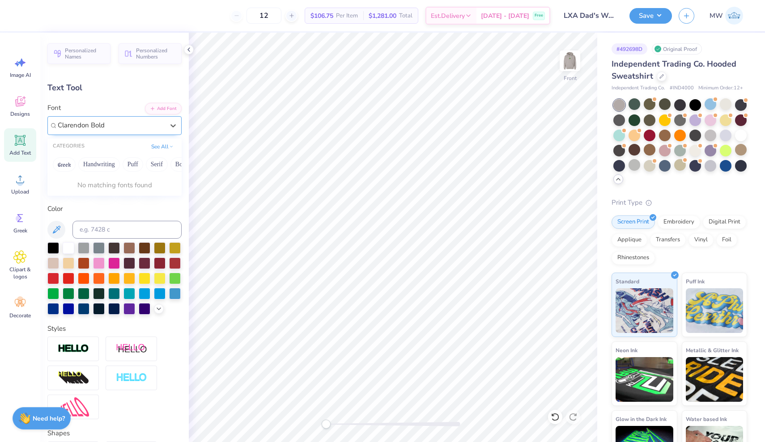
type input "Clarendon Bold"
click at [155, 166] on button "Serif" at bounding box center [157, 164] width 22 height 14
drag, startPoint x: 145, startPoint y: 126, endPoint x: 12, endPoint y: 134, distance: 133.5
click at [14, 133] on div "12 $106.75 Per Item $1,281.00 Total Est. Delivery Oct 10 - 13 Free Design Title…" at bounding box center [382, 221] width 765 height 442
click at [123, 124] on div "Super Dream" at bounding box center [111, 125] width 106 height 10
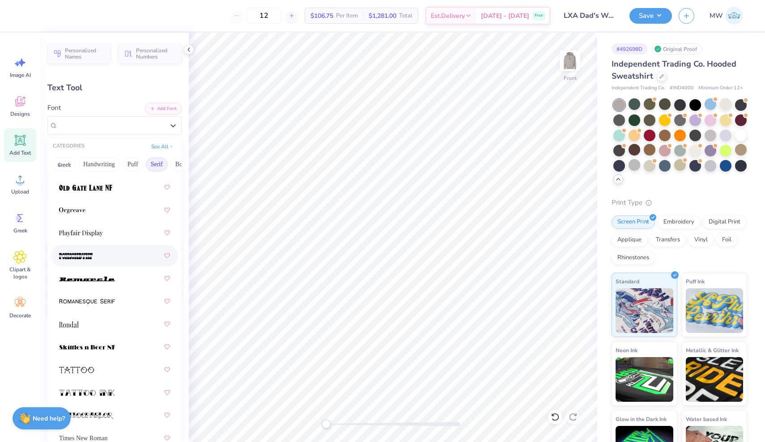
scroll to position [1382, 0]
click at [94, 237] on span at bounding box center [81, 232] width 44 height 9
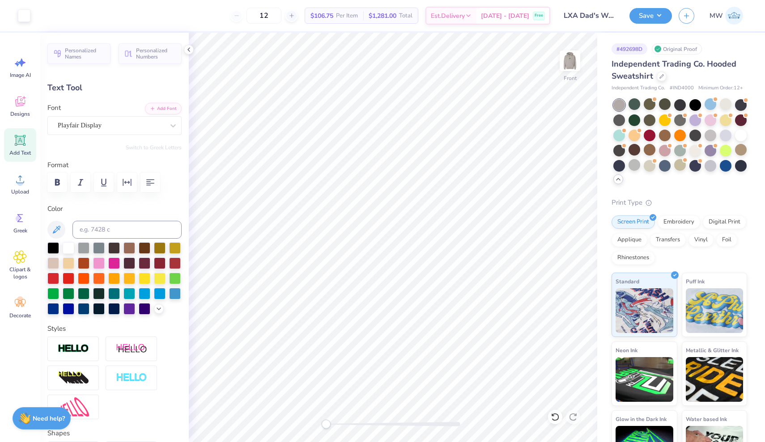
type input "6.88"
type input "2.01"
type input "15.50"
type textarea "LXA Parents Weekend"
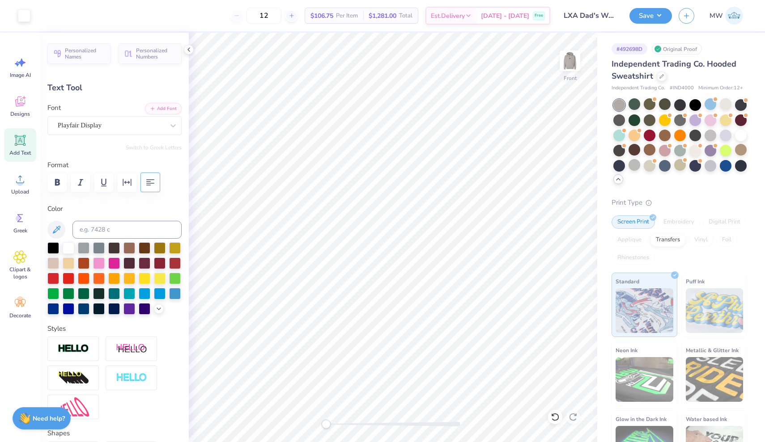
type input "17.83"
type input "1.46"
type input "6.27"
type input "0.4"
type input "6.23"
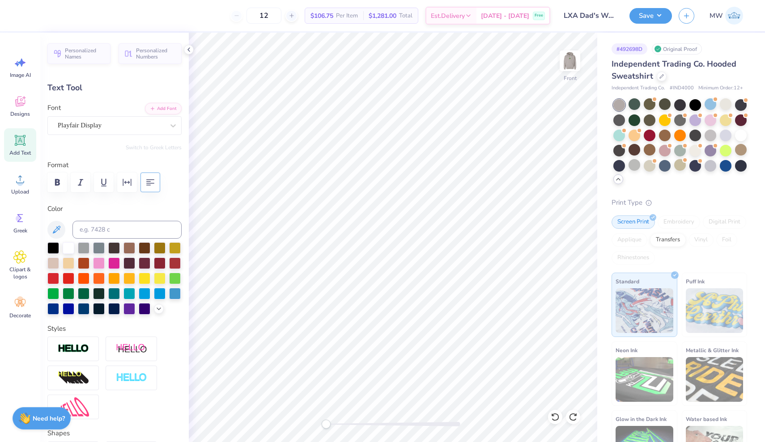
type input "0.0"
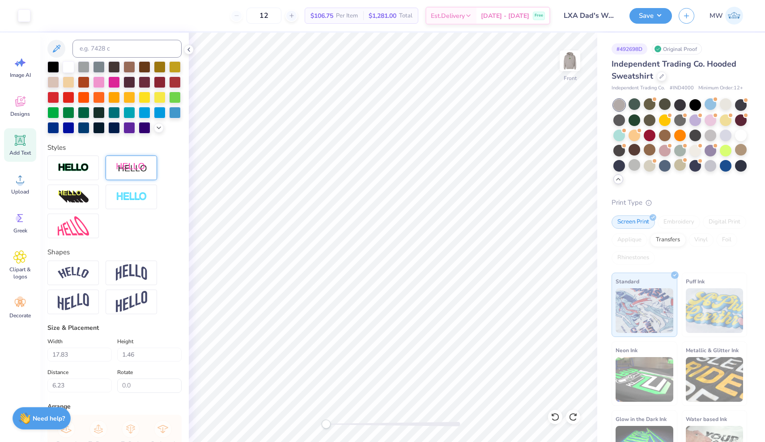
scroll to position [182, 0]
click at [85, 274] on img at bounding box center [73, 273] width 31 height 12
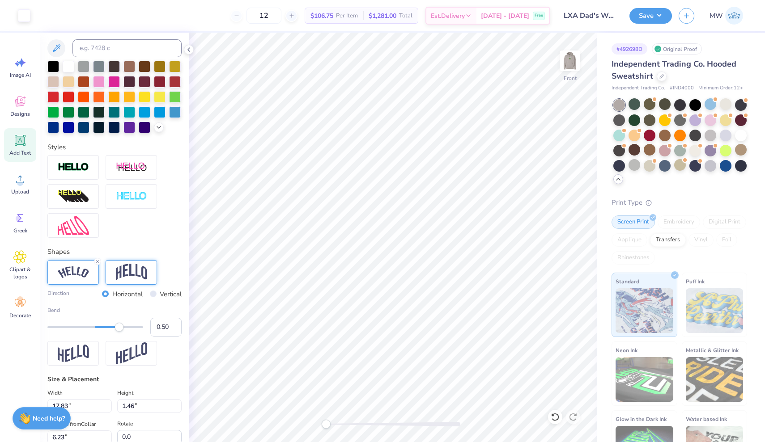
type input "3.50"
type input "6.04"
type textarea "x"
type input "6.00"
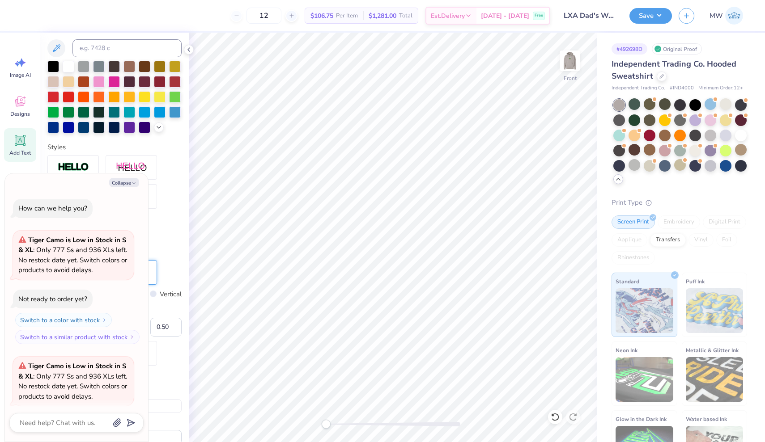
scroll to position [140, 0]
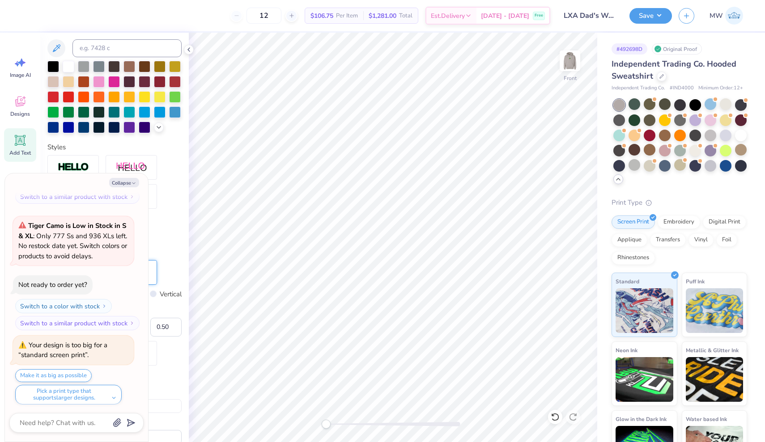
type textarea "x"
type input "11.88"
type input "2.33"
type input "7.17"
click at [573, 63] on img at bounding box center [570, 61] width 36 height 36
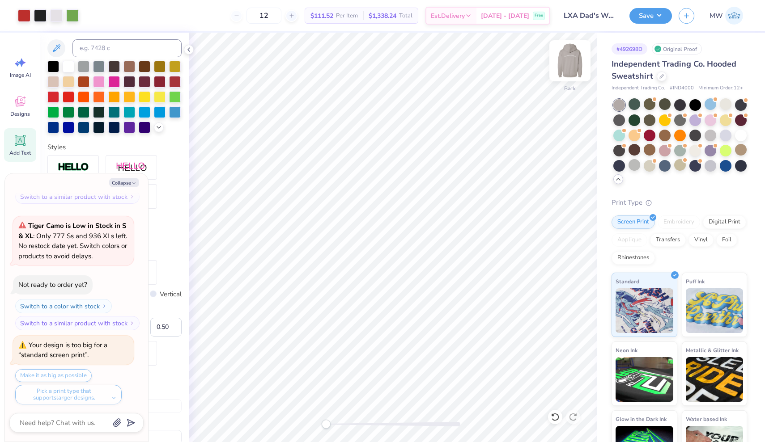
click at [573, 63] on img at bounding box center [570, 61] width 36 height 36
type textarea "x"
type input "12.26"
type input "2.39"
type input "6.04"
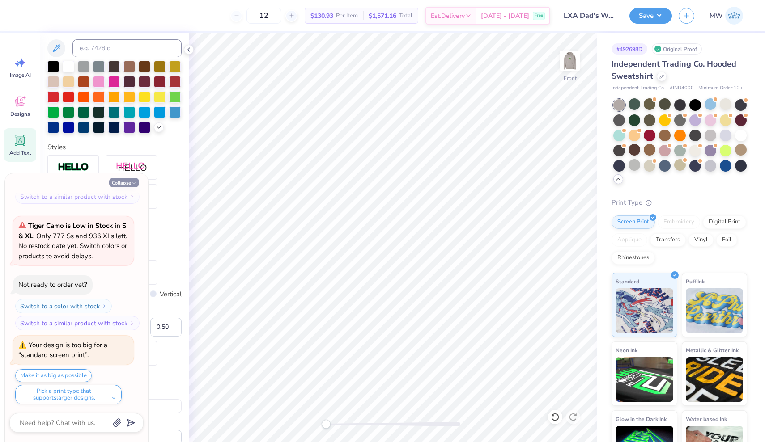
click at [127, 181] on button "Collapse" at bounding box center [124, 182] width 30 height 9
type textarea "x"
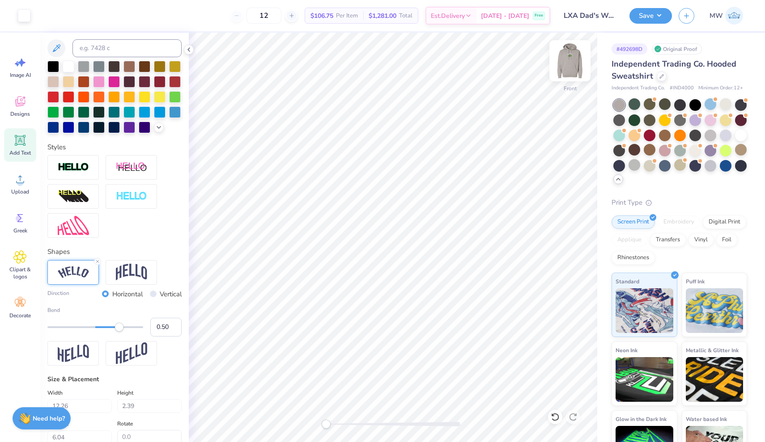
click at [565, 59] on img at bounding box center [570, 61] width 36 height 36
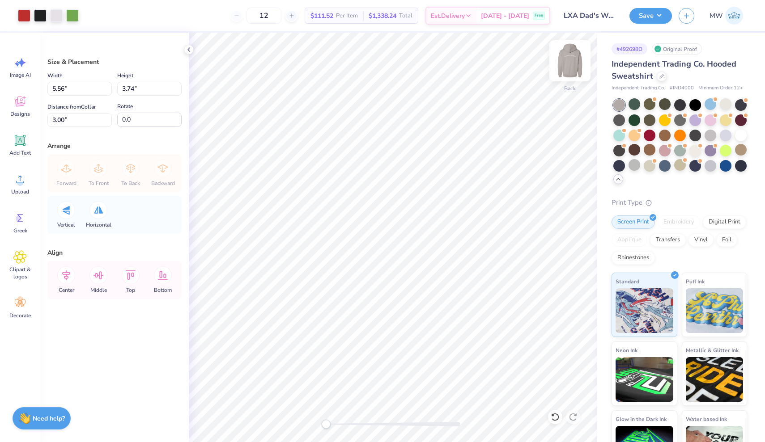
click at [570, 63] on img at bounding box center [570, 61] width 36 height 36
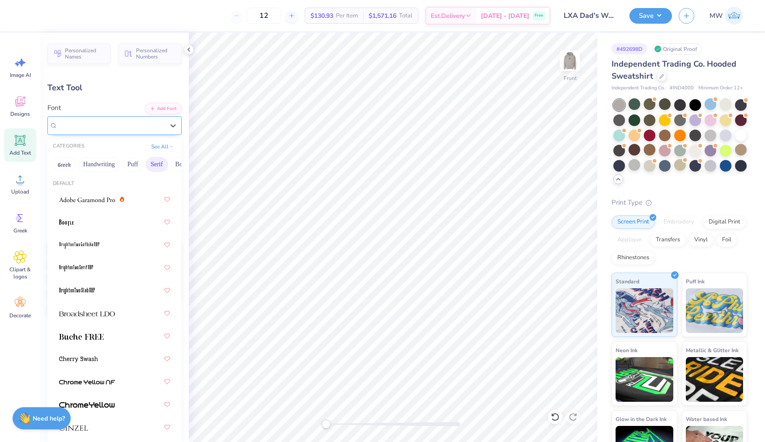
click at [127, 119] on div "Playfair Display" at bounding box center [111, 126] width 108 height 14
paste input "Playbill"
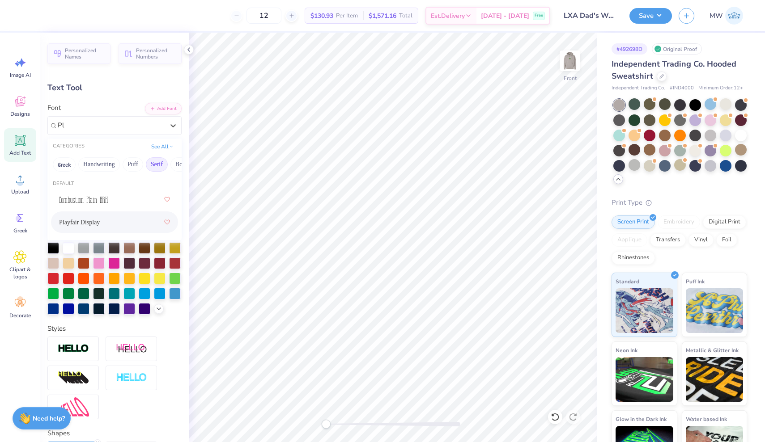
type input "P"
type input "e"
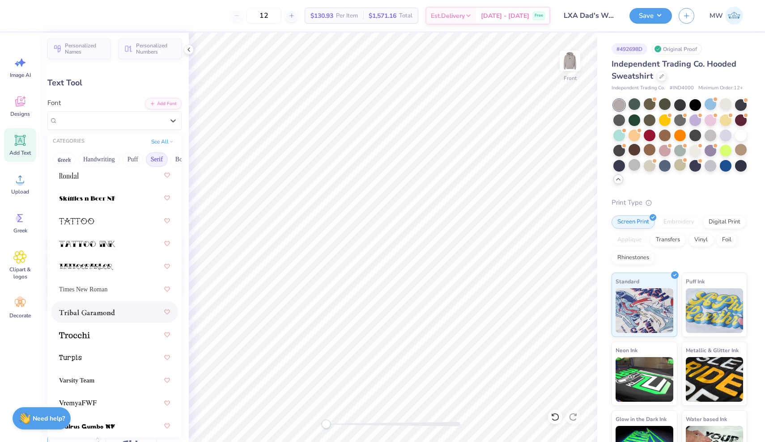
scroll to position [1523, 0]
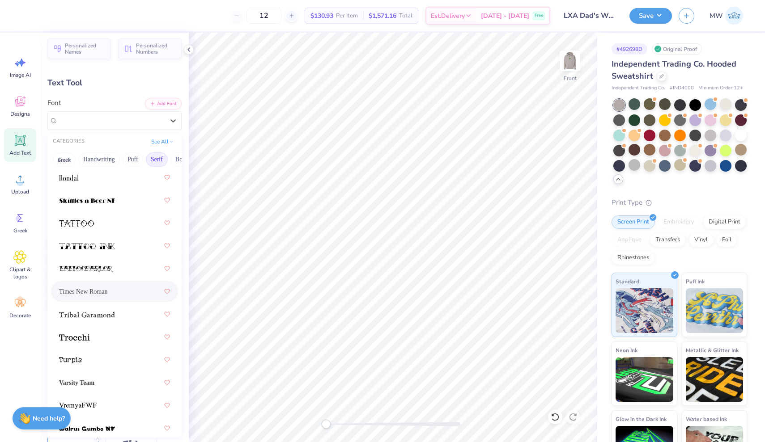
click at [110, 297] on div "Times New Roman" at bounding box center [114, 292] width 111 height 16
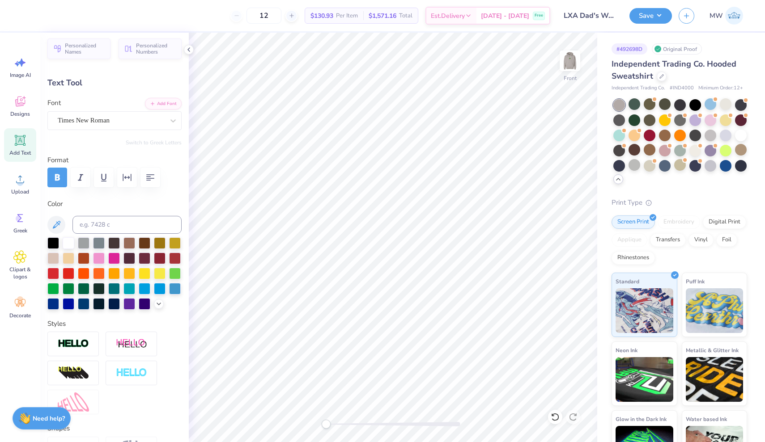
scroll to position [0, 4]
click at [573, 66] on img at bounding box center [570, 61] width 36 height 36
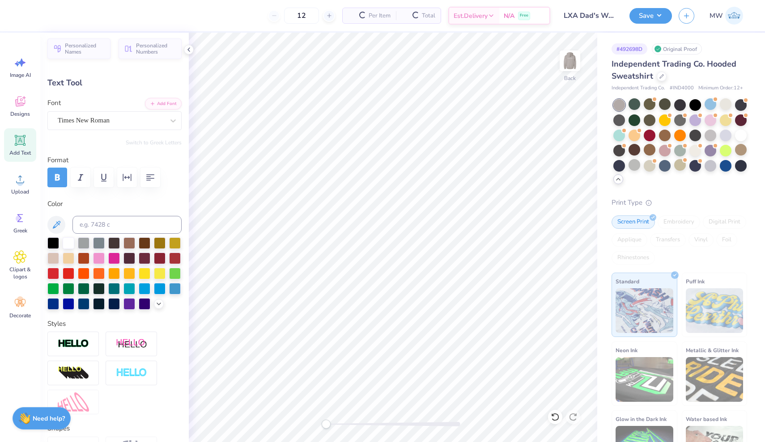
type input "-11.03"
type input "-1.09"
type input "6.32"
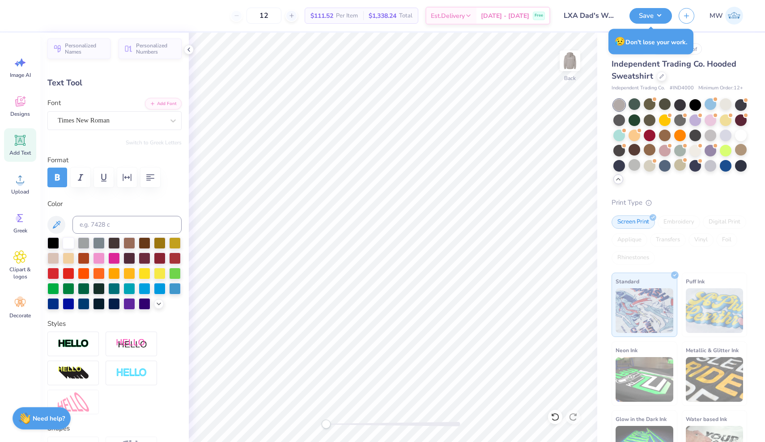
click at [573, 66] on img at bounding box center [570, 61] width 18 height 18
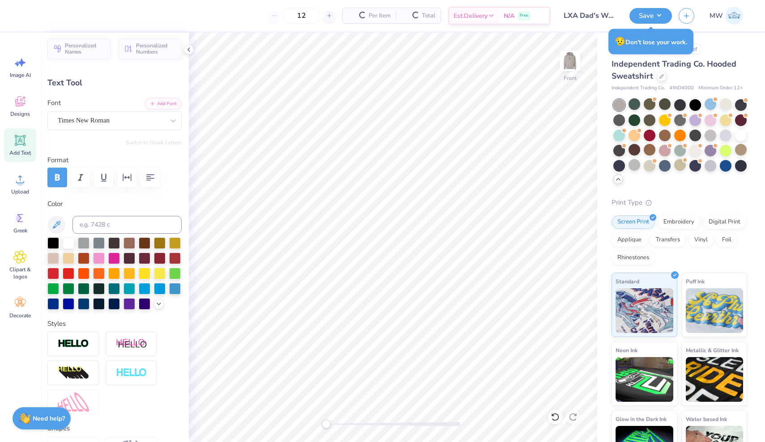
type input "10.79"
type input "0.80"
type input "6.79"
click at [102, 123] on span "Times New Roman" at bounding box center [84, 120] width 52 height 10
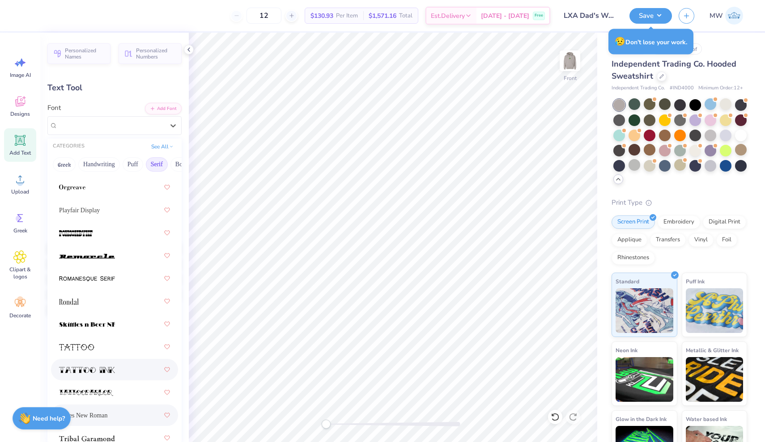
scroll to position [1403, 0]
click at [94, 279] on img at bounding box center [87, 279] width 56 height 6
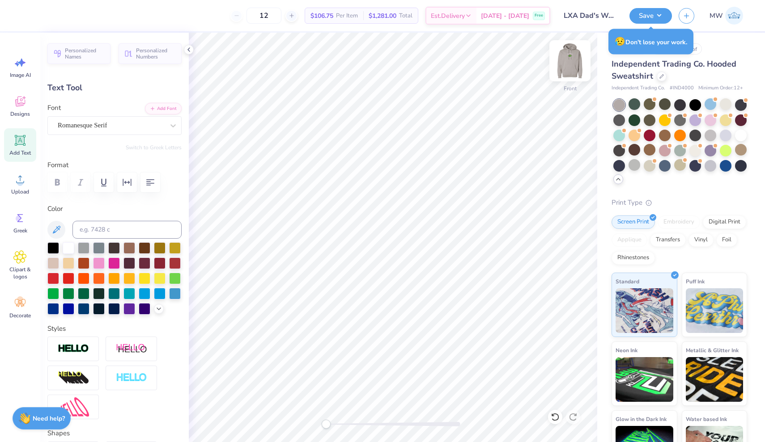
click at [564, 73] on img at bounding box center [570, 61] width 36 height 36
type input "12.19"
type input "0.81"
type input "5.36"
click at [564, 70] on img at bounding box center [570, 61] width 18 height 18
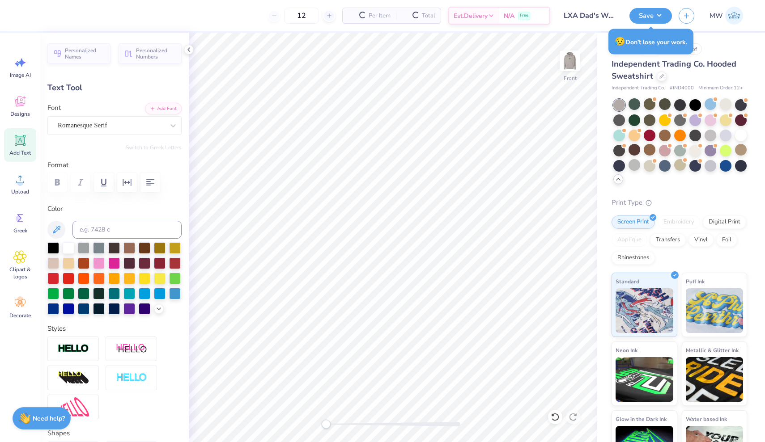
type input "12.26"
type input "0.82"
type input "6.82"
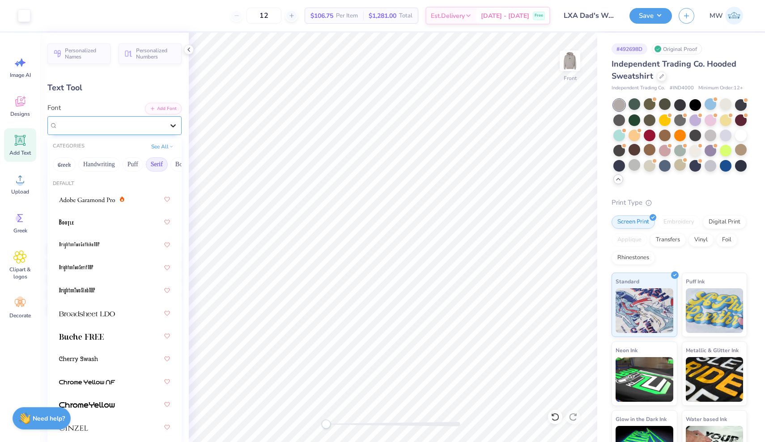
click at [171, 121] on icon at bounding box center [173, 125] width 9 height 9
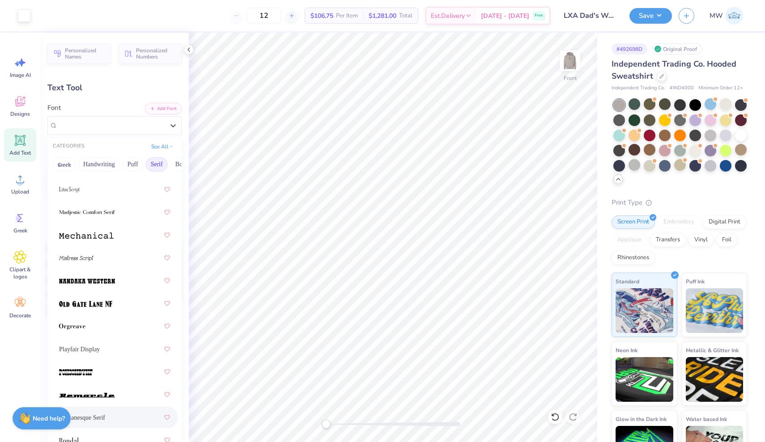
scroll to position [1426, 0]
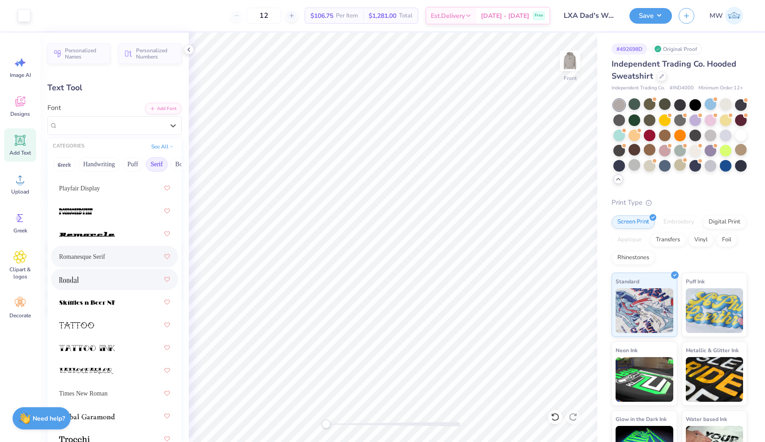
click at [85, 281] on div at bounding box center [114, 280] width 111 height 16
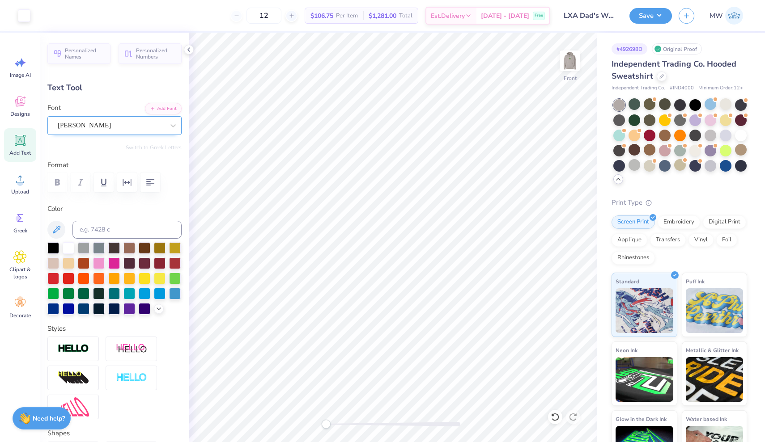
click at [127, 126] on div "Rondal" at bounding box center [111, 126] width 108 height 14
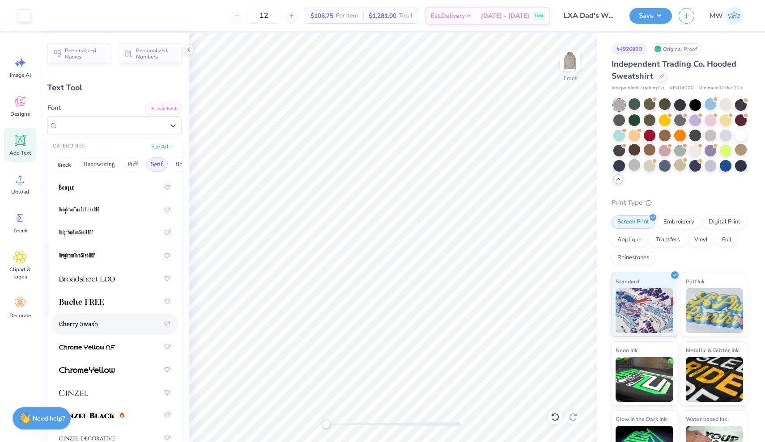
scroll to position [56, 0]
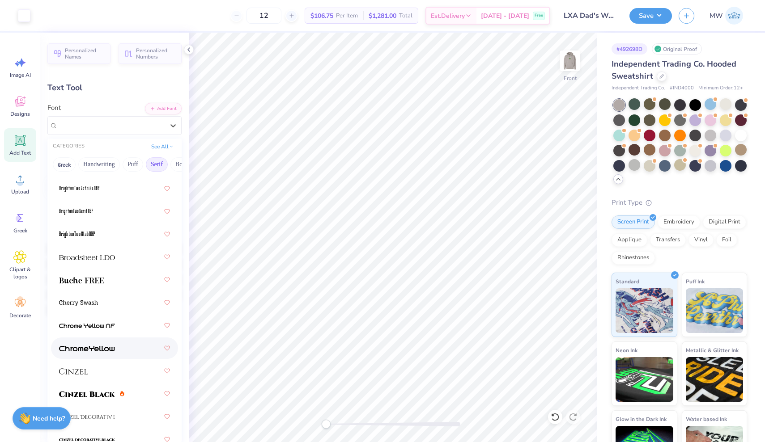
click at [102, 351] on img at bounding box center [87, 349] width 56 height 6
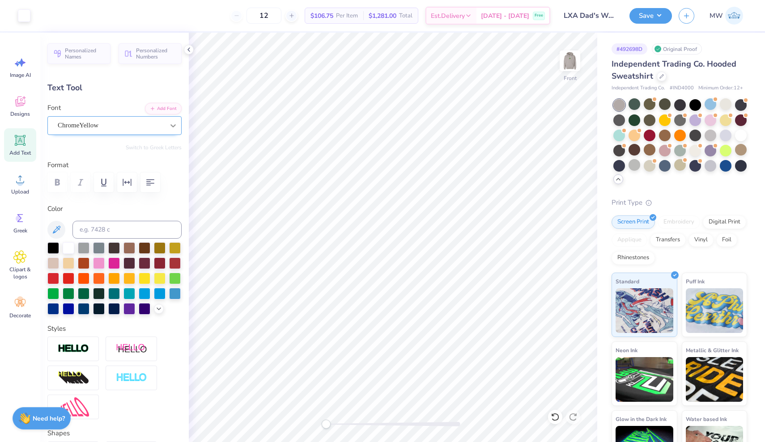
click at [168, 123] on div at bounding box center [173, 126] width 16 height 16
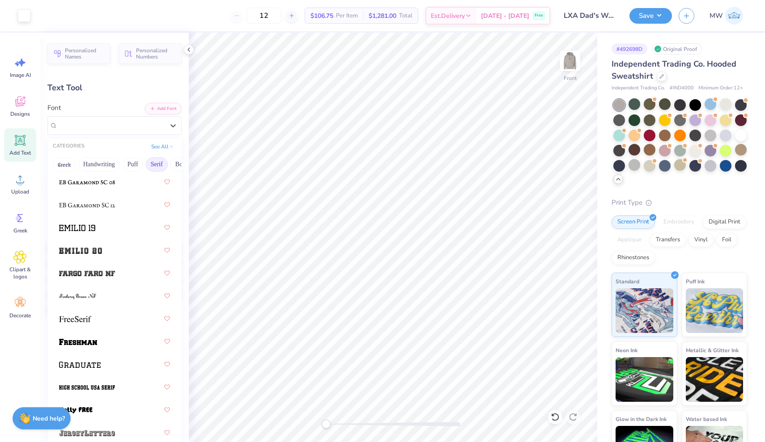
scroll to position [956, 0]
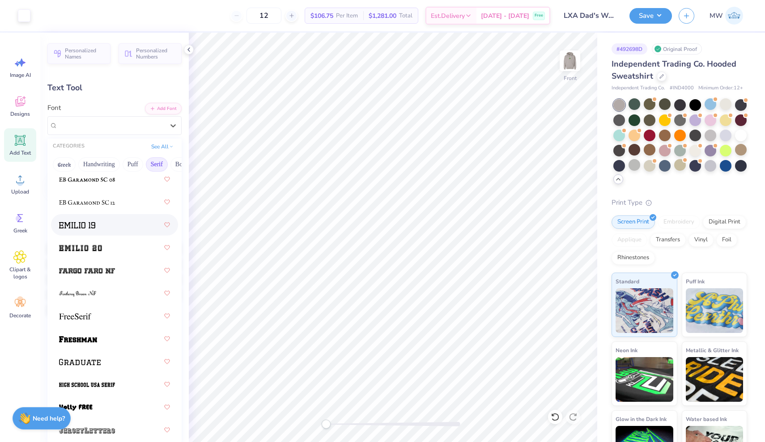
click at [103, 221] on div at bounding box center [114, 225] width 111 height 16
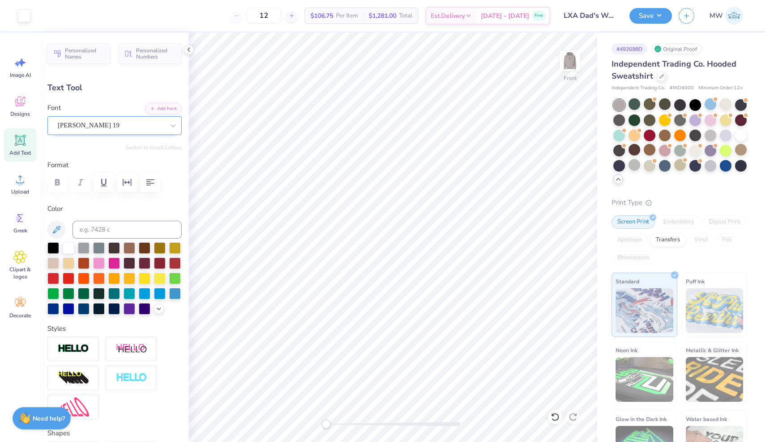
click at [109, 130] on div at bounding box center [111, 125] width 106 height 12
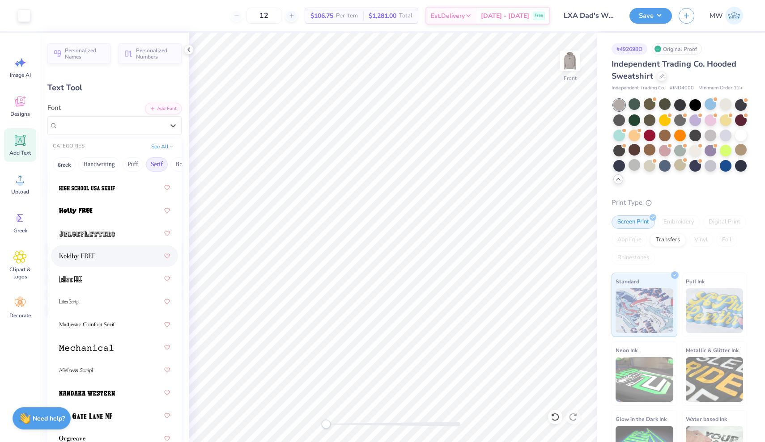
scroll to position [1155, 0]
click at [104, 252] on div at bounding box center [114, 254] width 111 height 16
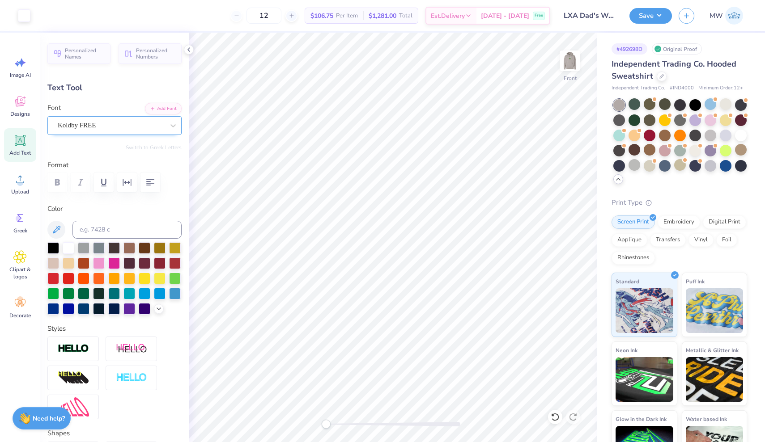
click at [119, 126] on div "Koldby FREE" at bounding box center [111, 126] width 108 height 14
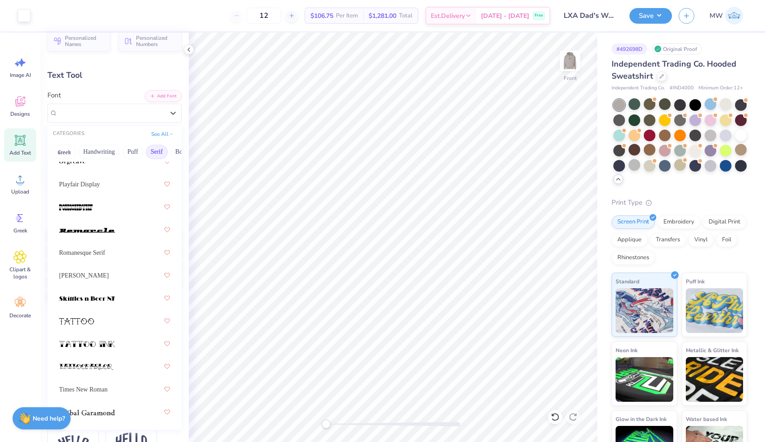
scroll to position [1403, 0]
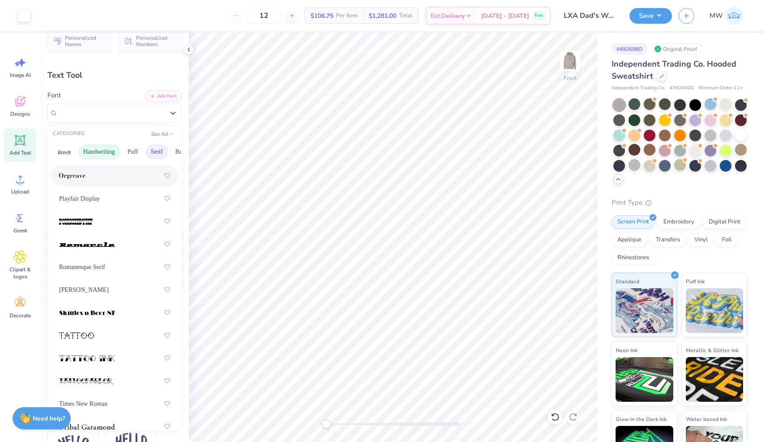
click at [102, 156] on button "Handwriting" at bounding box center [99, 152] width 42 height 14
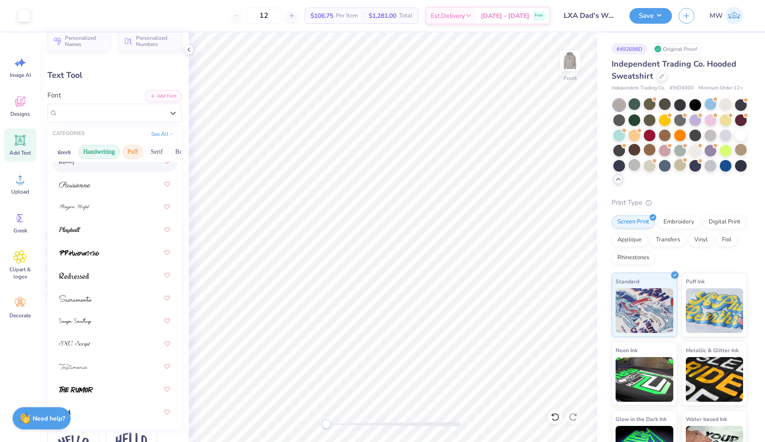
click at [139, 147] on button "Puff" at bounding box center [133, 152] width 21 height 14
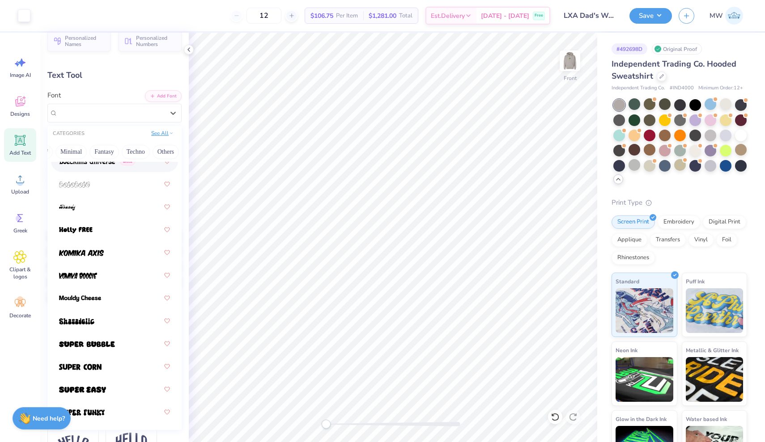
scroll to position [0, 249]
click at [165, 153] on button "Others" at bounding box center [166, 152] width 26 height 14
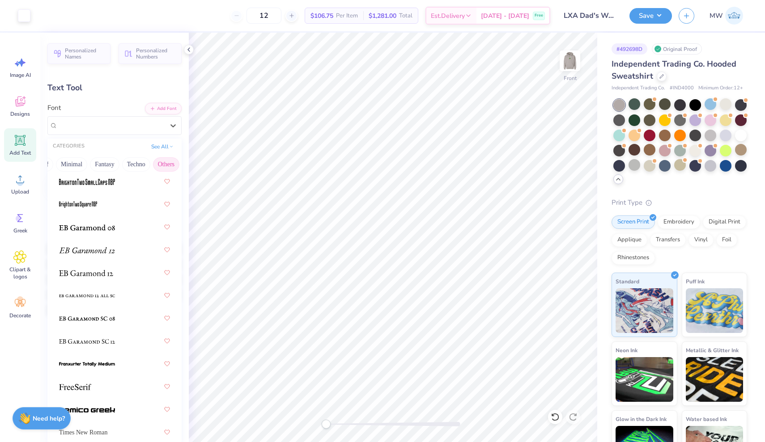
scroll to position [176, 0]
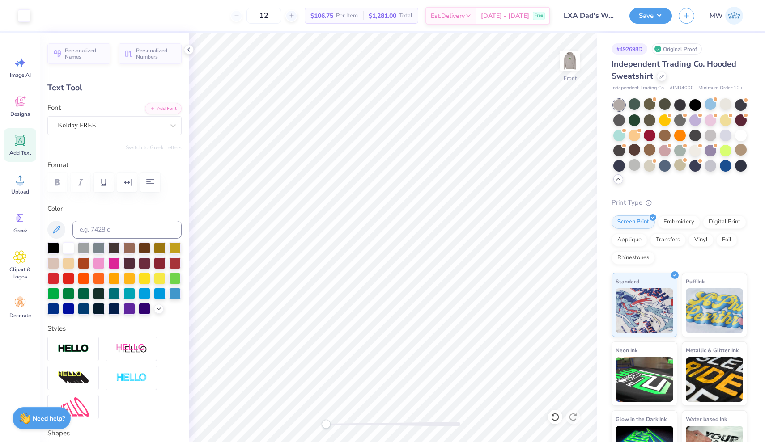
type input "9.84"
type input "0.75"
click at [571, 60] on img at bounding box center [570, 61] width 36 height 36
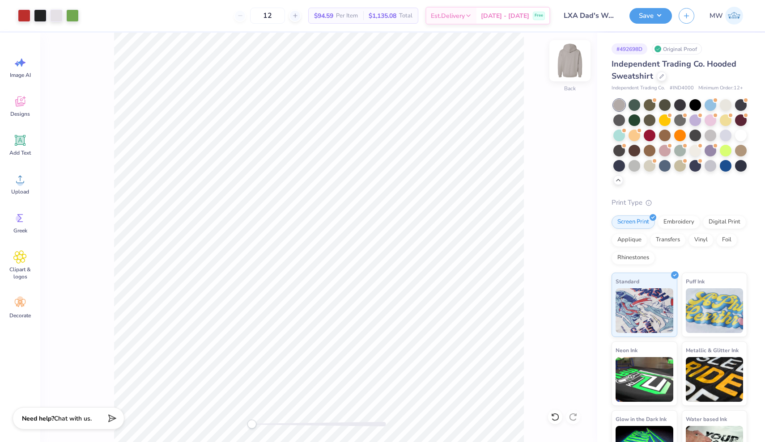
click at [568, 55] on img at bounding box center [570, 61] width 36 height 36
click at [21, 70] on div "Image AI" at bounding box center [20, 68] width 32 height 34
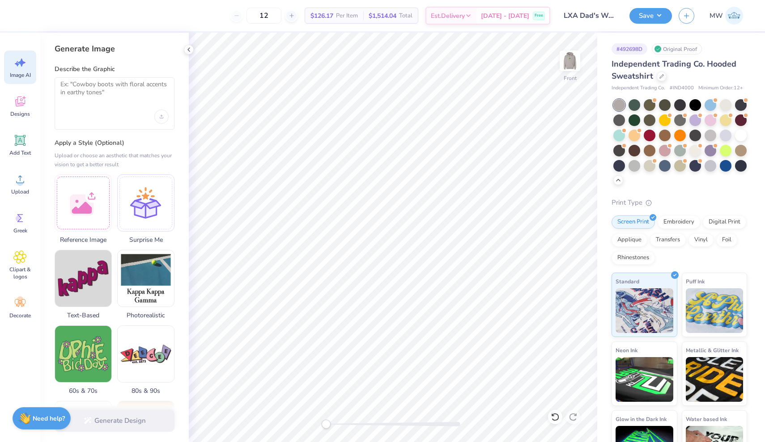
click at [108, 107] on div at bounding box center [115, 103] width 120 height 52
click at [103, 91] on textarea at bounding box center [114, 92] width 108 height 22
type textarea "make this design without the"
click at [162, 117] on icon "Upload image" at bounding box center [162, 117] width 4 height 4
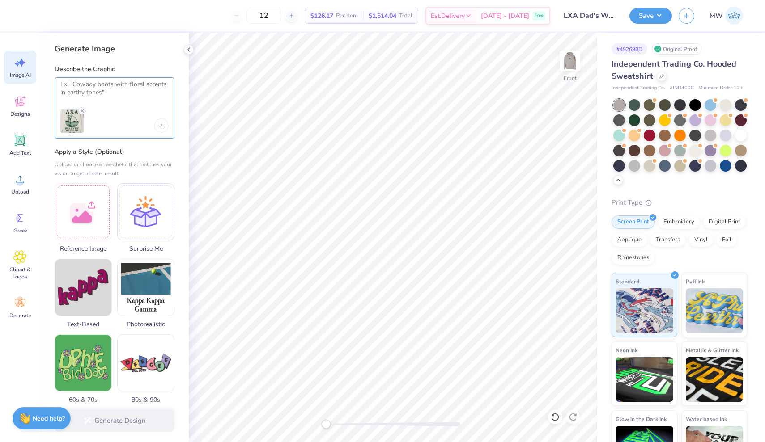
click at [115, 90] on textarea at bounding box center [114, 92] width 108 height 22
type textarea "Make this say 2025 instead of 1919"
click at [116, 421] on button "Generate Design" at bounding box center [115, 419] width 120 height 22
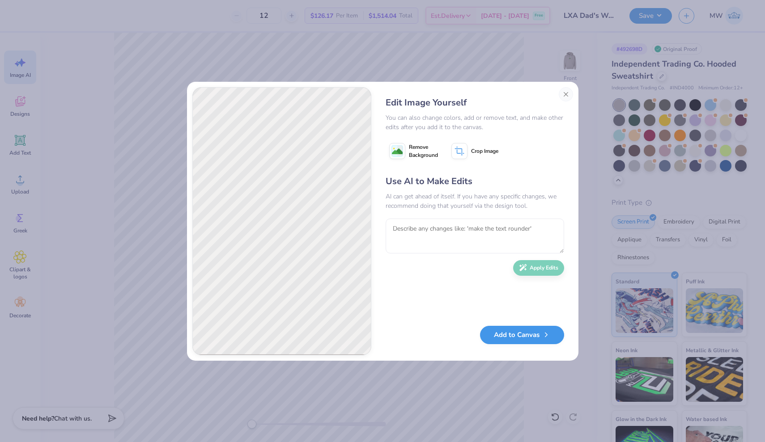
click at [524, 337] on button "Add to Canvas" at bounding box center [522, 335] width 84 height 18
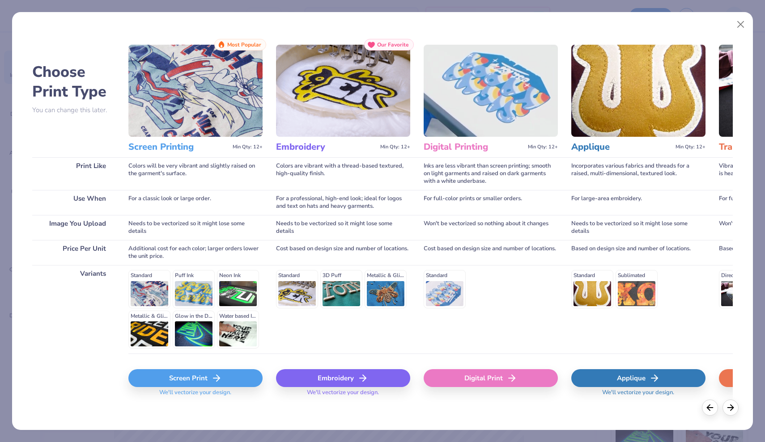
click at [202, 379] on div "Screen Print" at bounding box center [195, 379] width 134 height 18
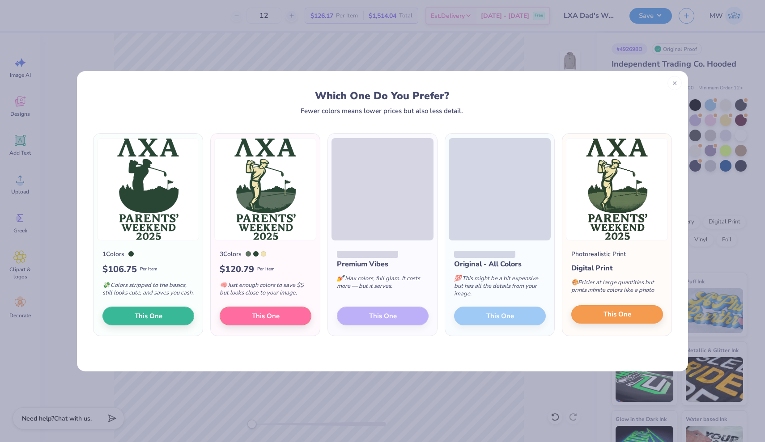
click at [612, 317] on span "This One" at bounding box center [617, 315] width 28 height 10
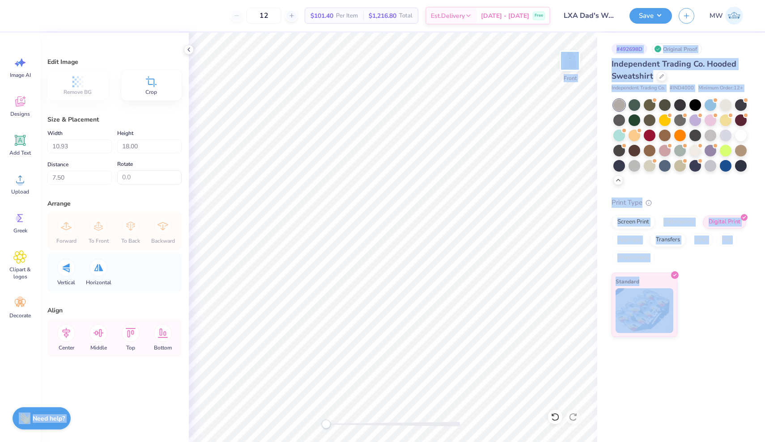
click at [765, 442] on div "# 492698D Original Proof Independent Trading Co. Hooded Sweatshirt Independent …" at bounding box center [681, 238] width 168 height 410
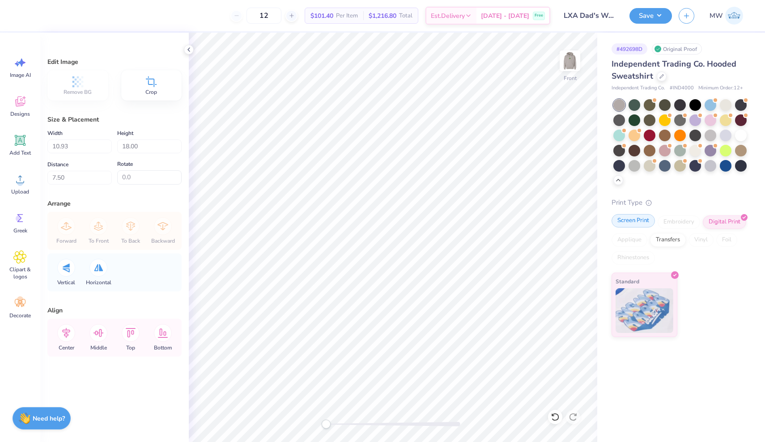
click at [633, 224] on div "Screen Print" at bounding box center [633, 220] width 43 height 13
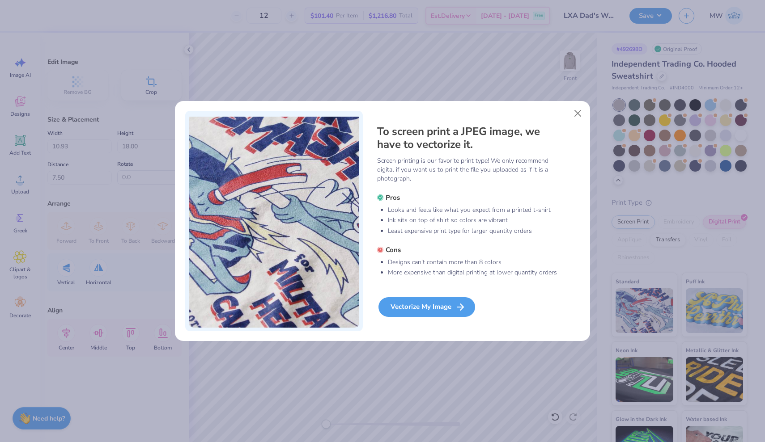
click at [442, 305] on div "Vectorize My Image" at bounding box center [426, 307] width 97 height 20
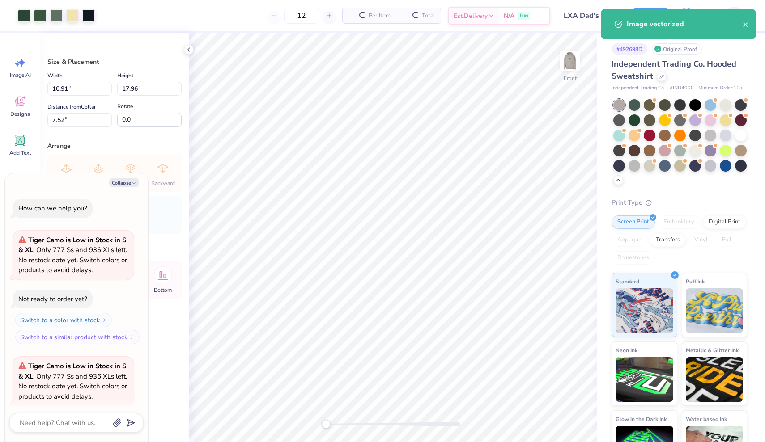
scroll to position [214, 0]
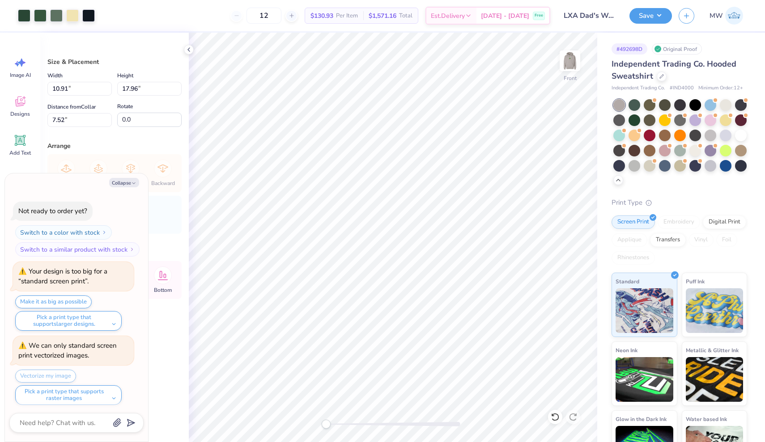
type textarea "x"
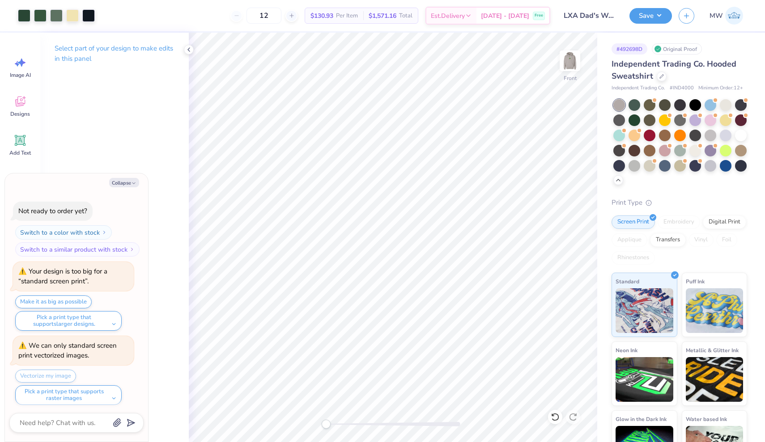
drag, startPoint x: 283, startPoint y: 17, endPoint x: 245, endPoint y: 17, distance: 38.0
click at [245, 17] on div "12" at bounding box center [263, 16] width 67 height 16
type input "75"
type textarea "x"
type input "75"
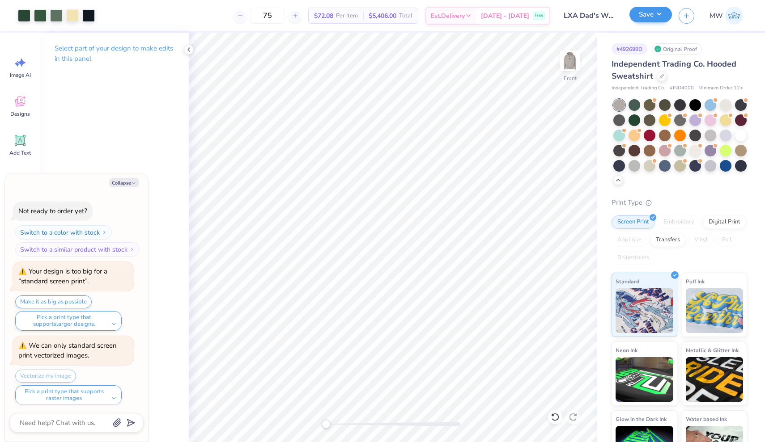
click at [650, 15] on button "Save" at bounding box center [650, 15] width 42 height 16
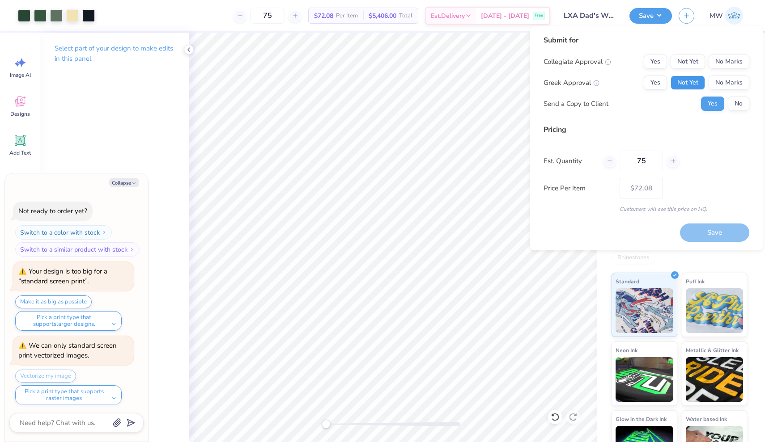
click at [680, 83] on button "Not Yet" at bounding box center [688, 83] width 34 height 14
click at [722, 61] on button "No Marks" at bounding box center [729, 62] width 41 height 14
type textarea "x"
type input "– –"
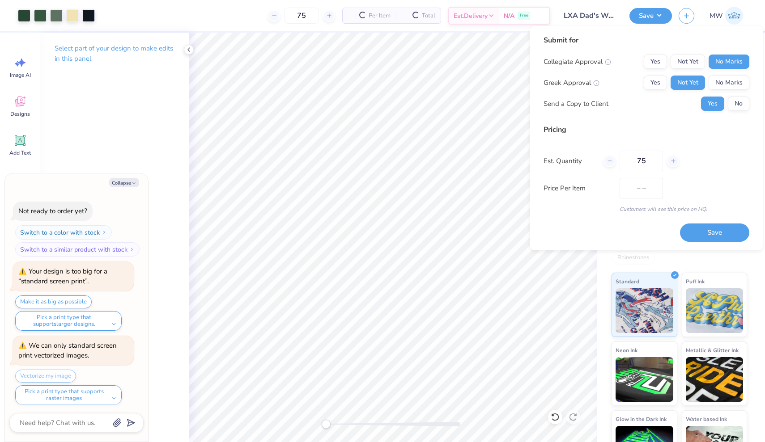
type textarea "x"
type input "$56.96"
click at [656, 83] on button "Yes" at bounding box center [655, 83] width 23 height 14
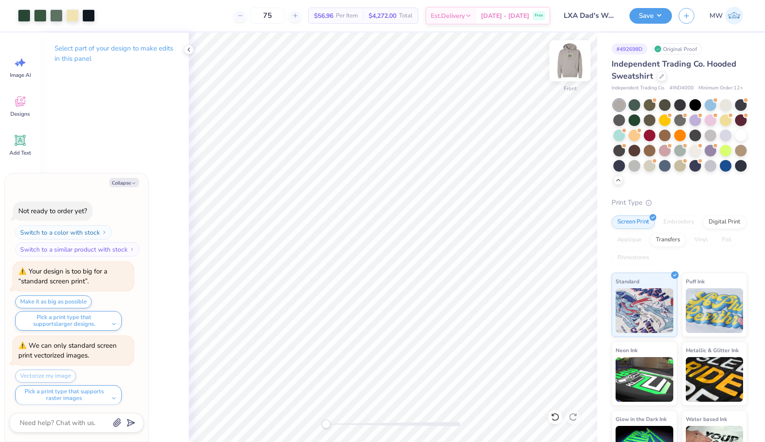
click at [567, 66] on img at bounding box center [570, 61] width 36 height 36
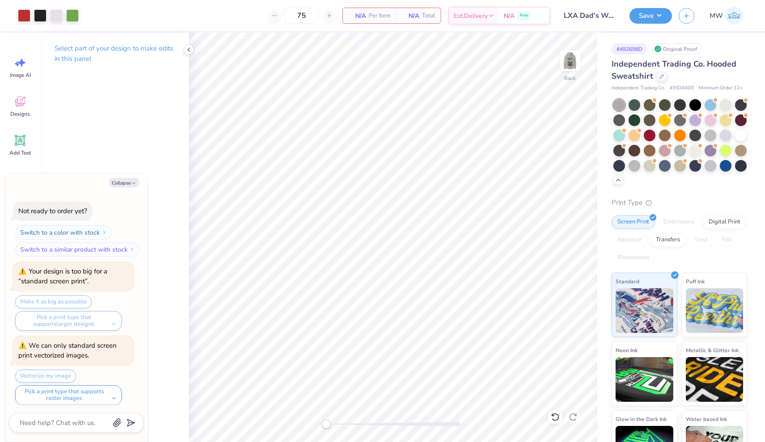
scroll to position [302, 0]
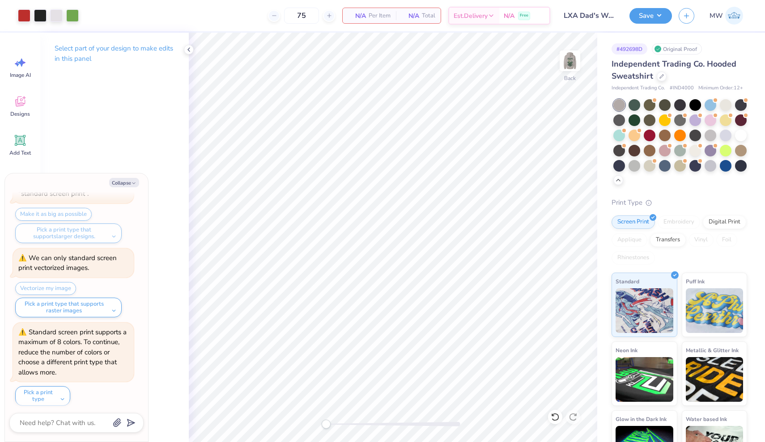
click at [567, 66] on img at bounding box center [570, 61] width 18 height 18
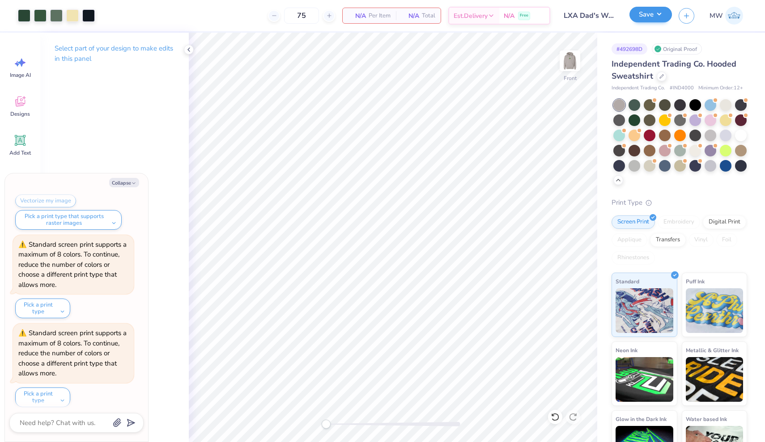
click at [653, 16] on button "Save" at bounding box center [650, 15] width 42 height 16
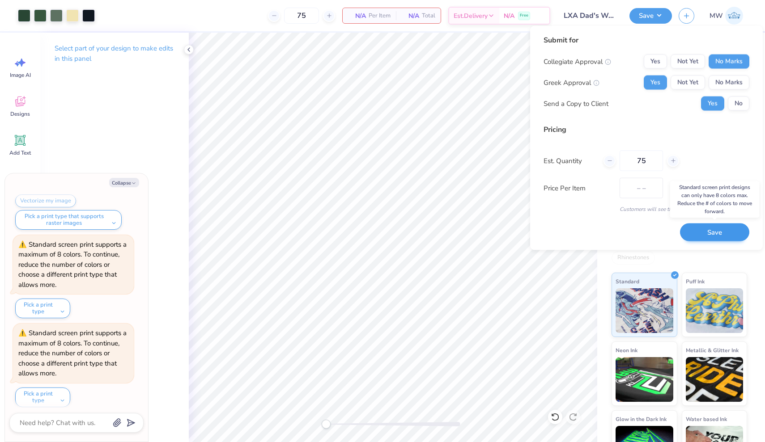
click at [697, 229] on button "Save" at bounding box center [714, 232] width 69 height 18
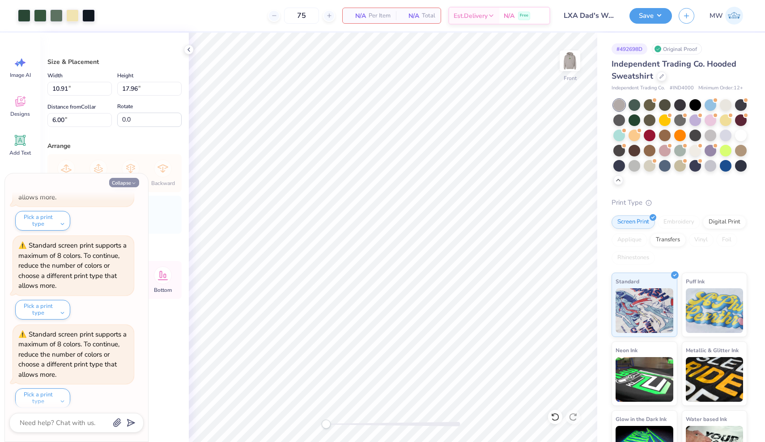
click at [123, 182] on button "Collapse" at bounding box center [124, 182] width 30 height 9
type textarea "x"
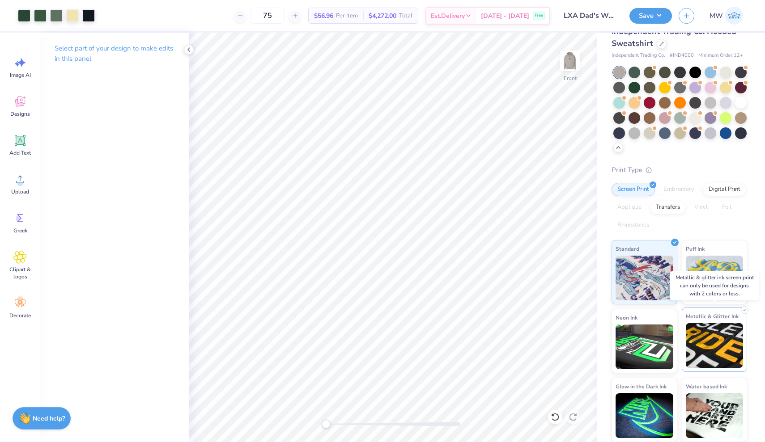
scroll to position [32, 0]
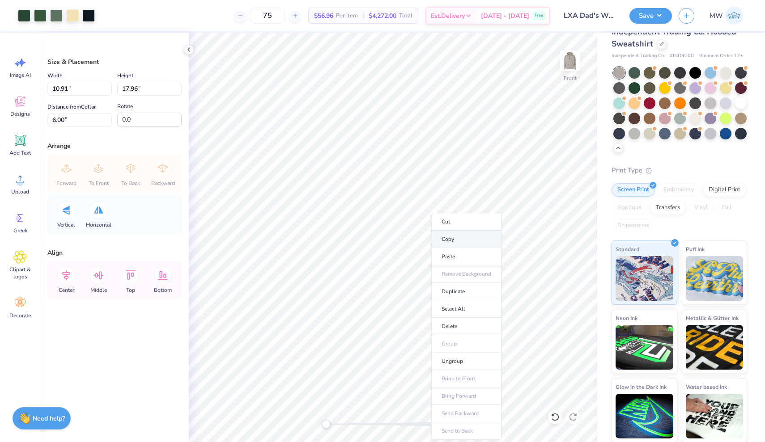
click at [451, 241] on li "Copy" at bounding box center [466, 239] width 70 height 17
click at [24, 64] on icon at bounding box center [19, 62] width 13 height 13
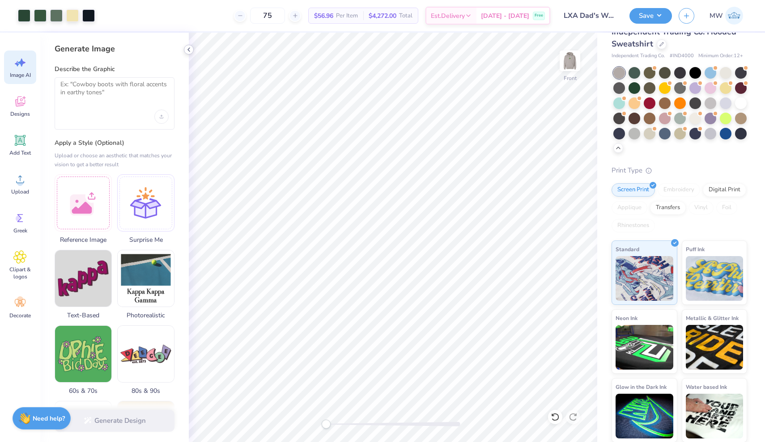
click at [190, 48] on icon at bounding box center [188, 49] width 7 height 7
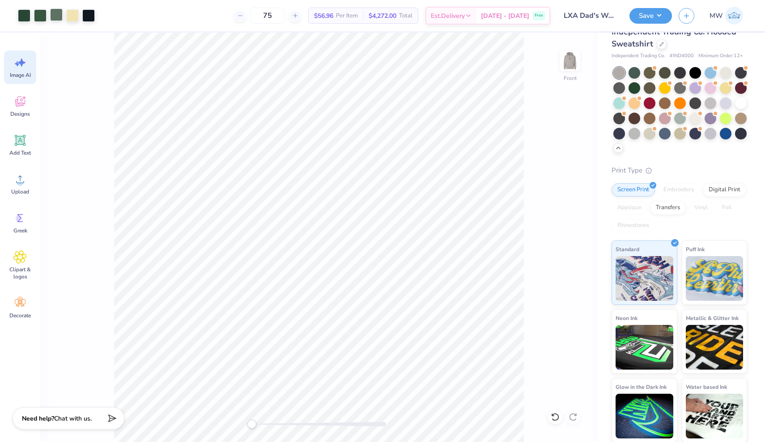
click at [55, 13] on div at bounding box center [56, 14] width 13 height 13
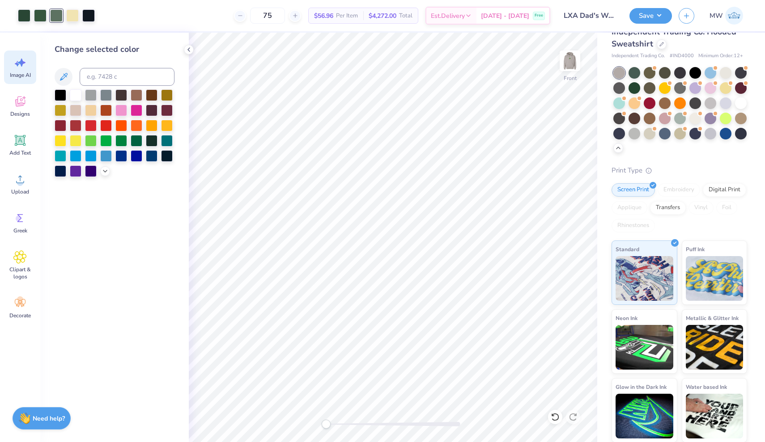
click at [13, 68] on icon at bounding box center [19, 62] width 13 height 13
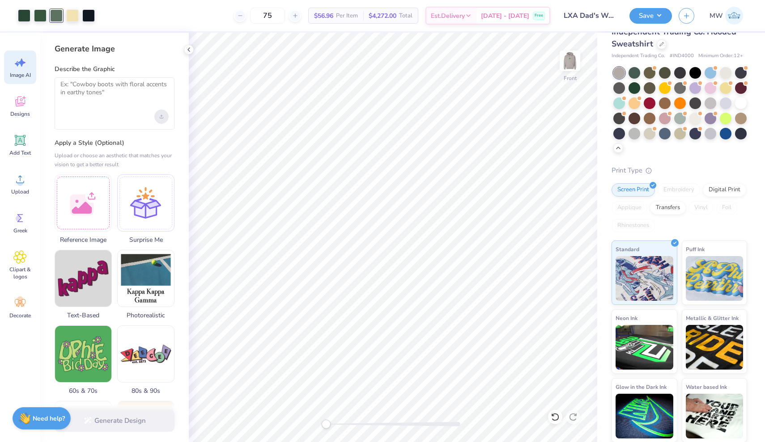
click at [161, 113] on div "Upload image" at bounding box center [161, 117] width 14 height 14
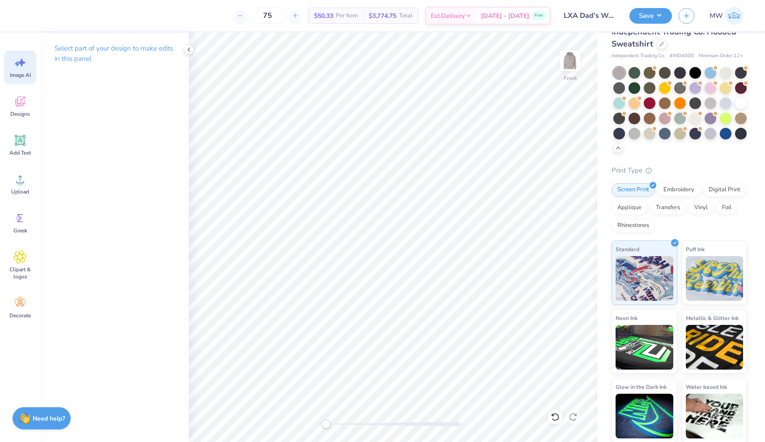
click at [19, 66] on icon at bounding box center [19, 62] width 13 height 13
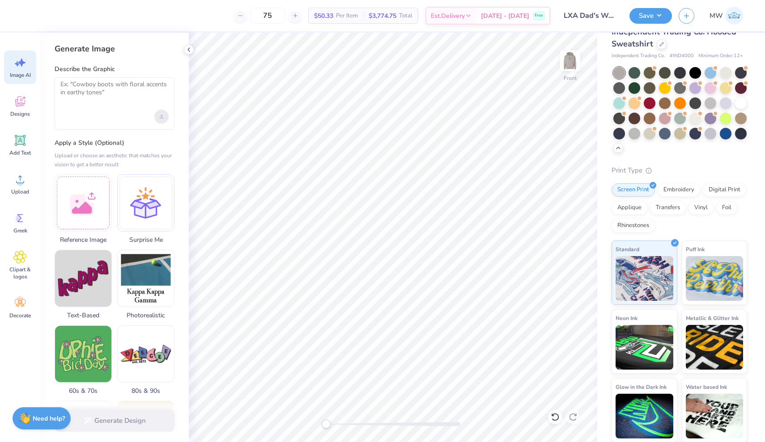
click at [163, 115] on icon "Upload image" at bounding box center [162, 117] width 4 height 4
click at [25, 183] on icon at bounding box center [19, 179] width 13 height 13
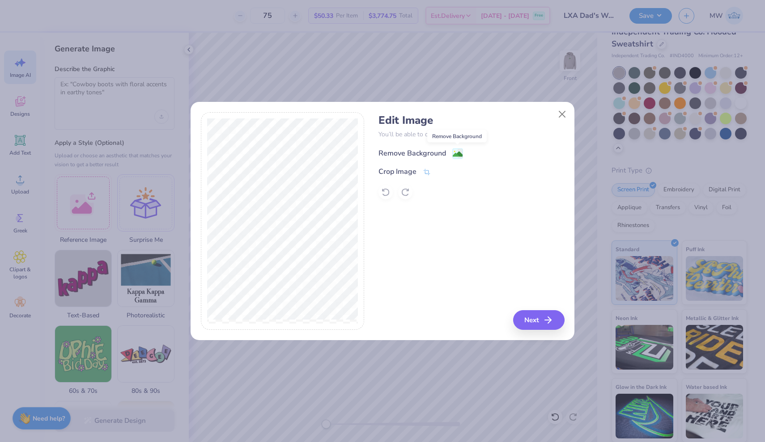
click at [457, 153] on image at bounding box center [458, 154] width 10 height 10
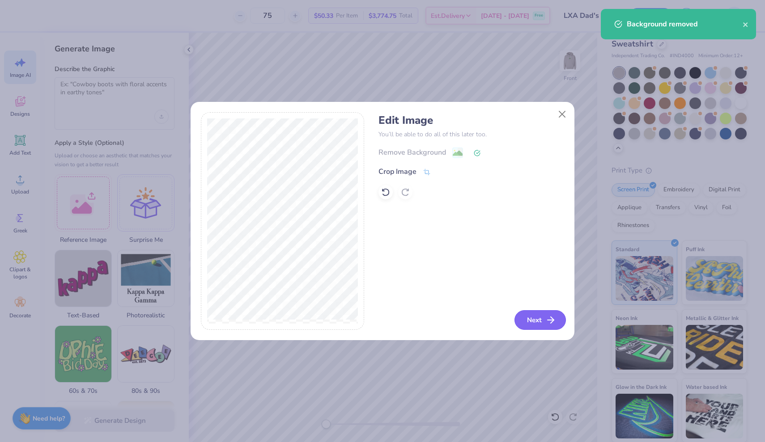
click at [540, 321] on button "Next" at bounding box center [539, 320] width 51 height 20
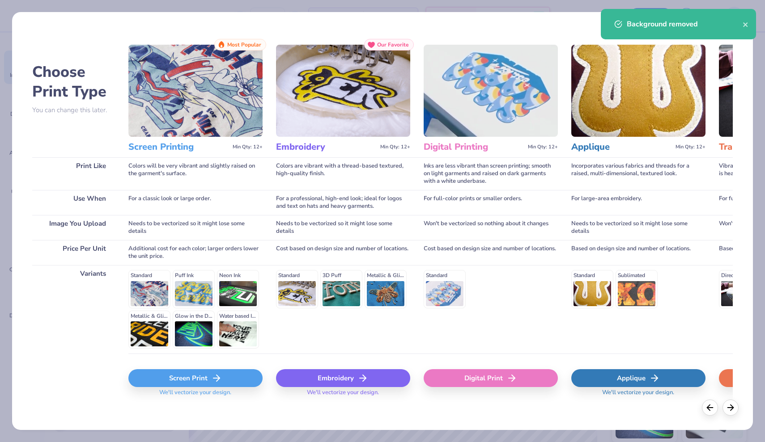
click at [202, 375] on div "Screen Print" at bounding box center [195, 379] width 134 height 18
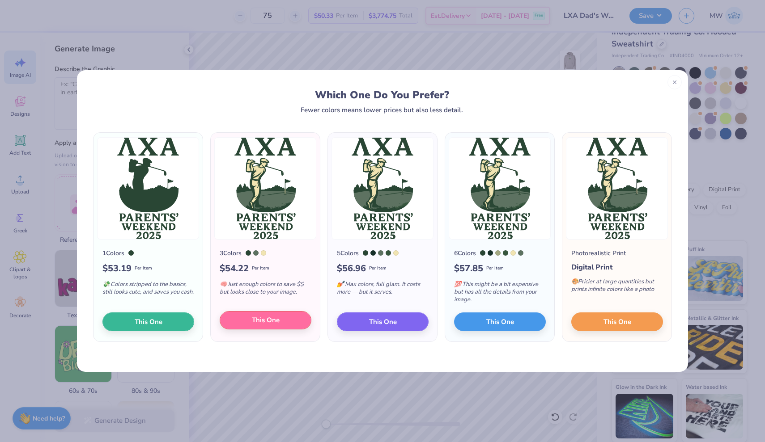
click at [283, 323] on button "This One" at bounding box center [266, 320] width 92 height 19
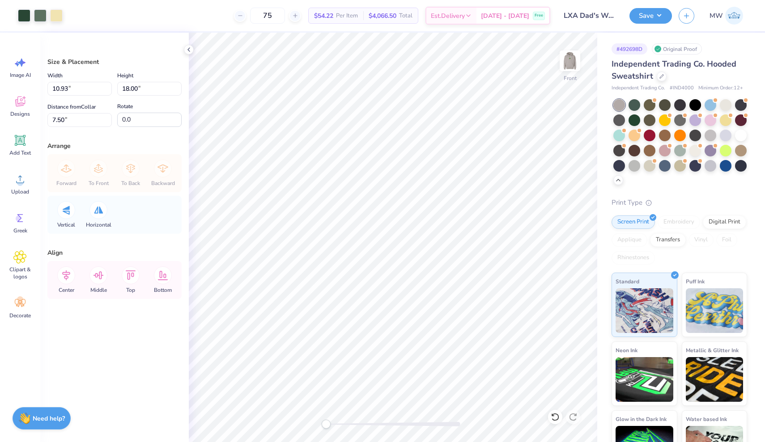
scroll to position [32, 0]
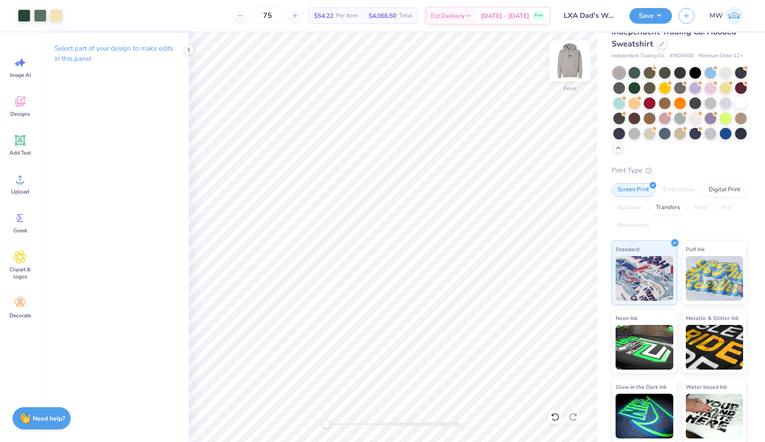
click at [574, 62] on img at bounding box center [570, 61] width 36 height 36
click at [29, 56] on div "Image AI" at bounding box center [20, 68] width 32 height 34
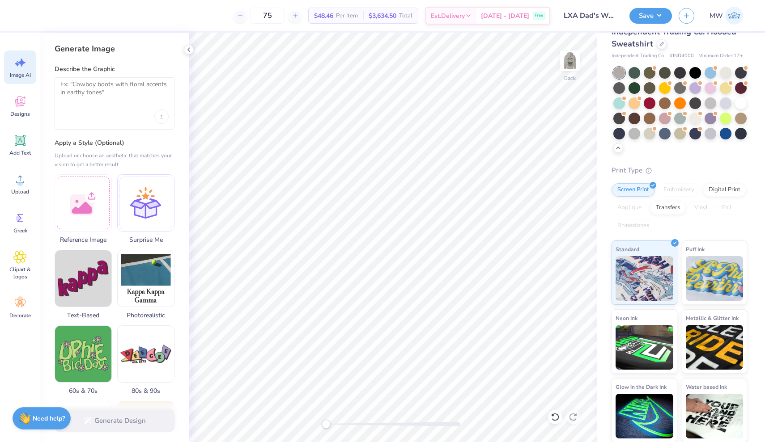
click at [172, 115] on div at bounding box center [115, 103] width 120 height 52
click at [165, 115] on div "Upload image" at bounding box center [161, 117] width 14 height 14
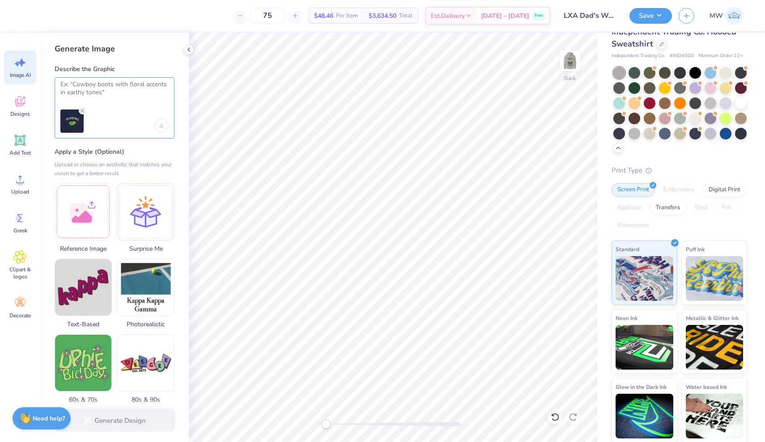
click at [107, 94] on textarea at bounding box center [114, 92] width 108 height 22
type textarea "make the text match the back design"
click at [155, 418] on button "Generate Design" at bounding box center [115, 419] width 120 height 22
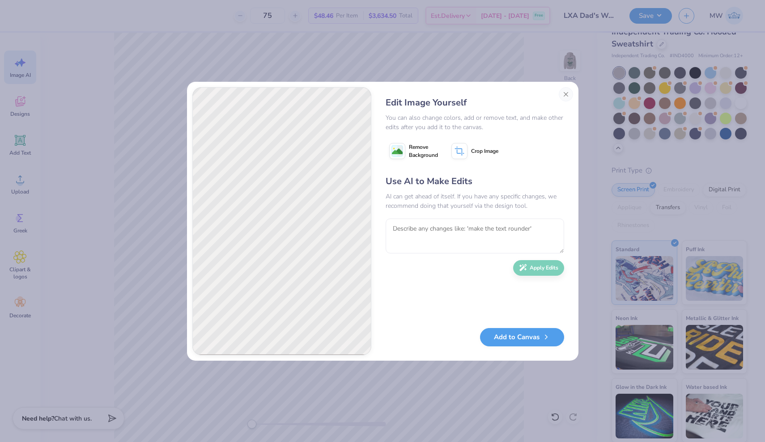
click at [399, 148] on image at bounding box center [397, 151] width 11 height 11
click at [518, 334] on button "Add to Canvas" at bounding box center [522, 335] width 84 height 18
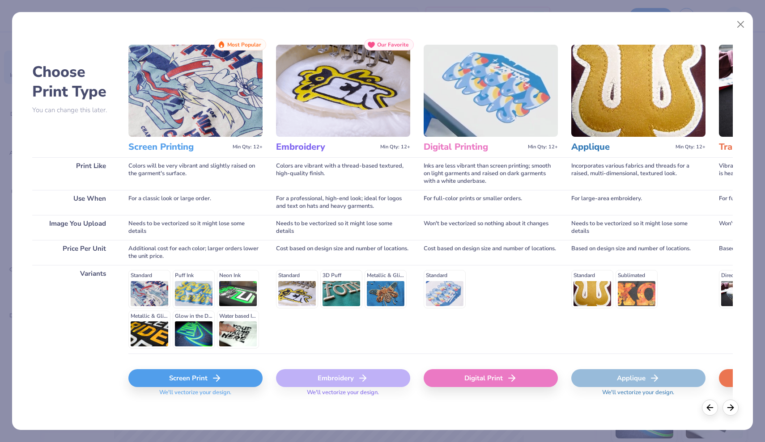
click at [211, 374] on icon at bounding box center [216, 378] width 11 height 11
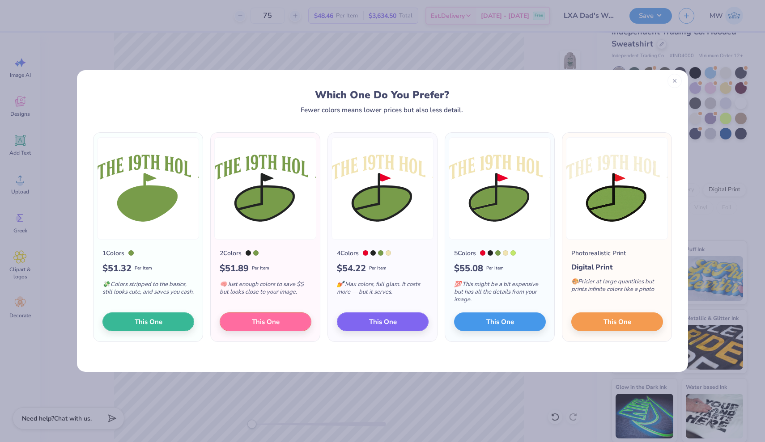
click at [673, 80] on icon at bounding box center [674, 81] width 6 height 6
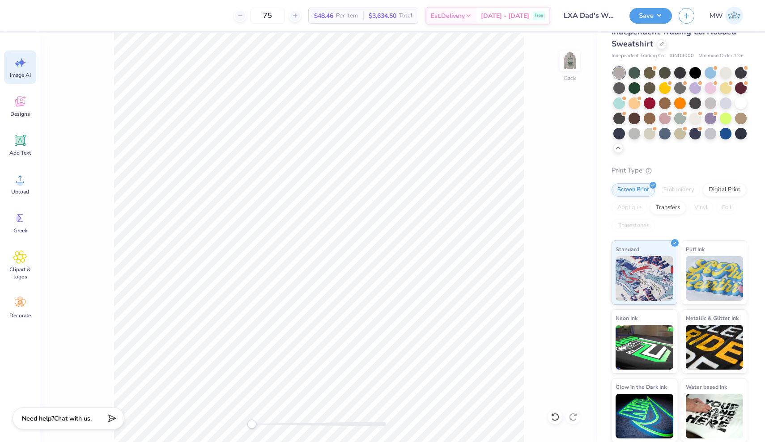
click at [20, 62] on icon at bounding box center [19, 62] width 13 height 13
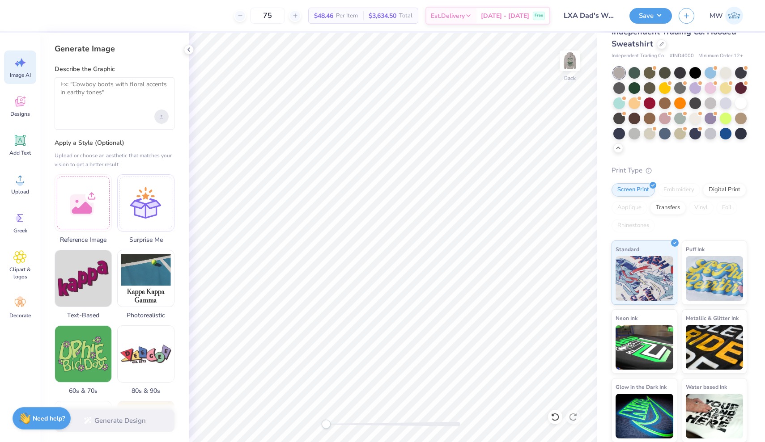
click at [163, 115] on icon "Upload image" at bounding box center [162, 117] width 4 height 4
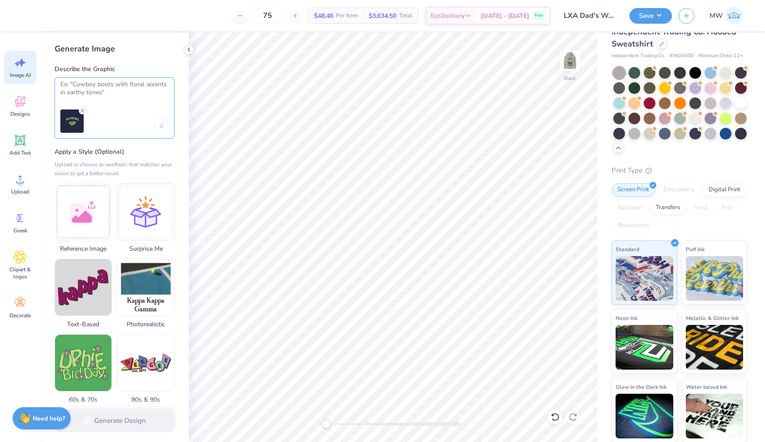
click at [147, 94] on textarea at bounding box center [114, 92] width 108 height 22
type textarea "have font match the back design"
click at [120, 417] on button "Generate Design" at bounding box center [115, 419] width 120 height 22
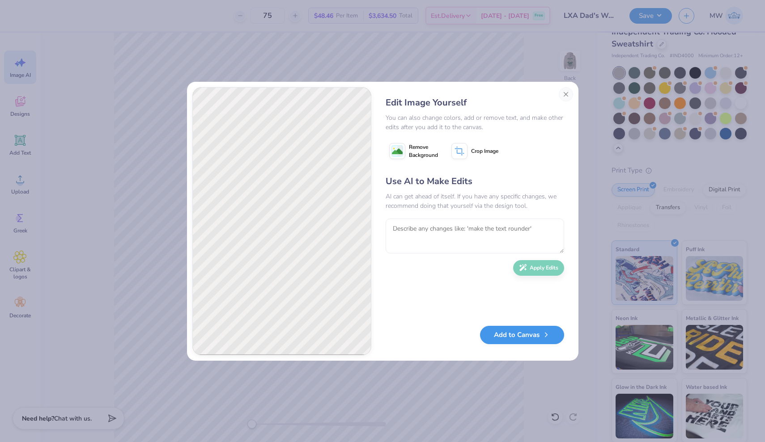
click at [552, 336] on button "Add to Canvas" at bounding box center [522, 335] width 84 height 18
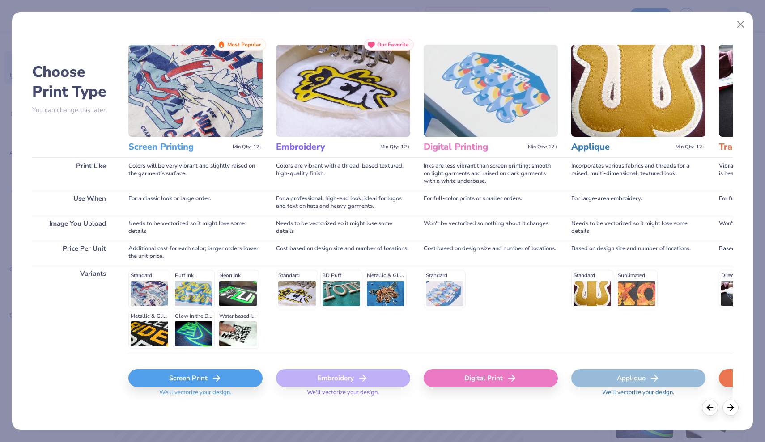
click at [217, 375] on icon at bounding box center [216, 378] width 11 height 11
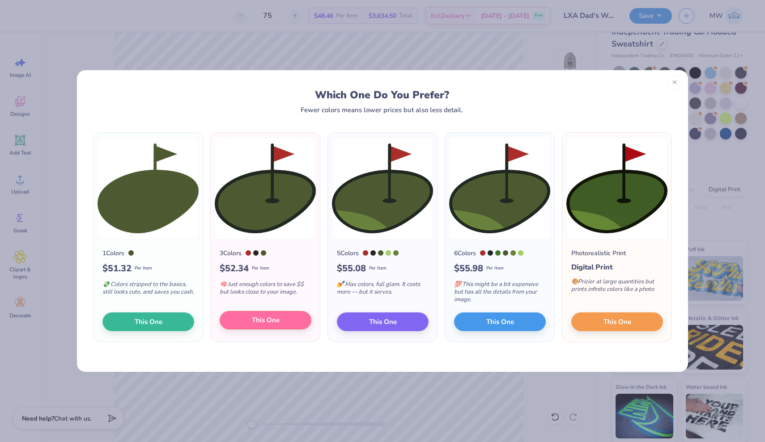
click at [263, 323] on span "This One" at bounding box center [266, 320] width 28 height 10
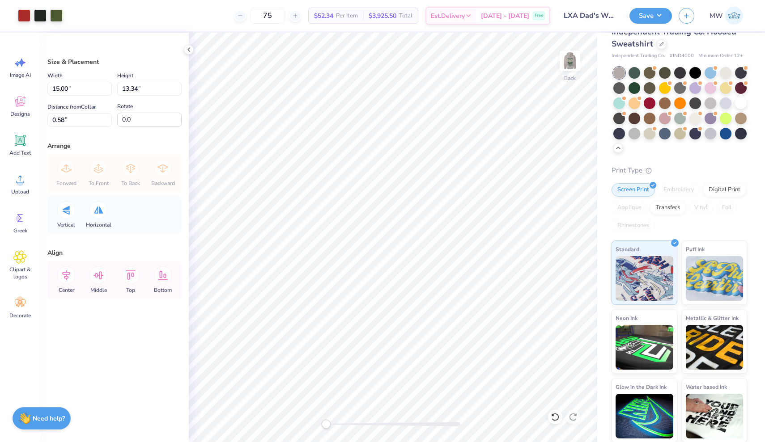
type input "8.90"
type input "7.92"
type input "5.28"
type input "4.70"
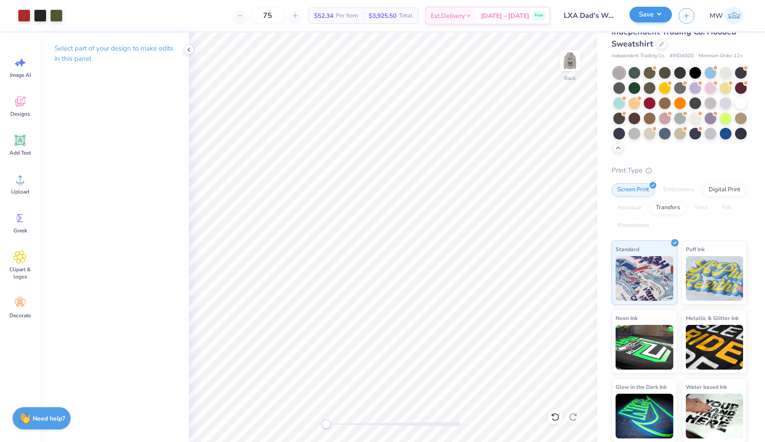
click at [641, 17] on button "Save" at bounding box center [650, 15] width 42 height 16
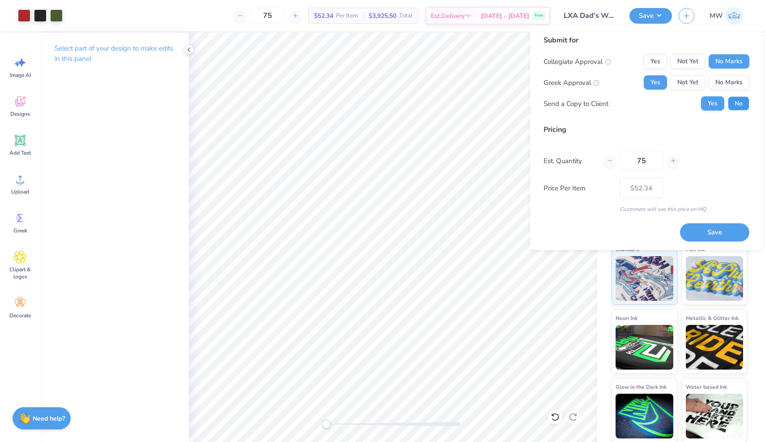
click at [740, 106] on button "No" at bounding box center [738, 104] width 21 height 14
click at [698, 232] on button "Save" at bounding box center [714, 232] width 69 height 18
type input "$52.34"
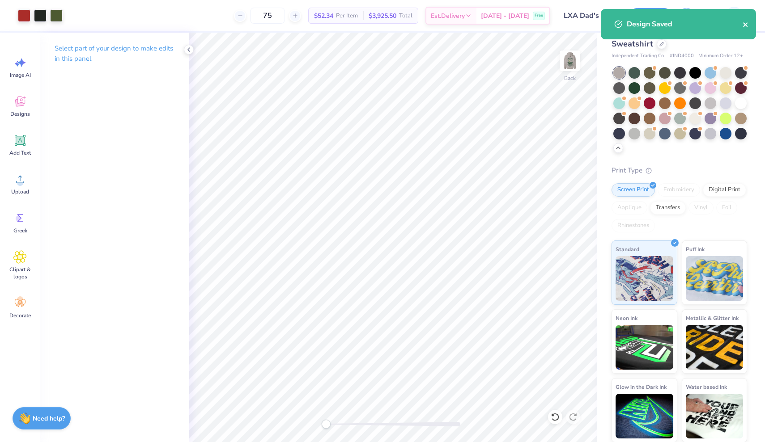
click at [745, 24] on icon "close" at bounding box center [745, 24] width 4 height 4
